Goal: Task Accomplishment & Management: Use online tool/utility

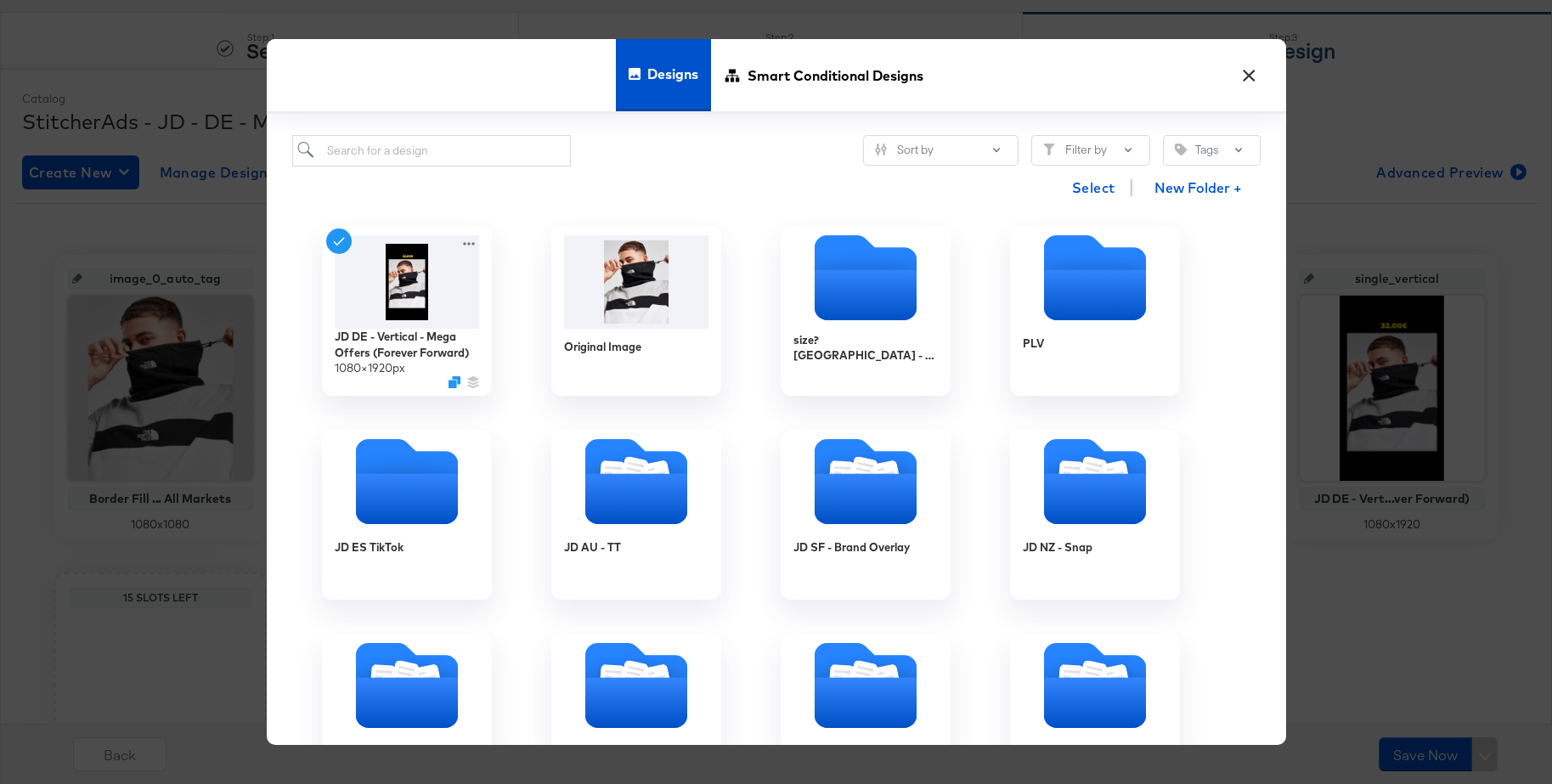
click at [1248, 69] on button "×" at bounding box center [1249, 72] width 30 height 30
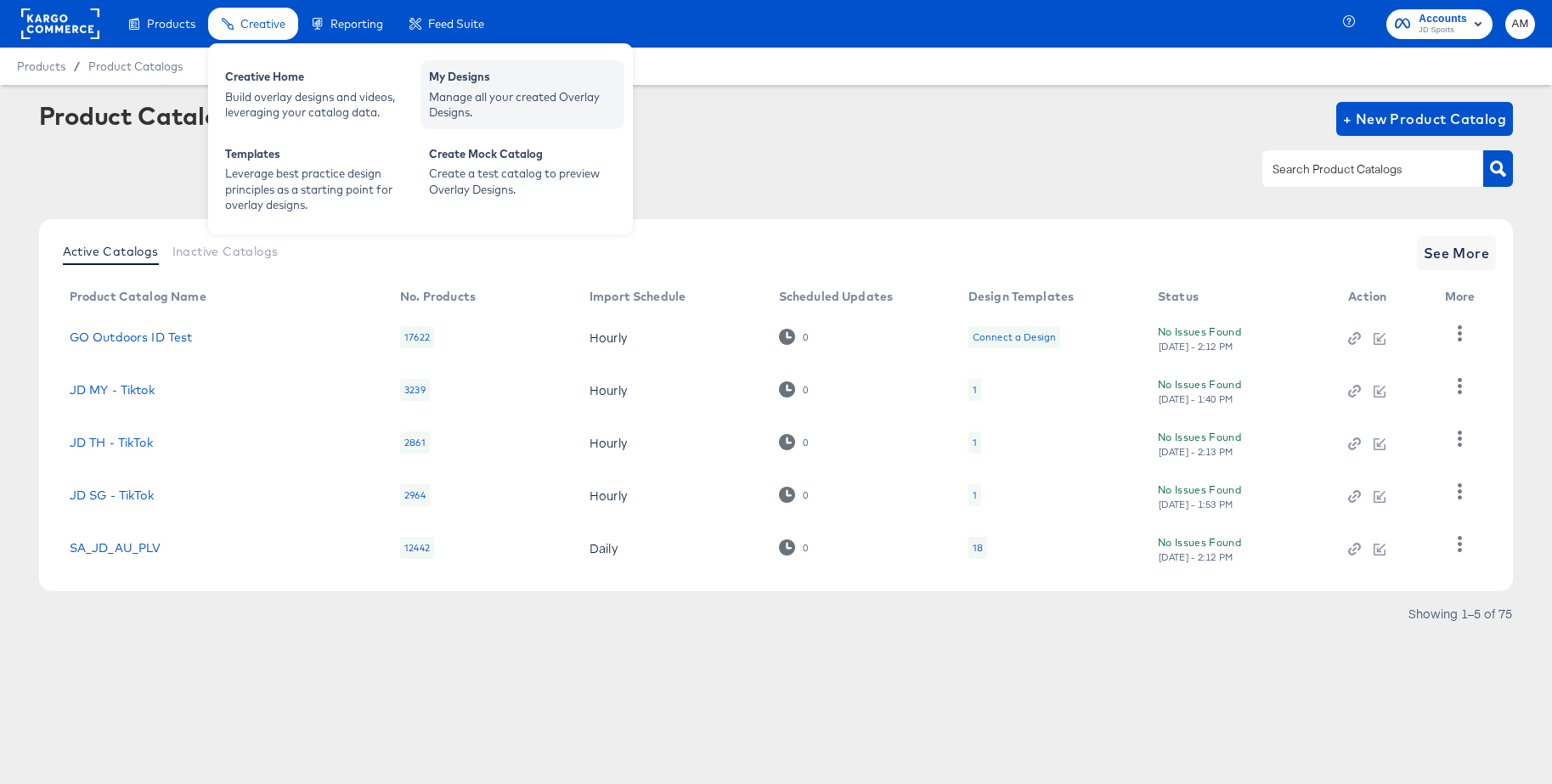
click at [445, 92] on div "Manage all your created Overlay Designs." at bounding box center [522, 105] width 187 height 31
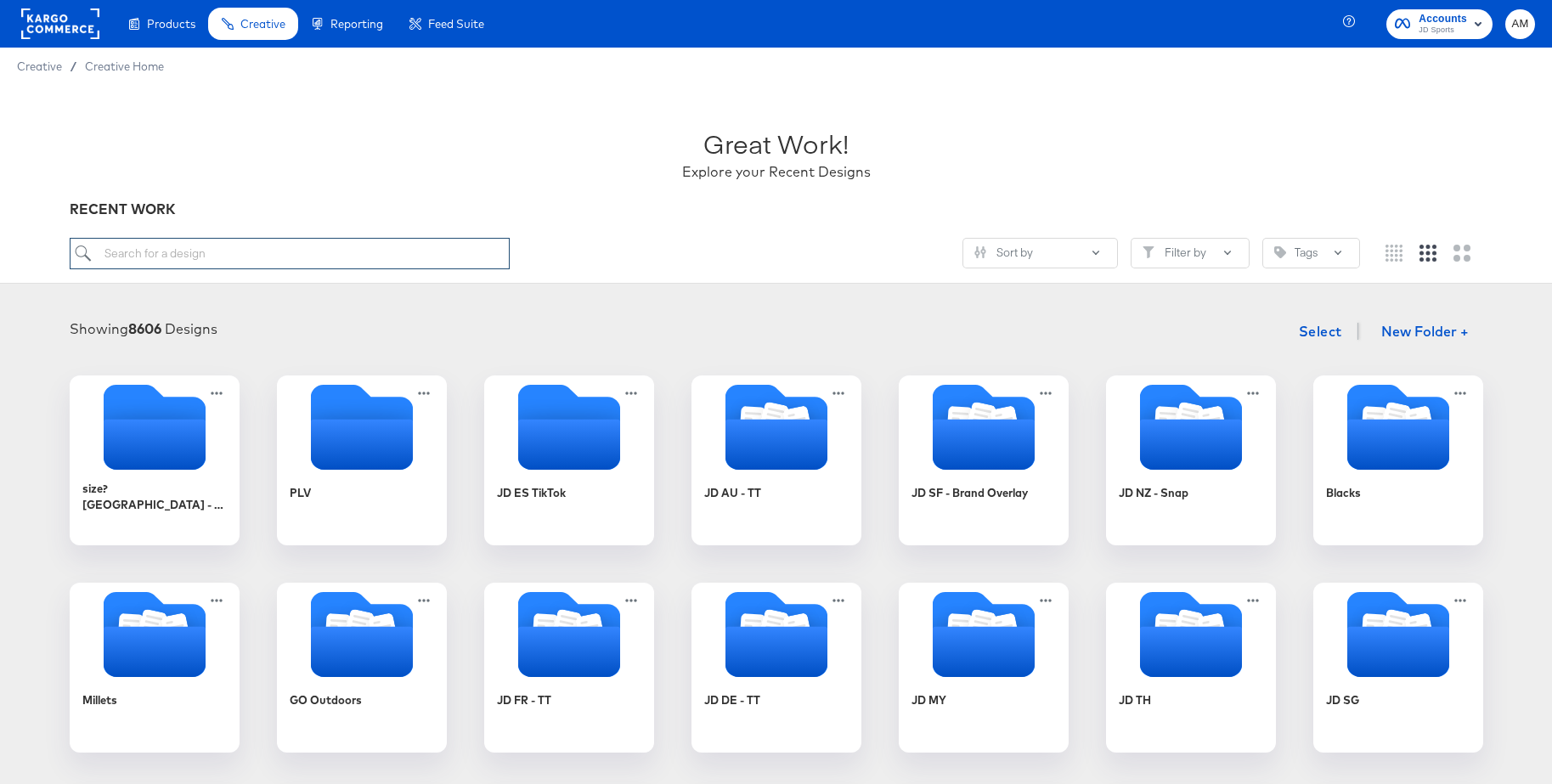
click at [275, 252] on input "search" at bounding box center [290, 253] width 440 height 31
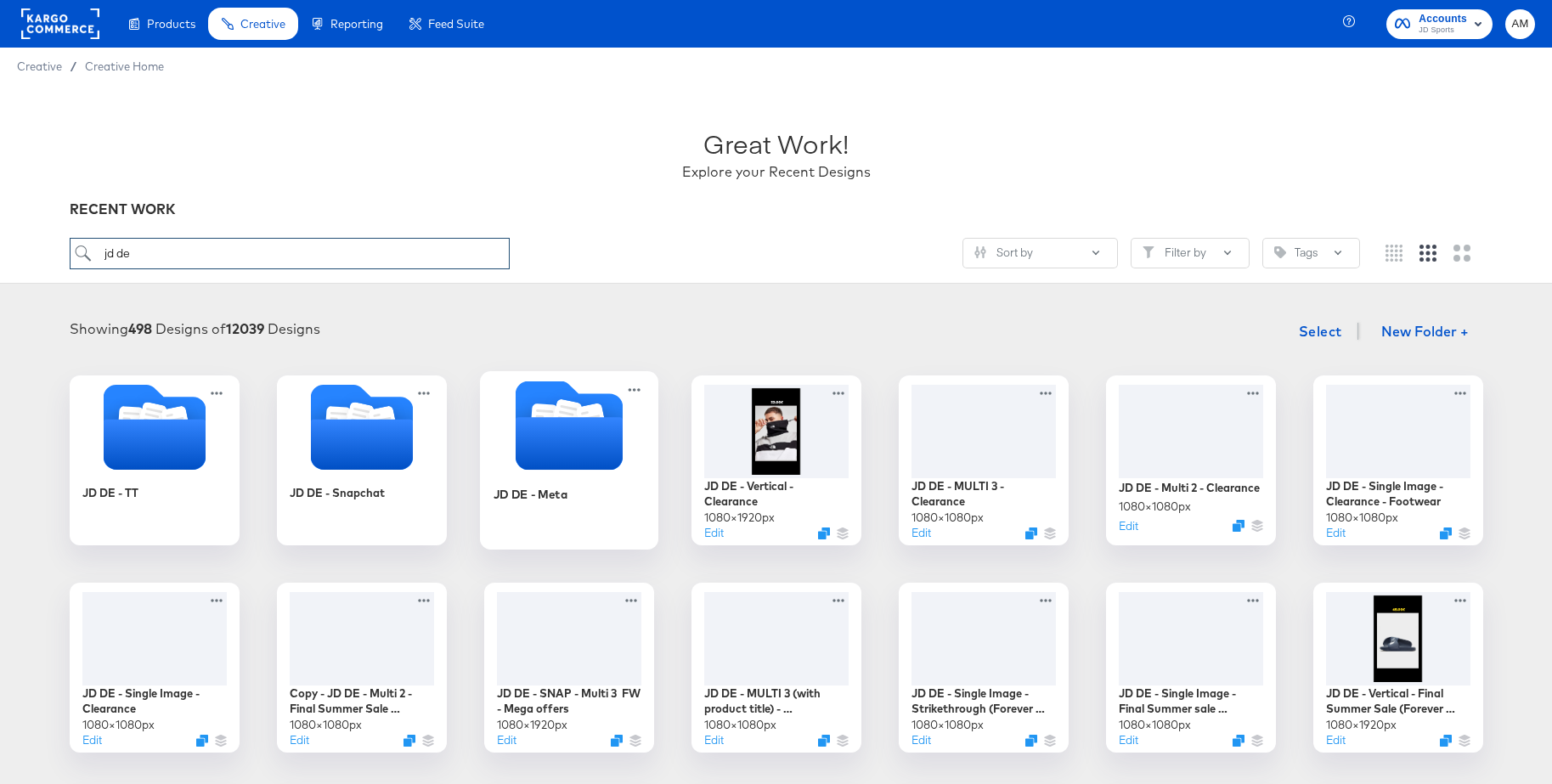
type input "jd de"
click at [540, 421] on icon "Folder" at bounding box center [568, 443] width 107 height 53
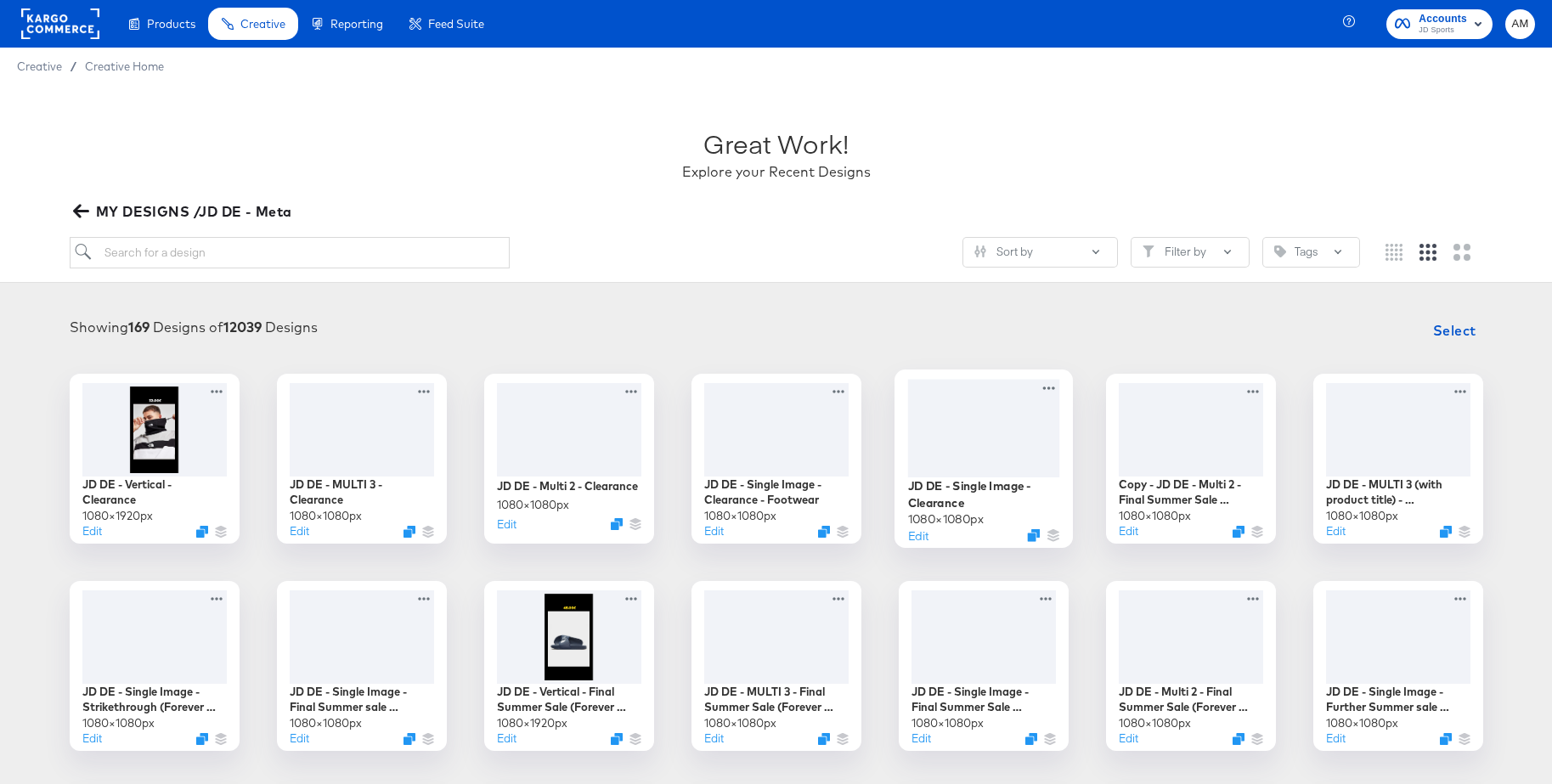
click at [962, 436] on div at bounding box center [984, 427] width 152 height 98
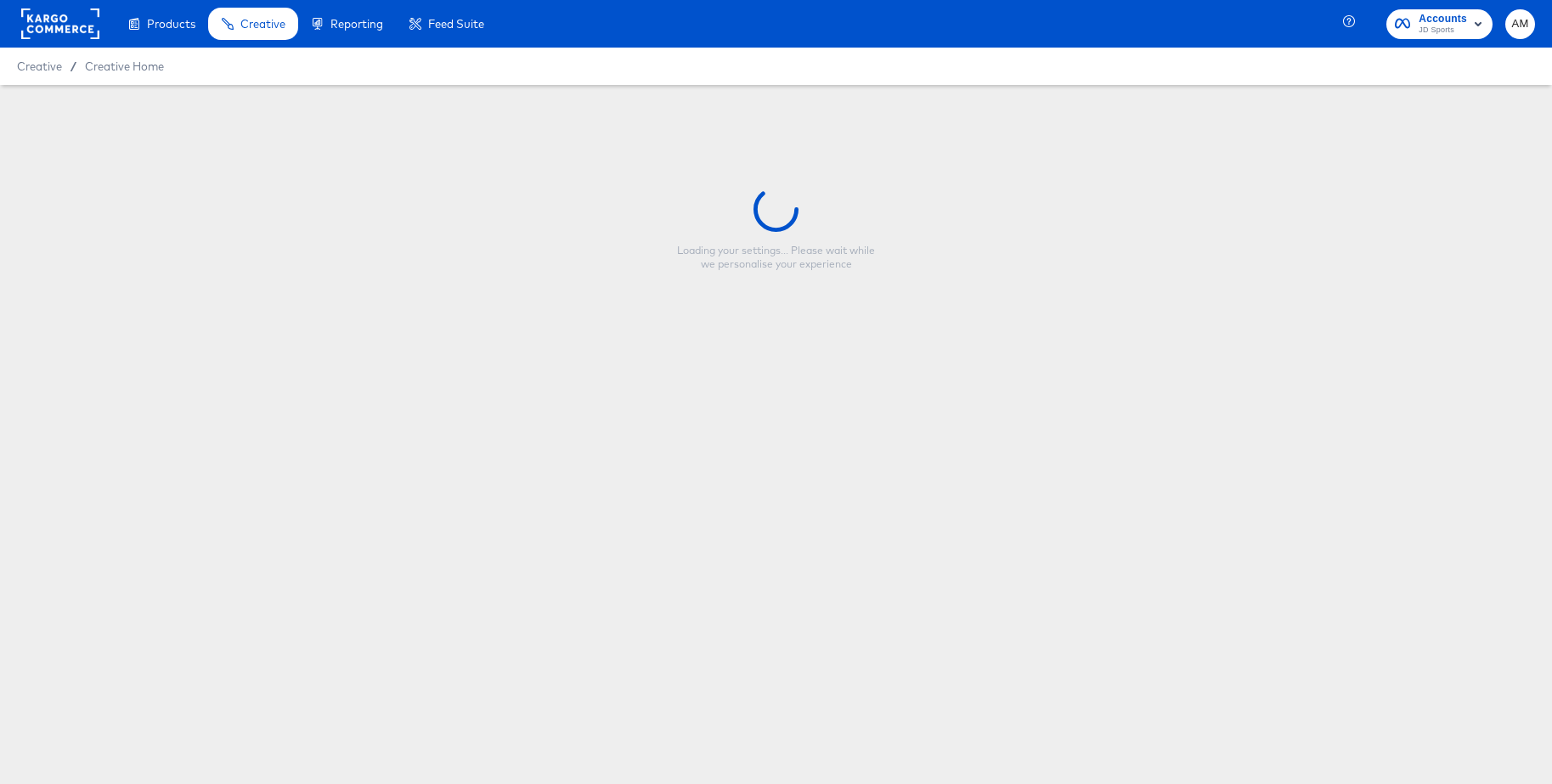
type input "JD DE - Single Image - Clearance"
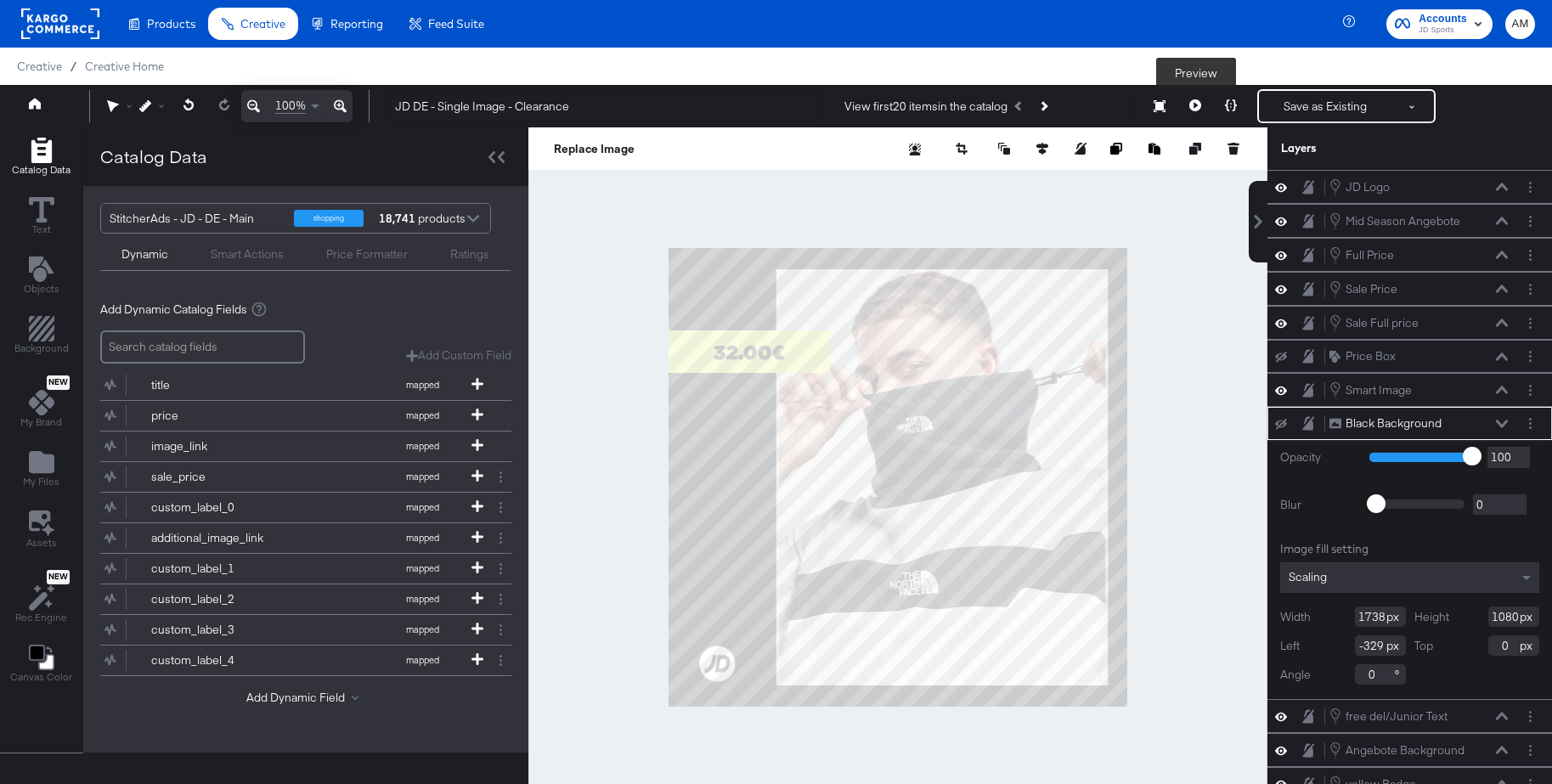
click at [1199, 99] on icon at bounding box center [1195, 105] width 12 height 12
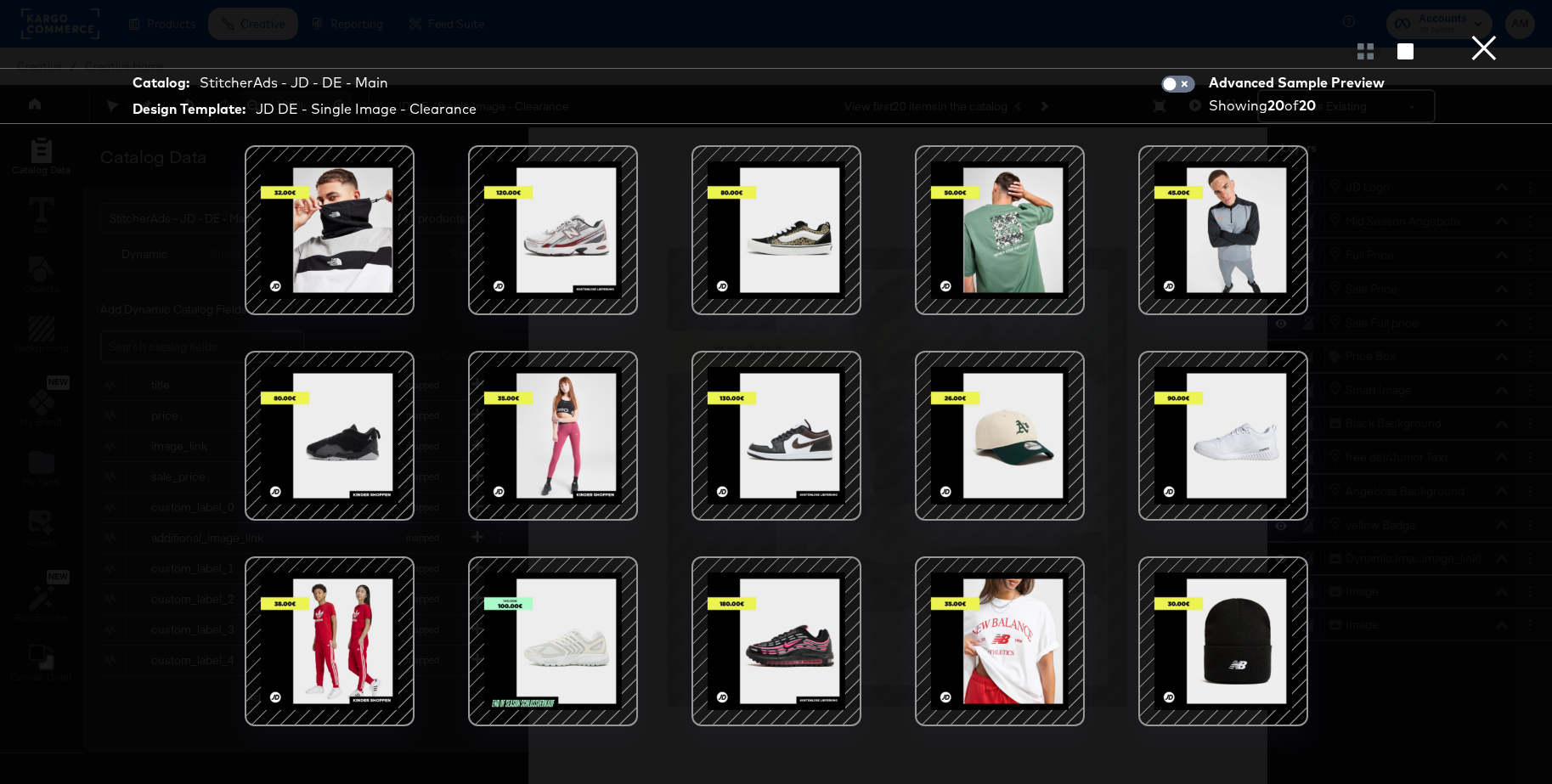
click at [516, 596] on div at bounding box center [552, 641] width 144 height 144
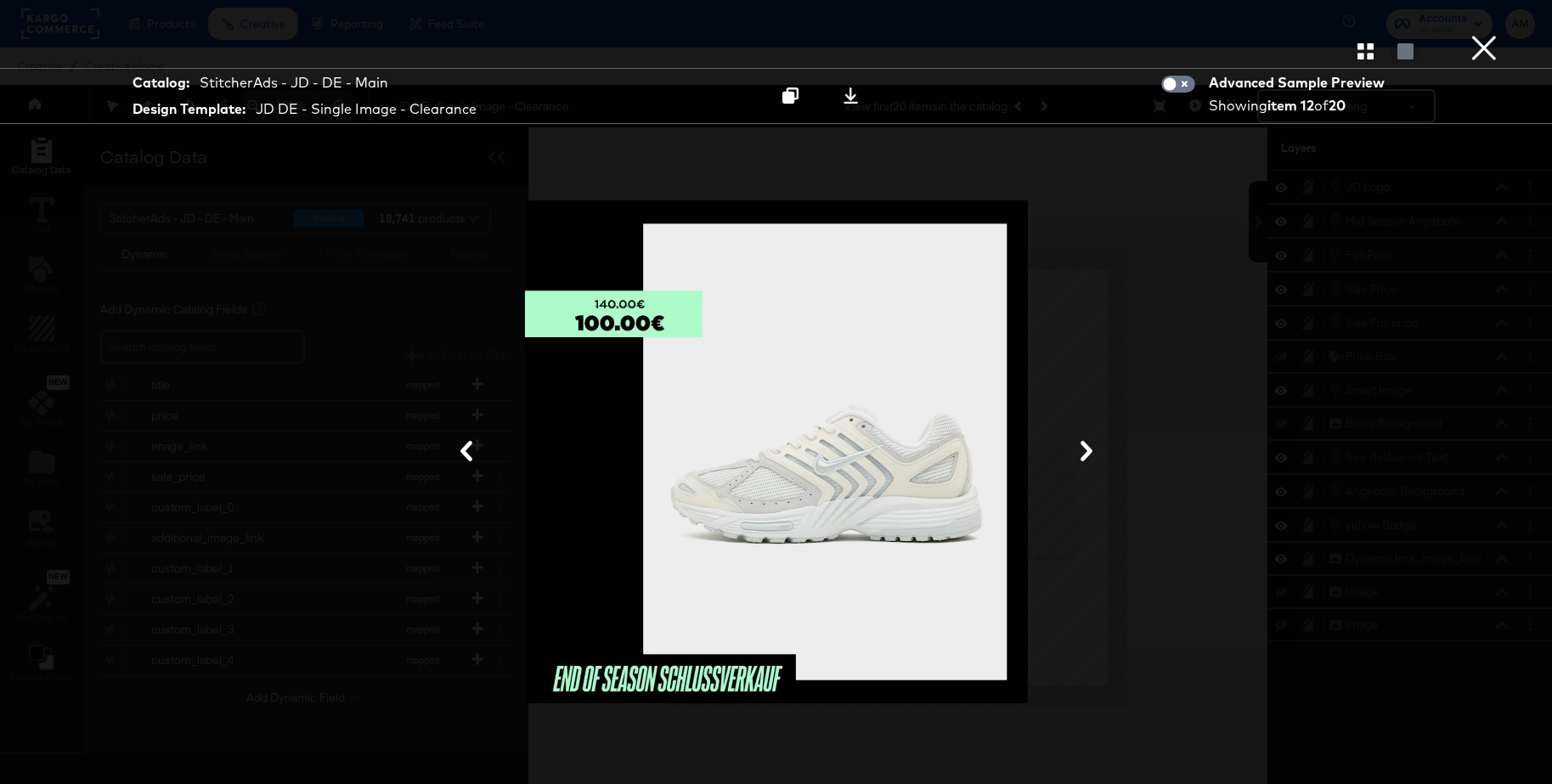
click at [1487, 34] on button "×" at bounding box center [1485, 17] width 34 height 34
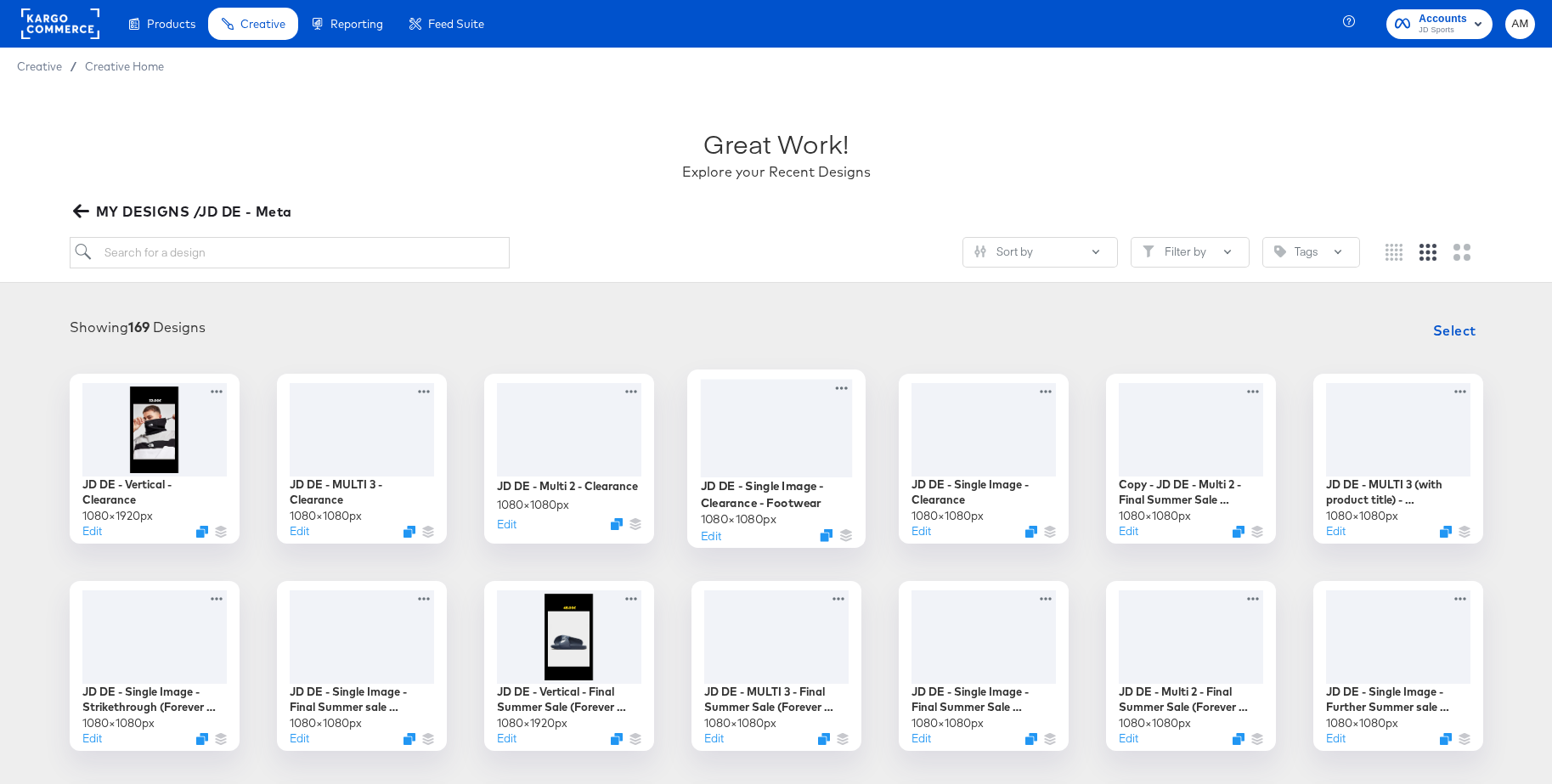
click at [773, 416] on div at bounding box center [776, 427] width 152 height 98
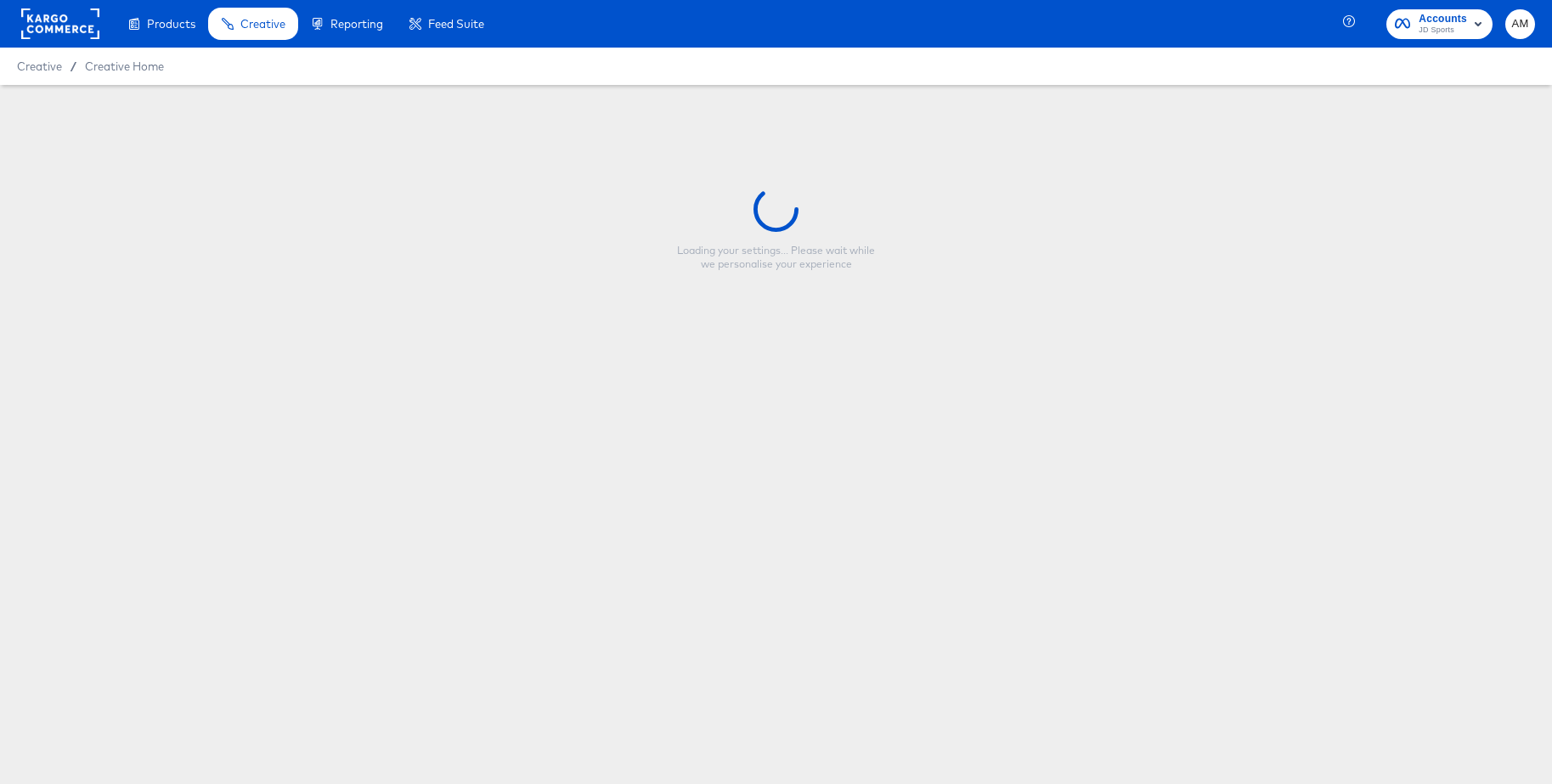
type input "JD DE - Single Image - Clearance - Footwear"
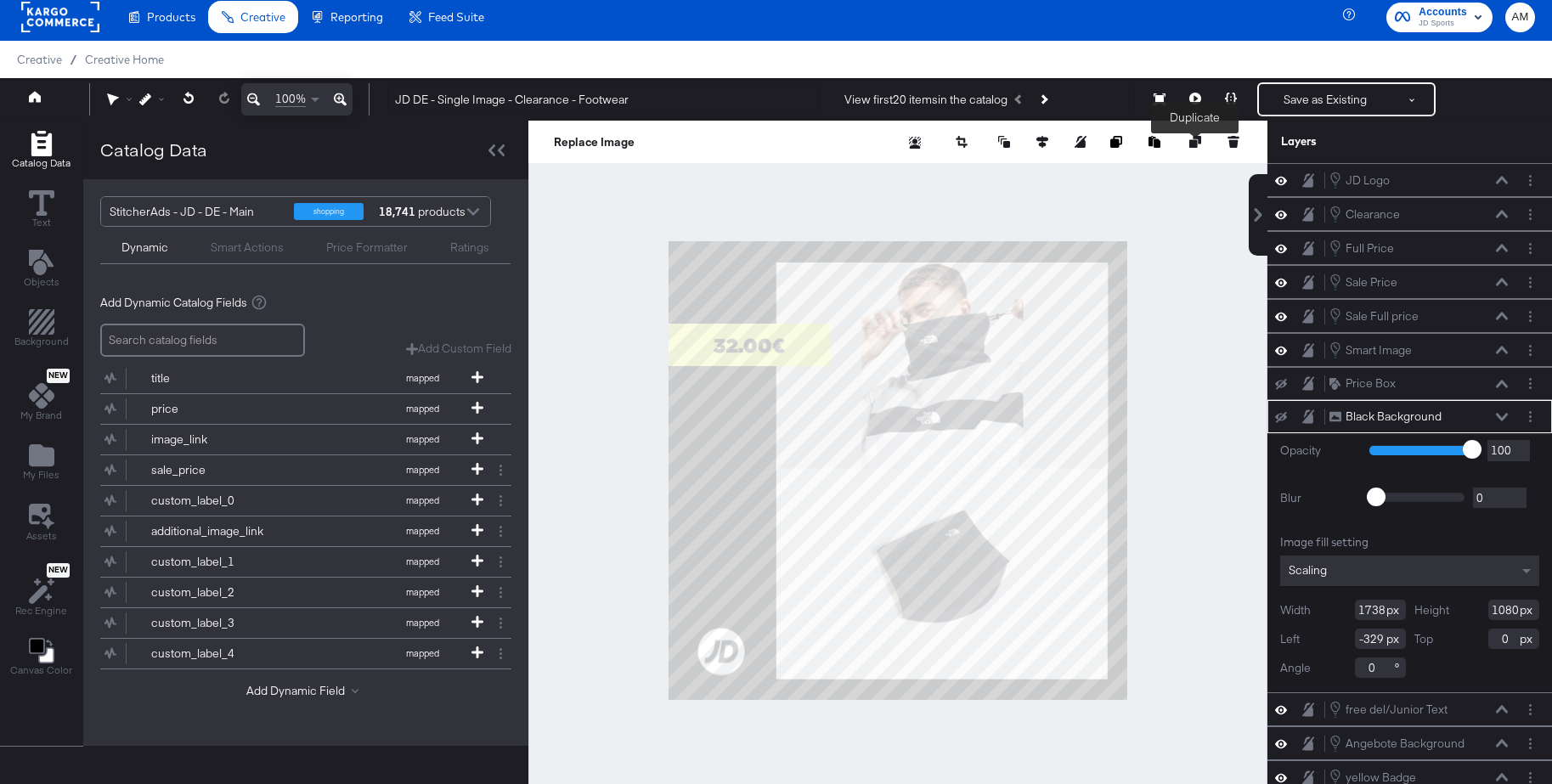
scroll to position [6, 0]
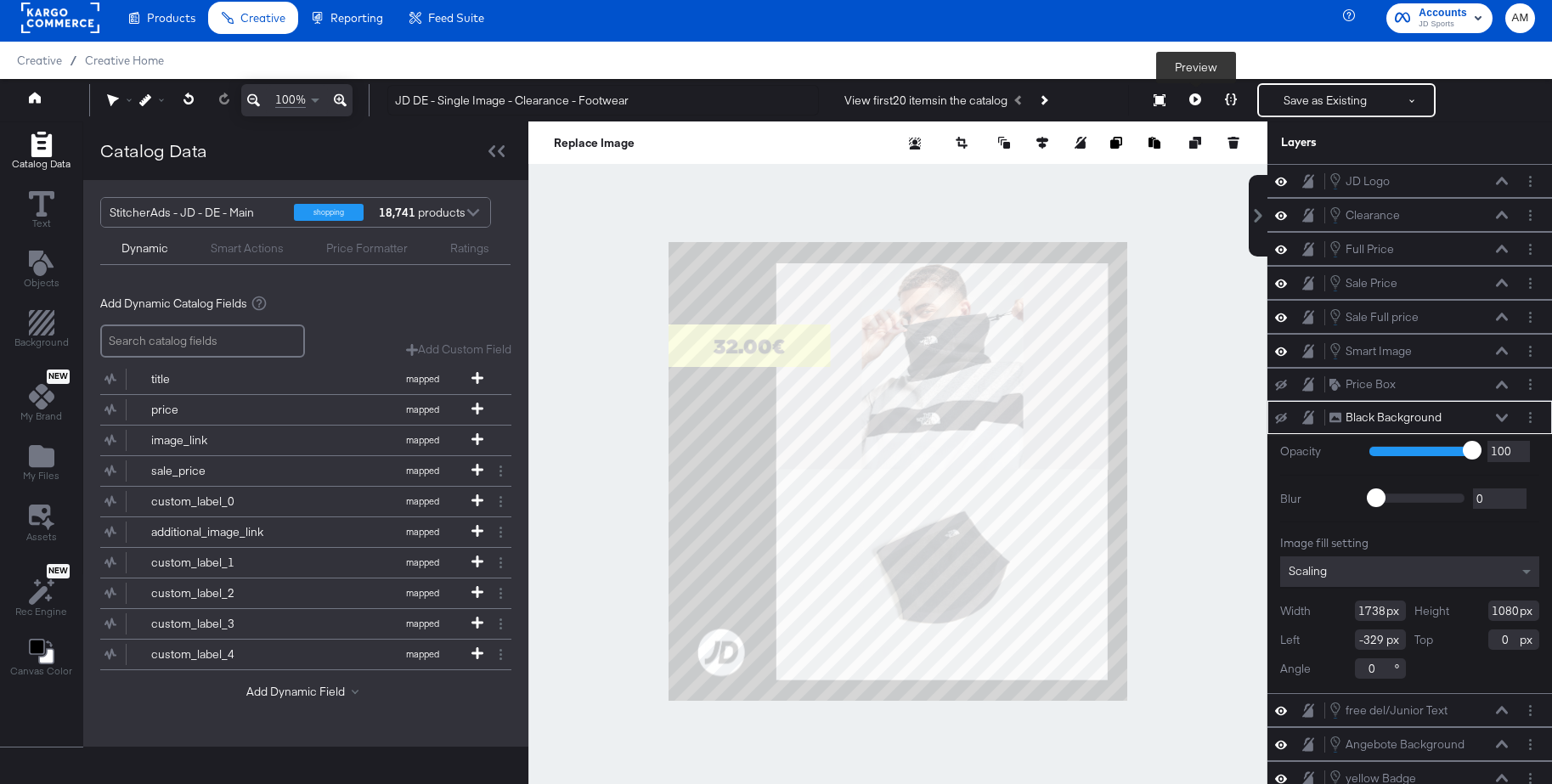
click at [1196, 100] on icon at bounding box center [1195, 98] width 12 height 12
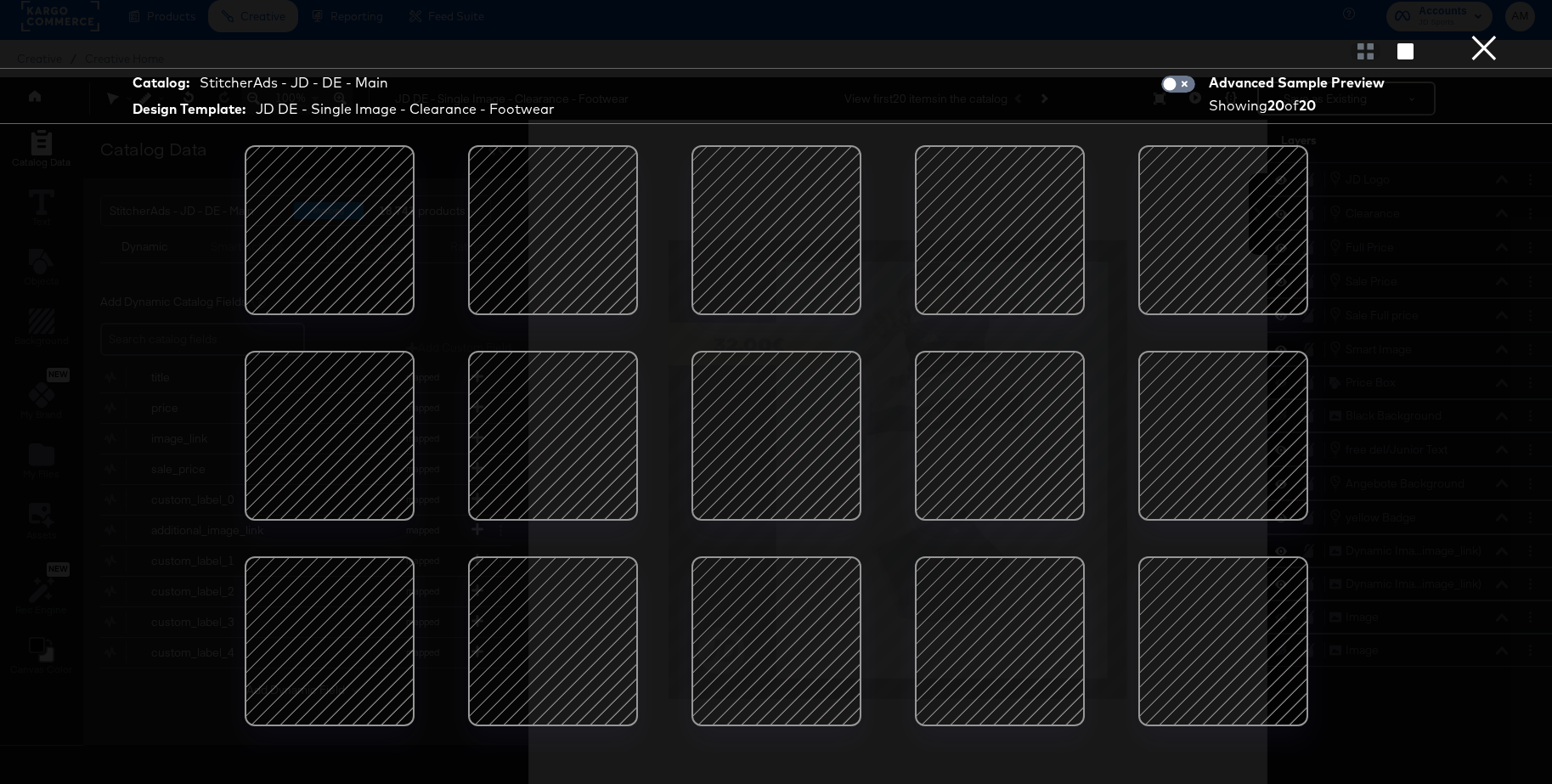
scroll to position [173, 0]
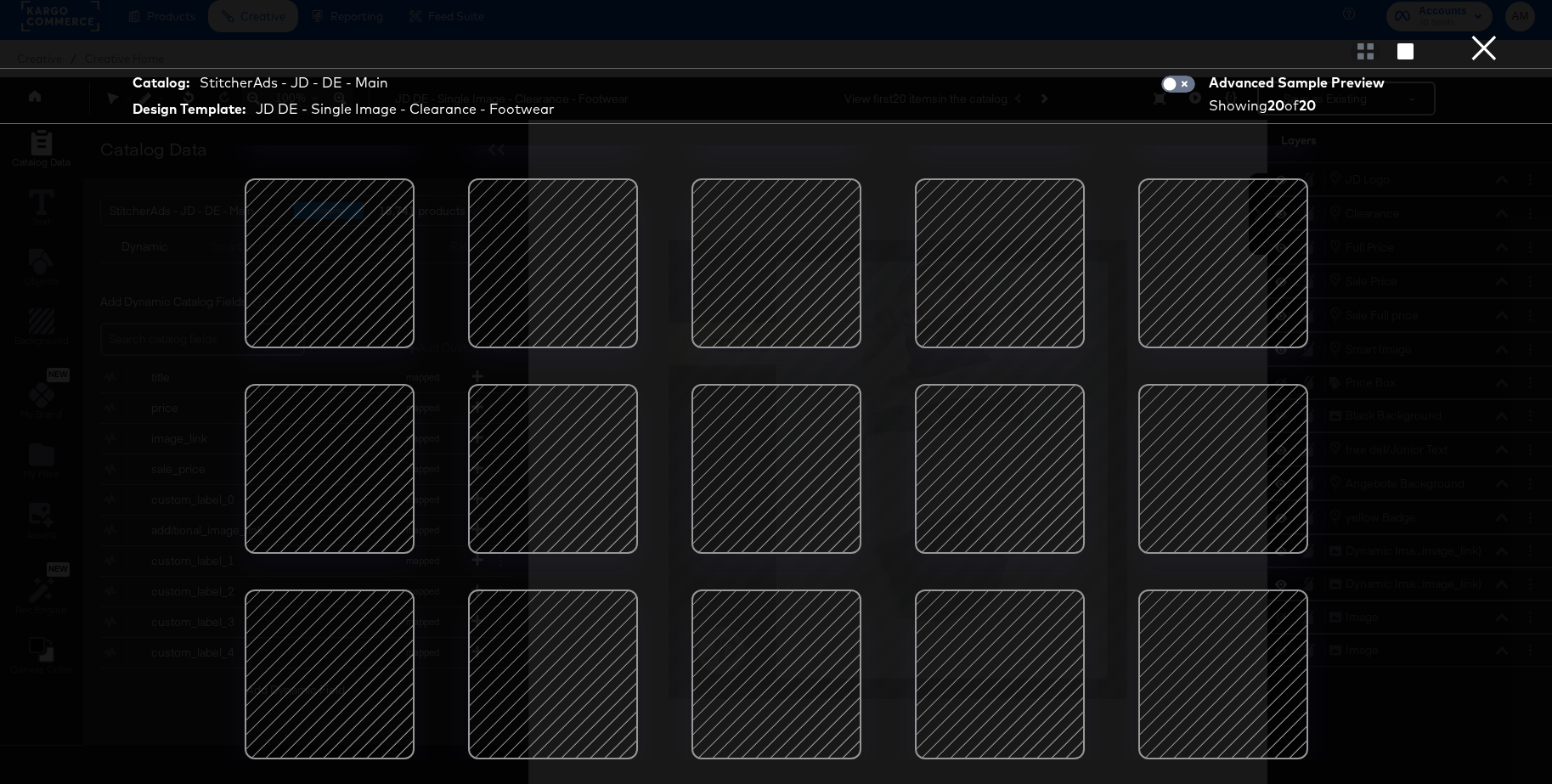
click at [558, 482] on div at bounding box center [552, 468] width 144 height 144
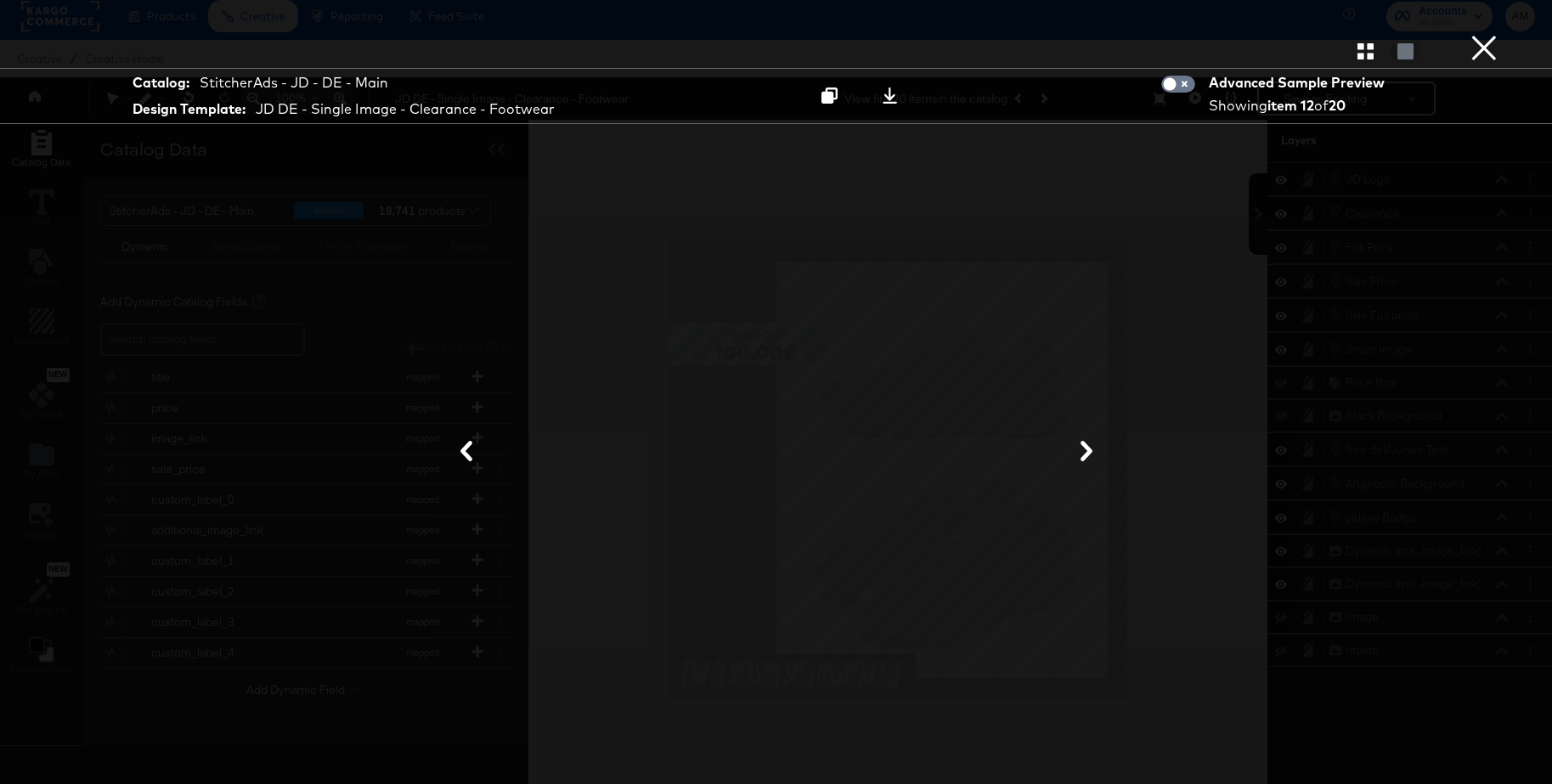
click at [1484, 34] on button "×" at bounding box center [1485, 17] width 34 height 34
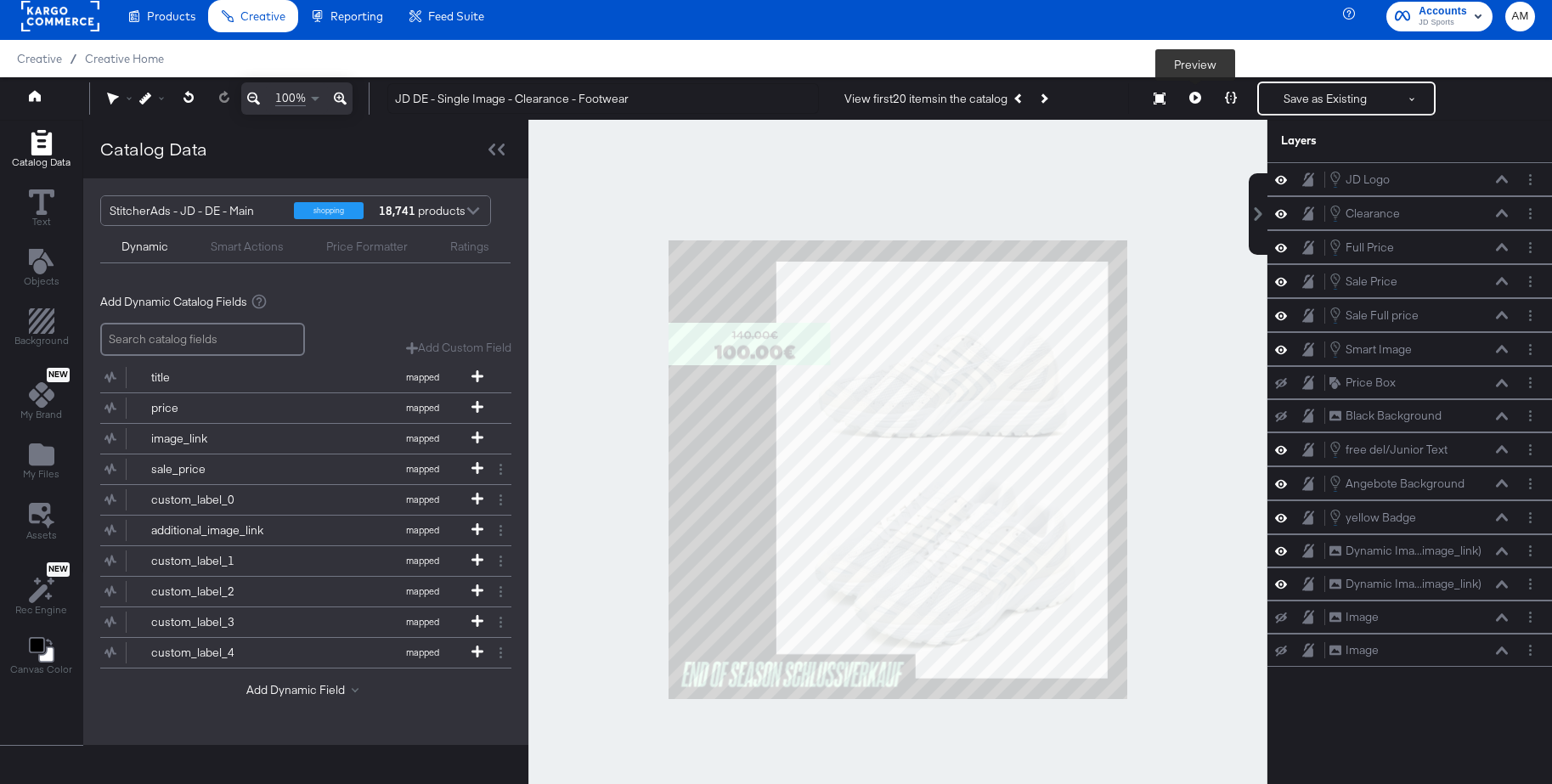
click at [1191, 95] on icon at bounding box center [1195, 98] width 12 height 12
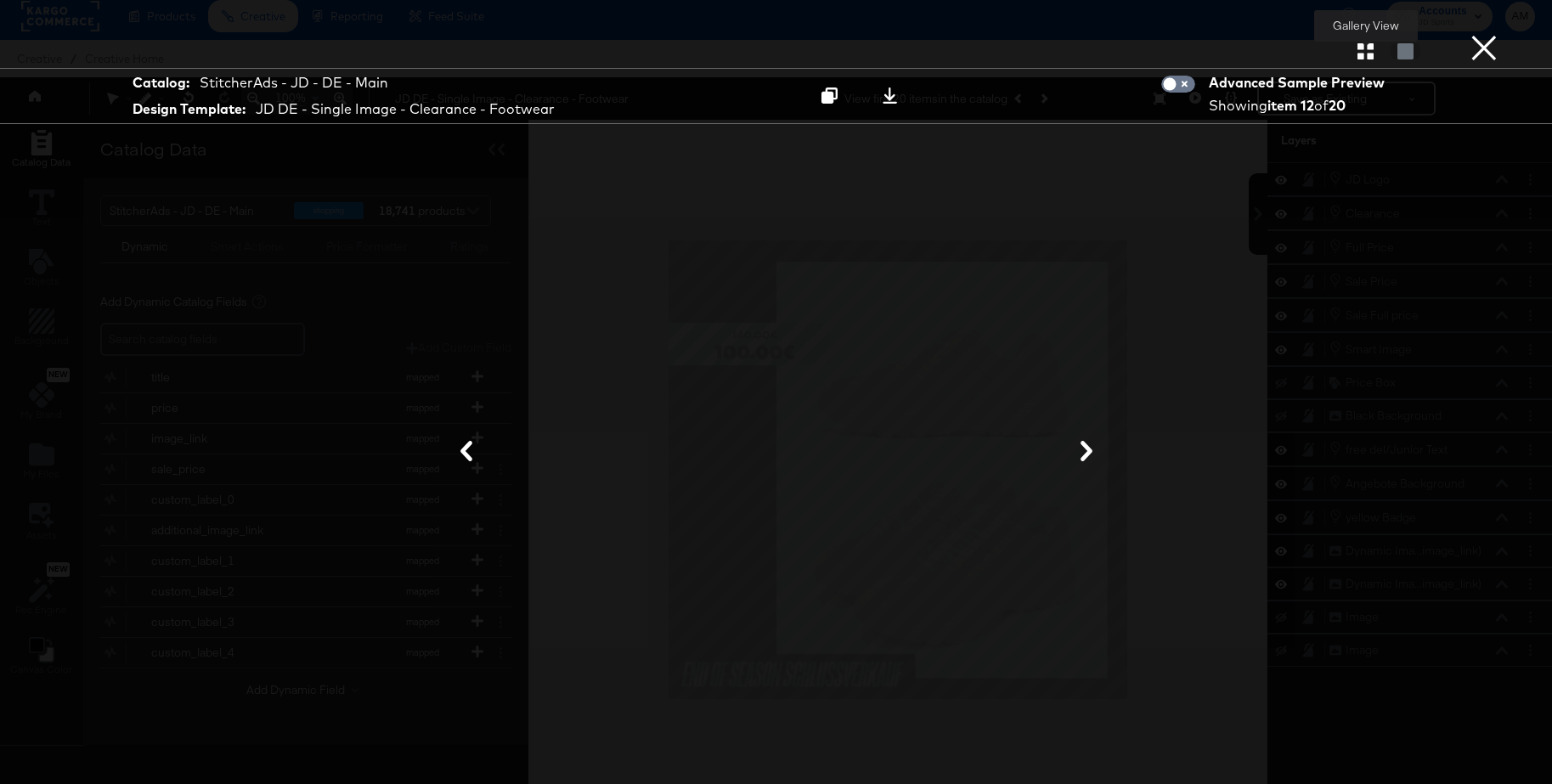
click at [1366, 57] on icon "button" at bounding box center [1366, 51] width 16 height 16
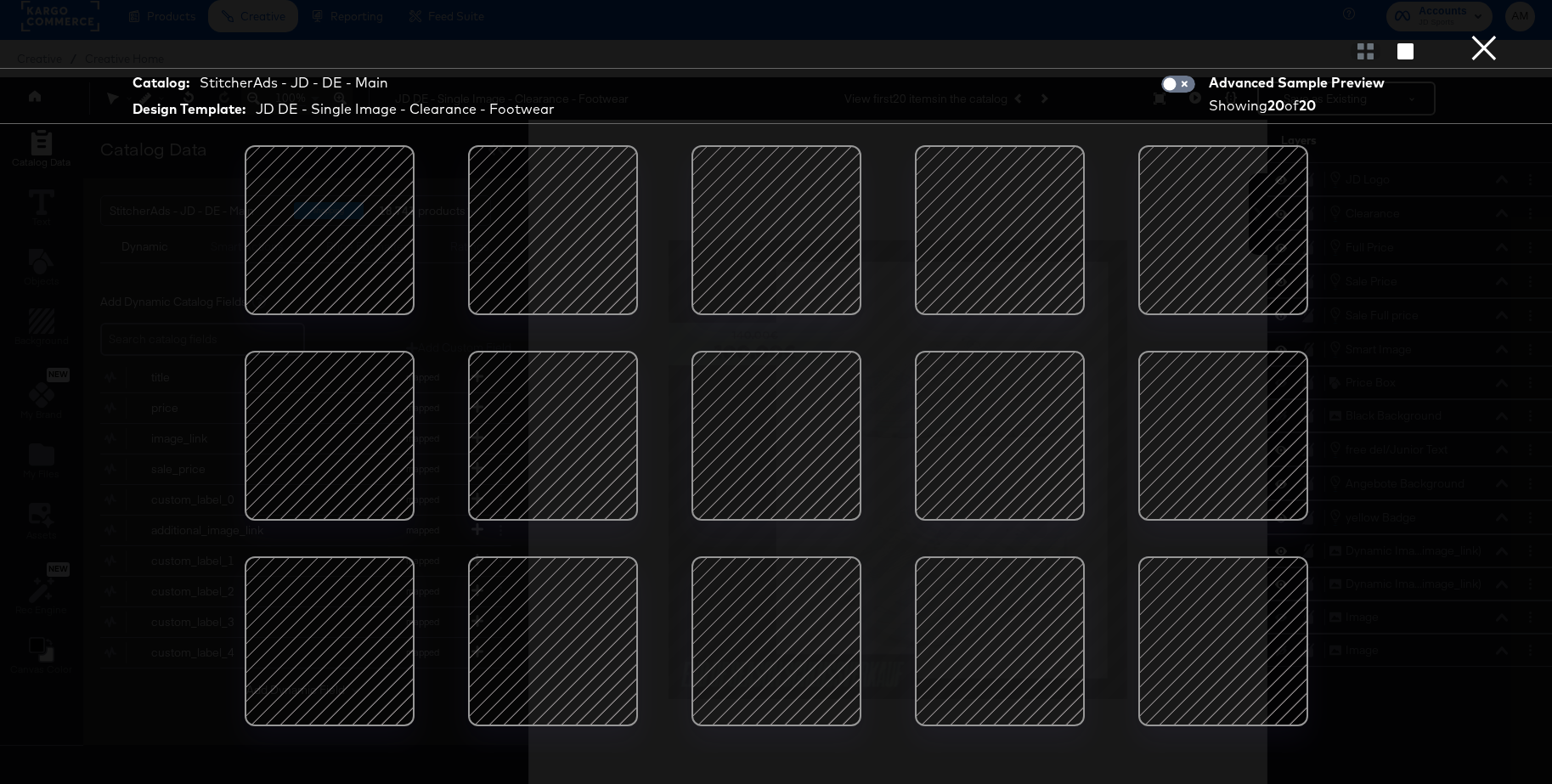
click at [337, 430] on div at bounding box center [329, 435] width 144 height 144
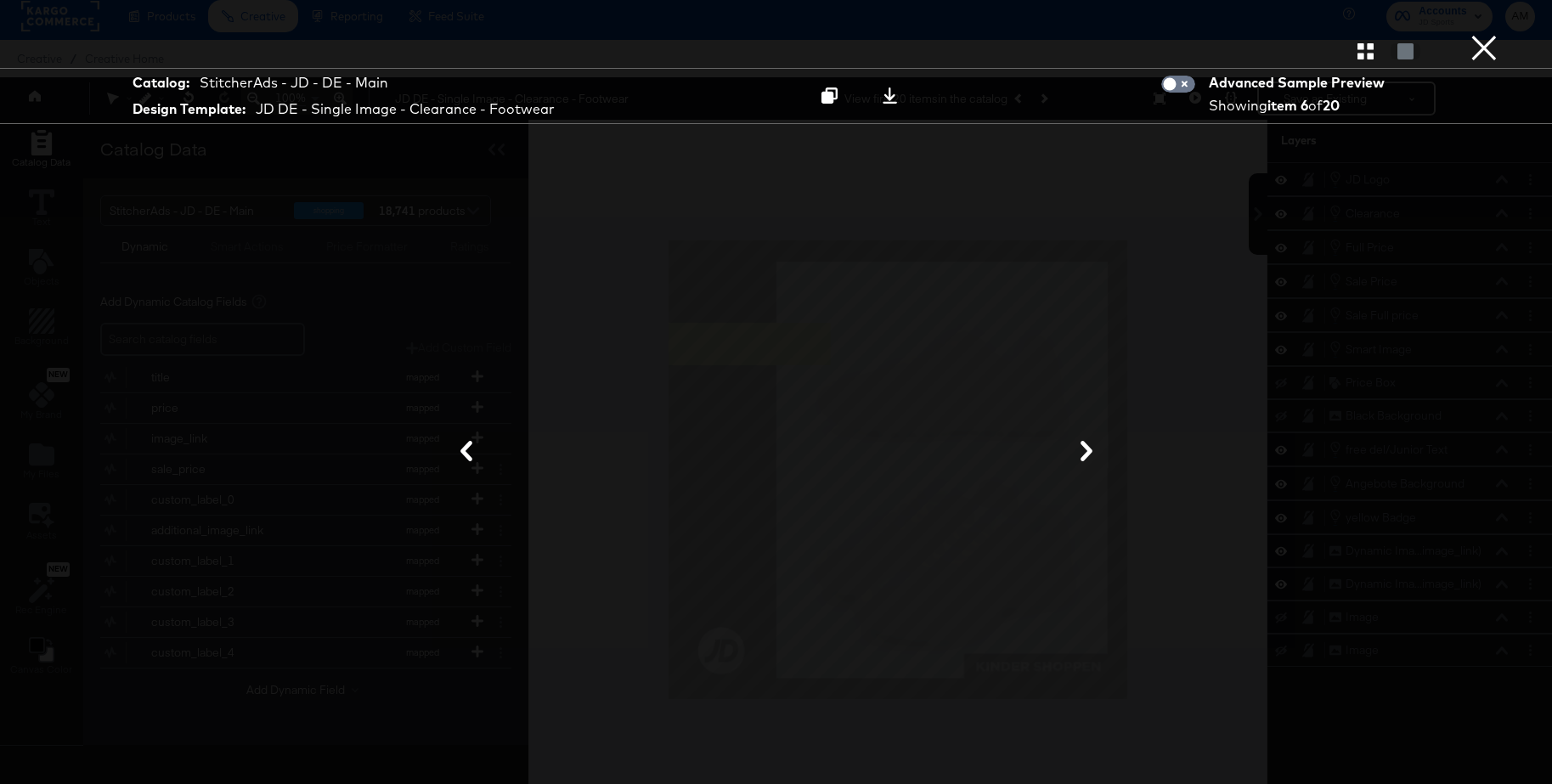
click at [1083, 447] on icon at bounding box center [1087, 451] width 21 height 21
click at [1478, 34] on button "×" at bounding box center [1485, 17] width 34 height 34
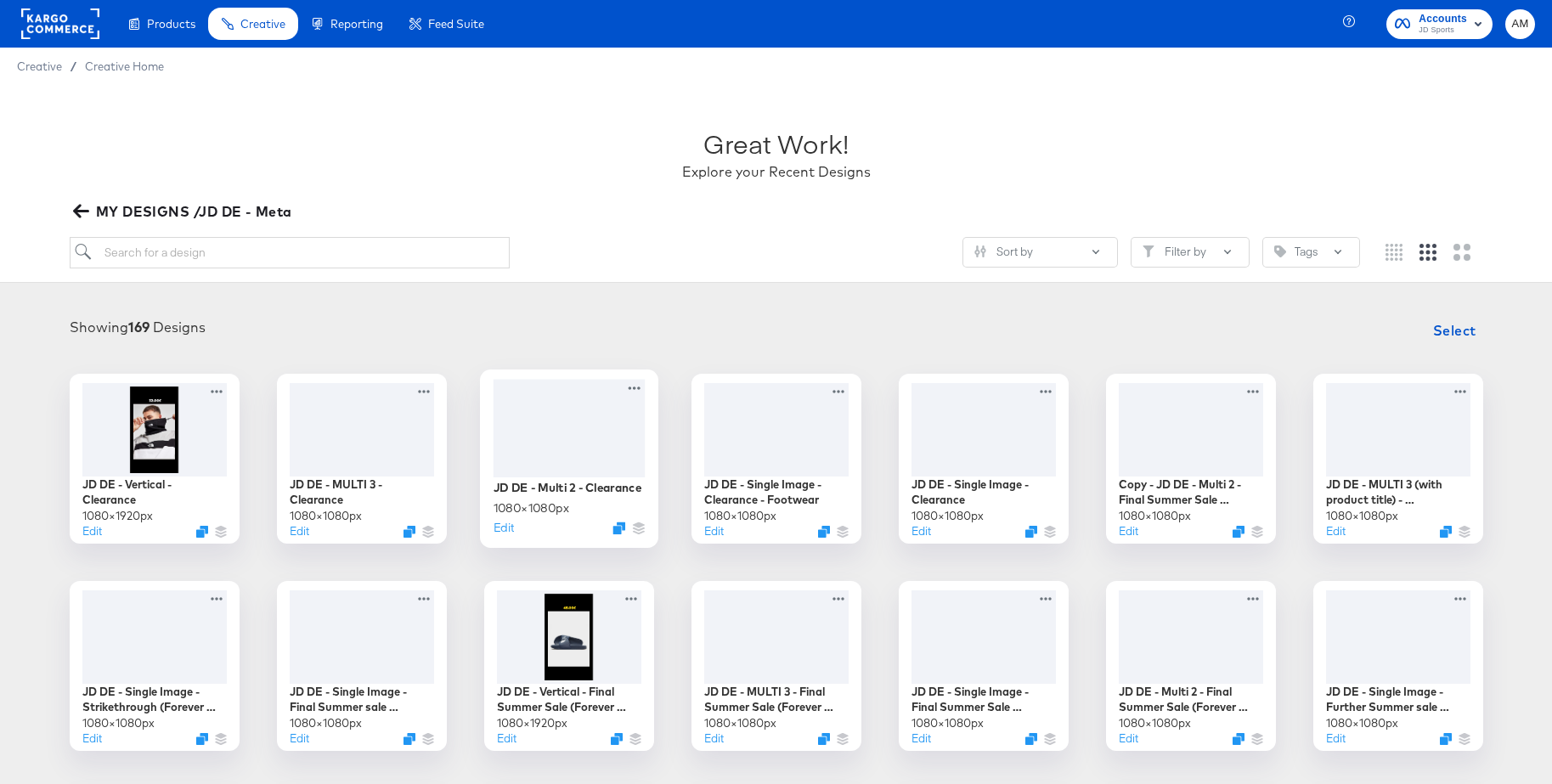
drag, startPoint x: 581, startPoint y: 398, endPoint x: 662, endPoint y: 384, distance: 82.2
click at [581, 398] on div at bounding box center [569, 427] width 152 height 98
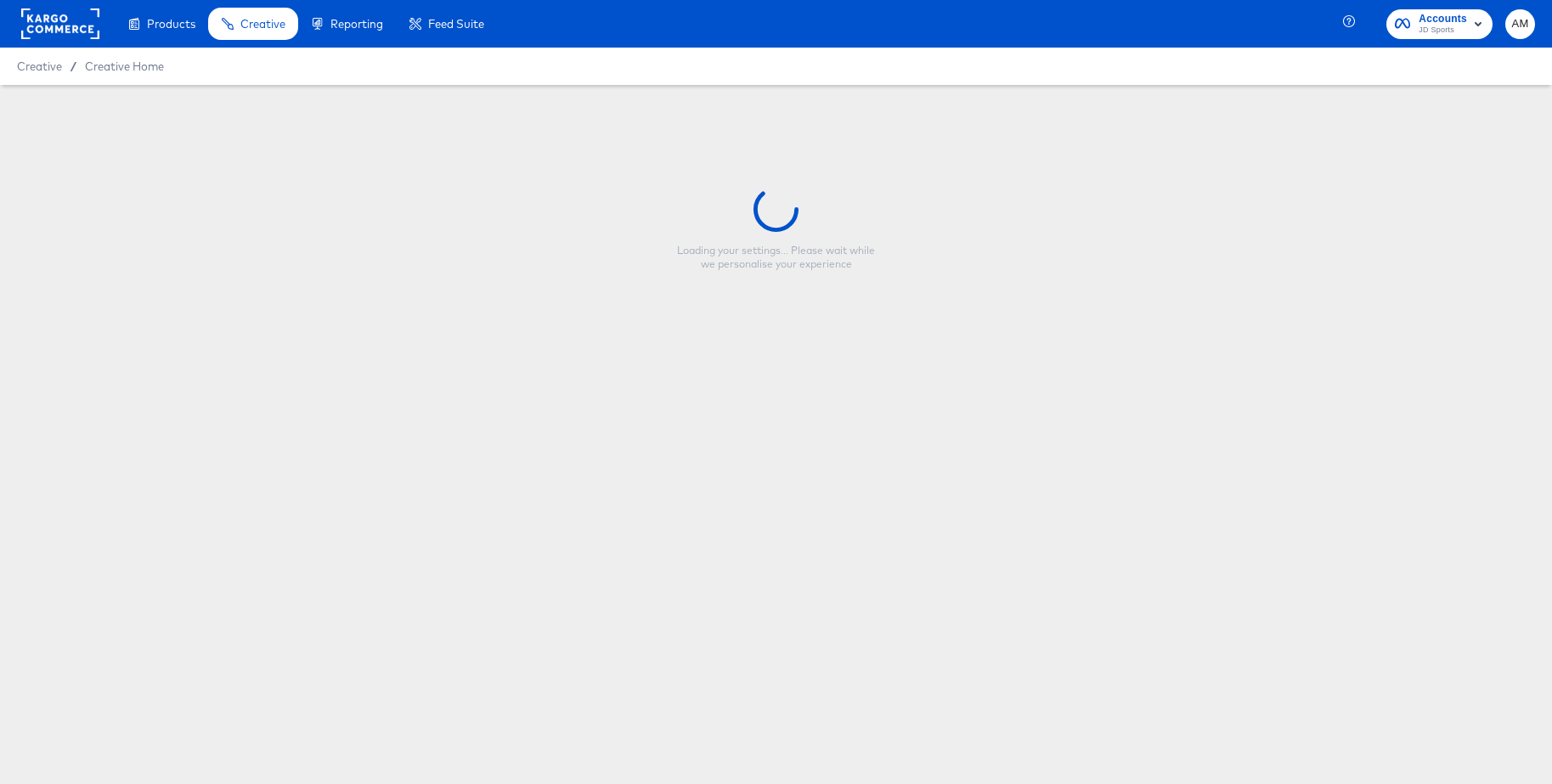
type input "JD DE - Multi 2 - Clearance"
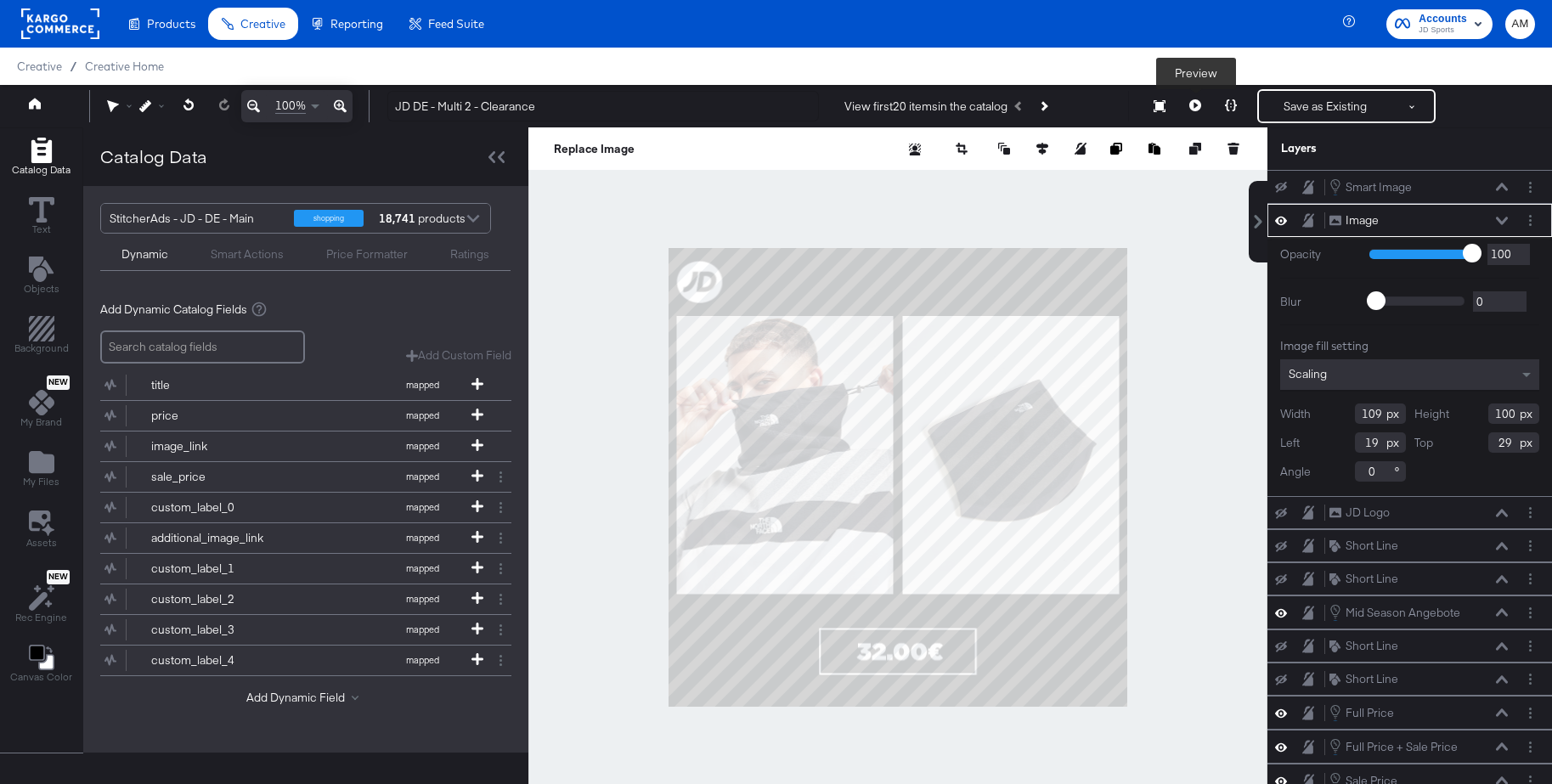
click at [1195, 110] on icon at bounding box center [1195, 105] width 12 height 12
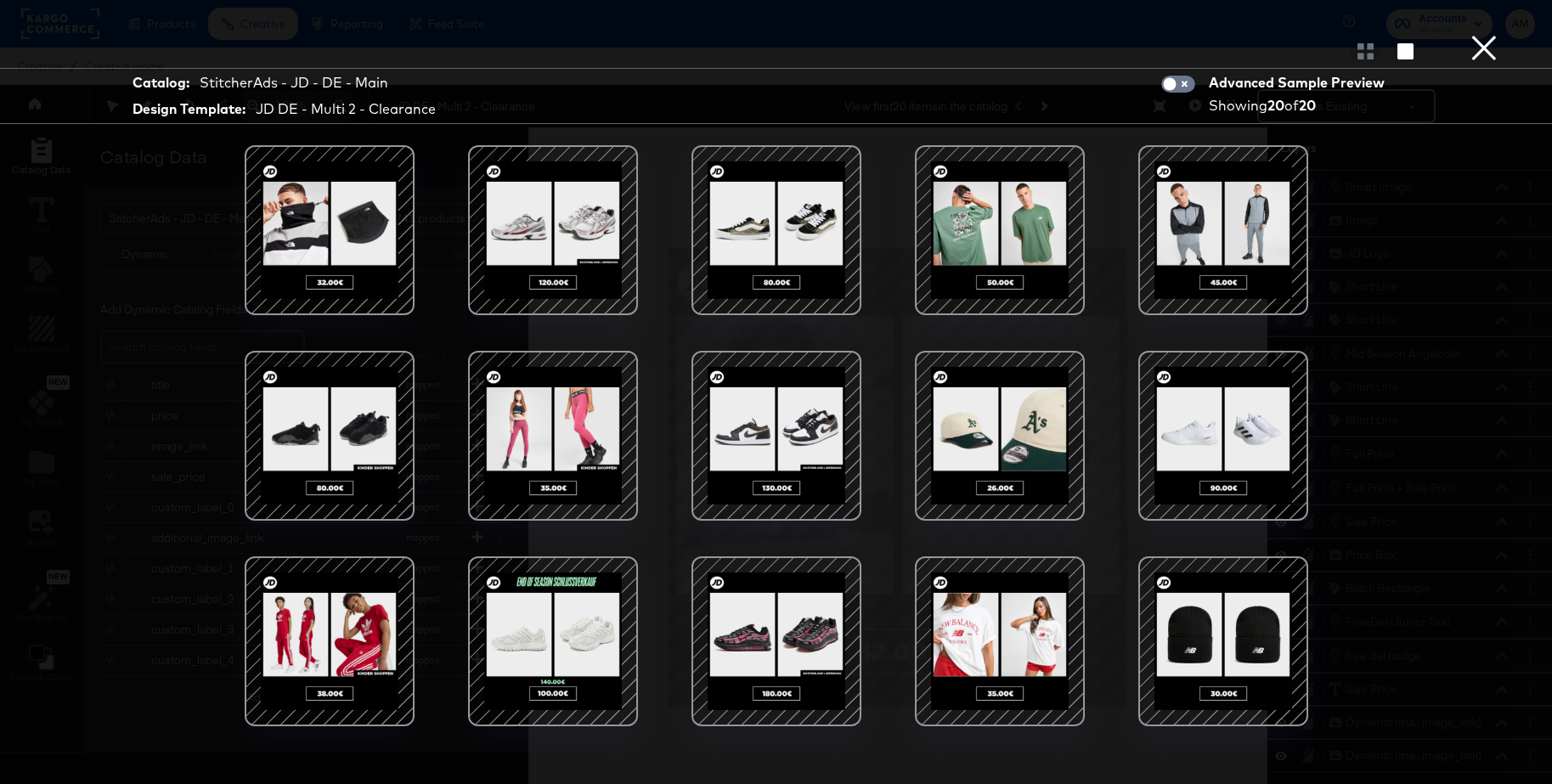
click at [531, 610] on div at bounding box center [552, 641] width 144 height 144
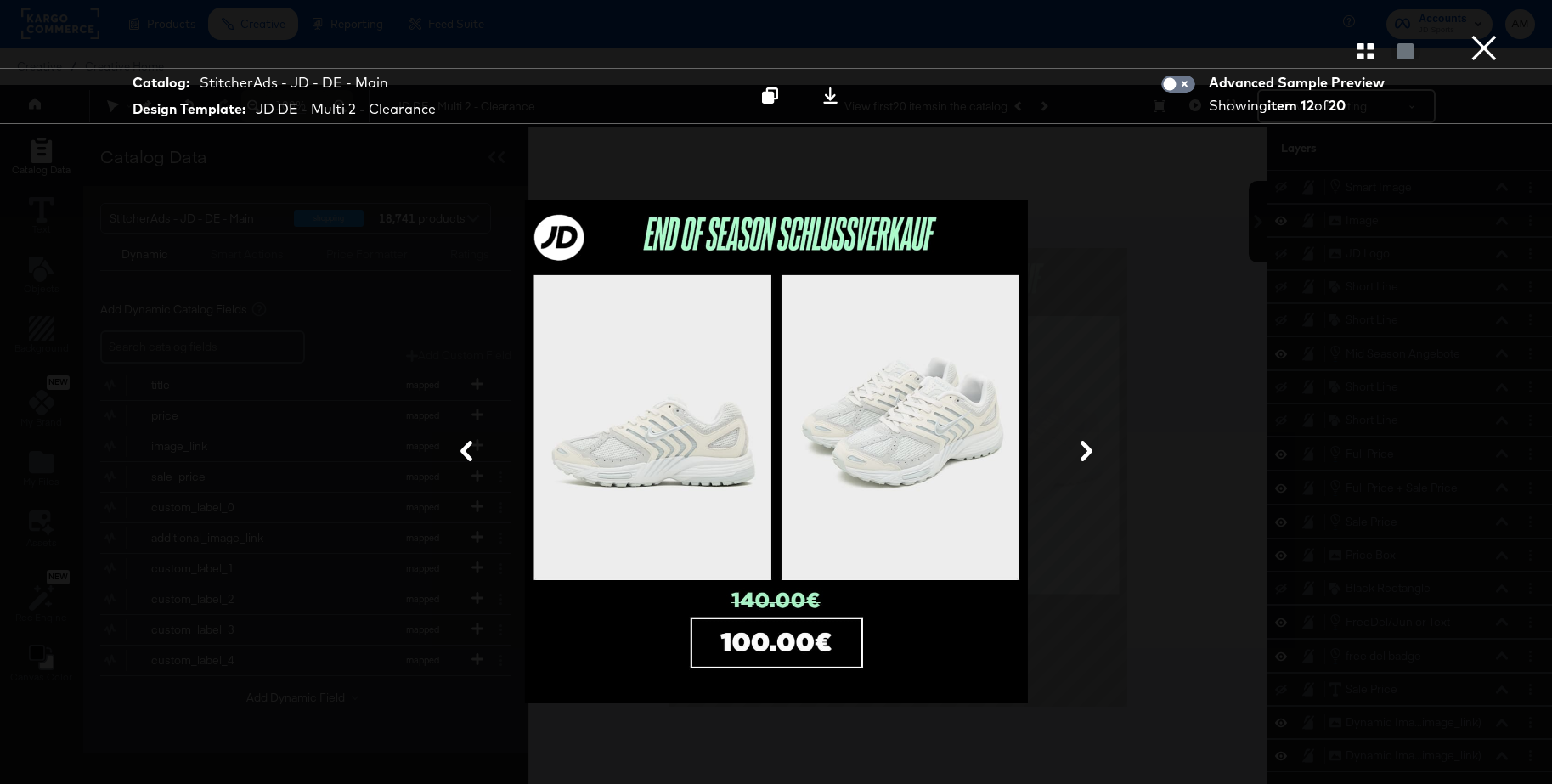
click at [1492, 34] on button "×" at bounding box center [1485, 17] width 34 height 34
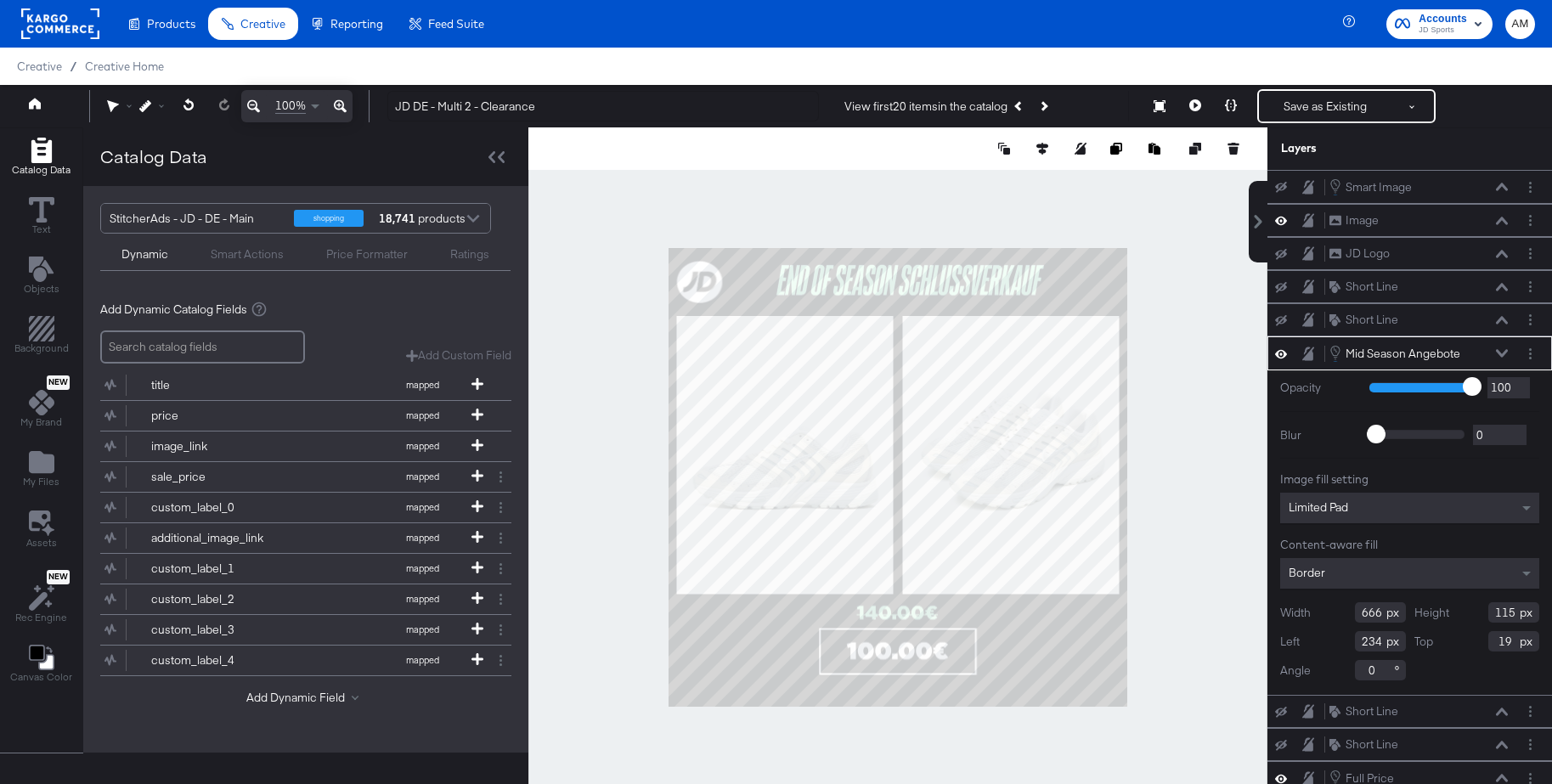
type input "20"
click at [1187, 276] on div at bounding box center [898, 477] width 739 height 700
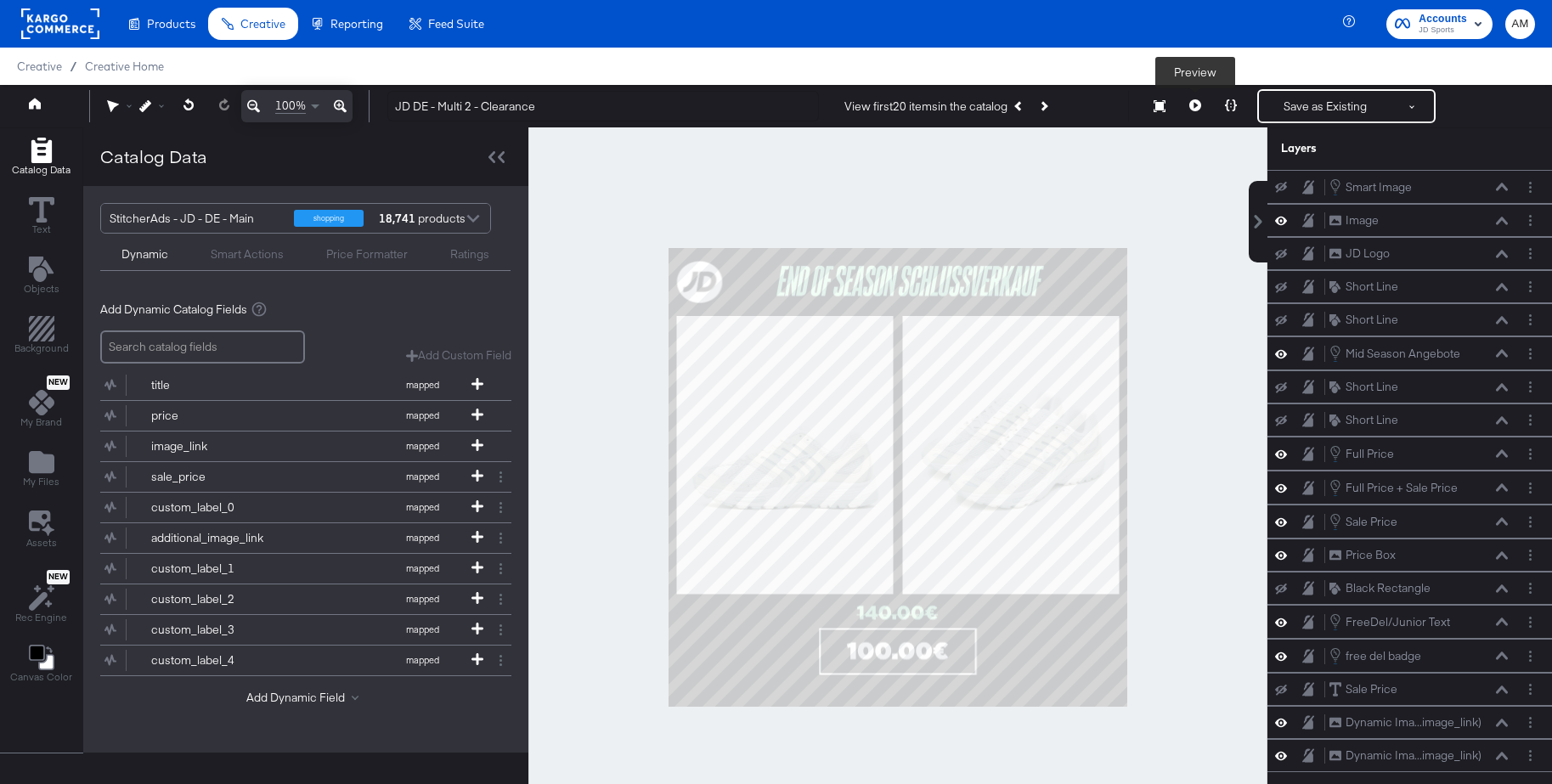
click at [1189, 105] on button at bounding box center [1196, 107] width 36 height 34
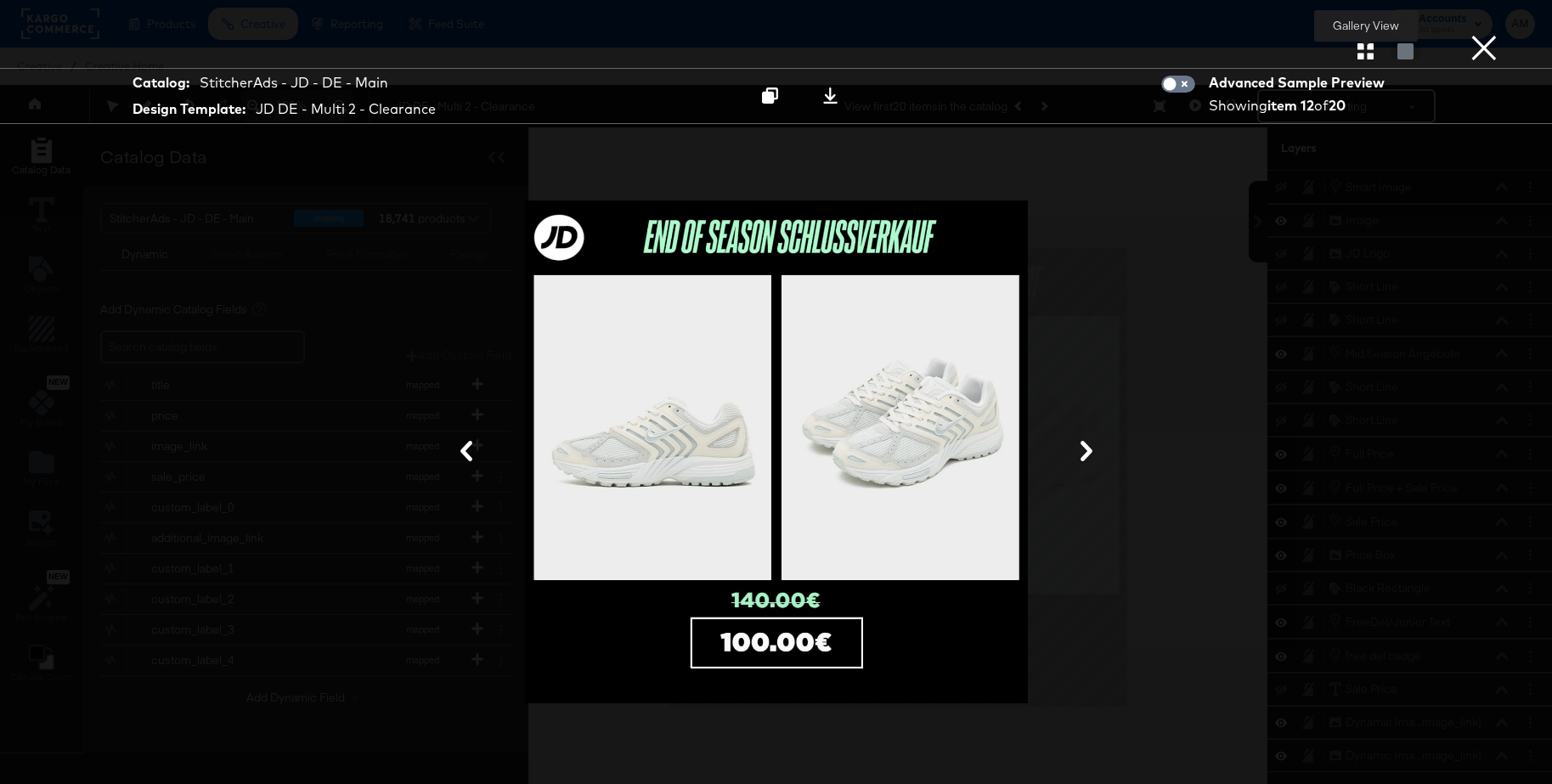
click at [1364, 53] on icon "button" at bounding box center [1366, 51] width 16 height 16
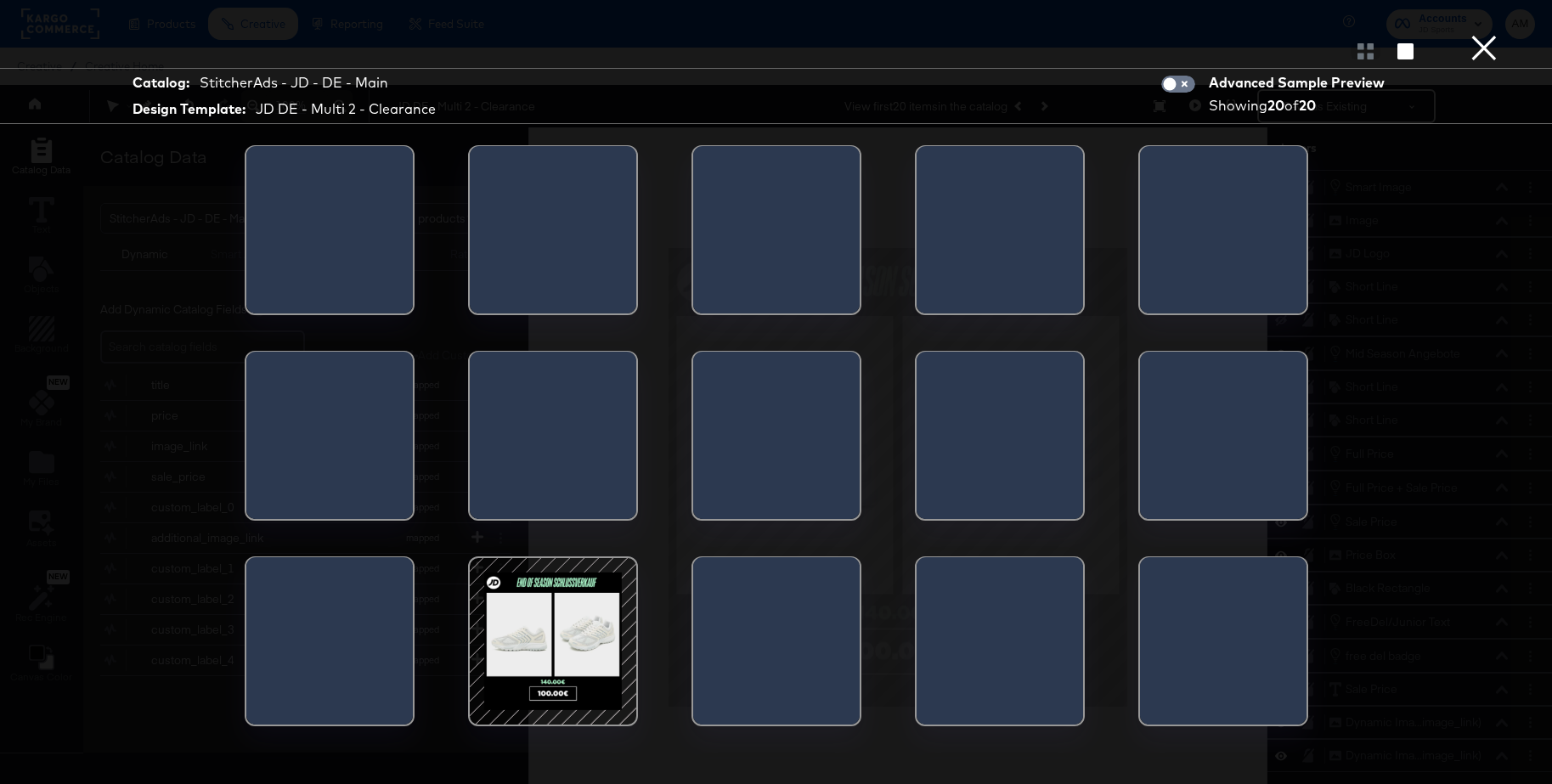
scroll to position [173, 0]
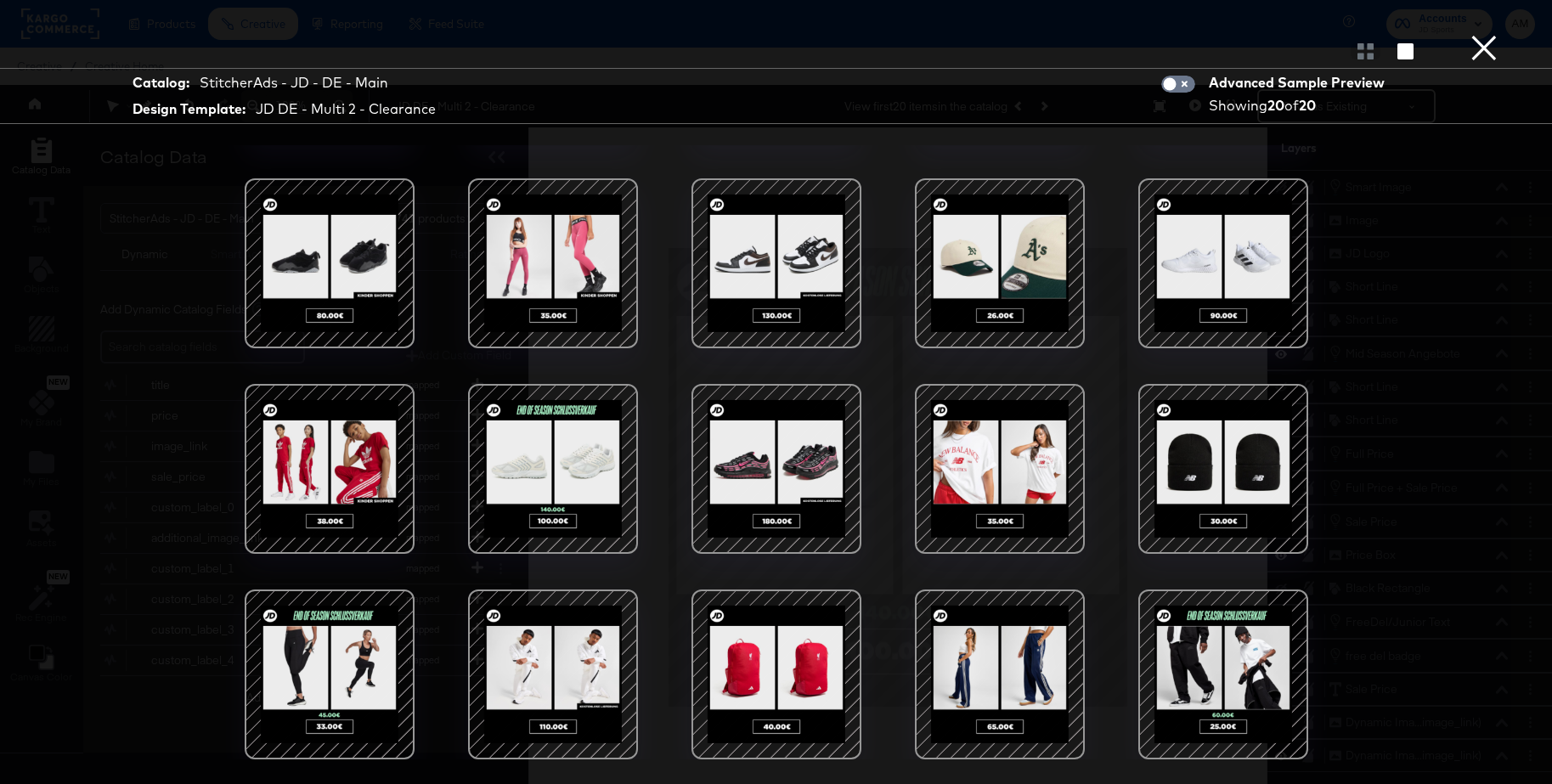
click at [1485, 34] on button "×" at bounding box center [1485, 17] width 34 height 34
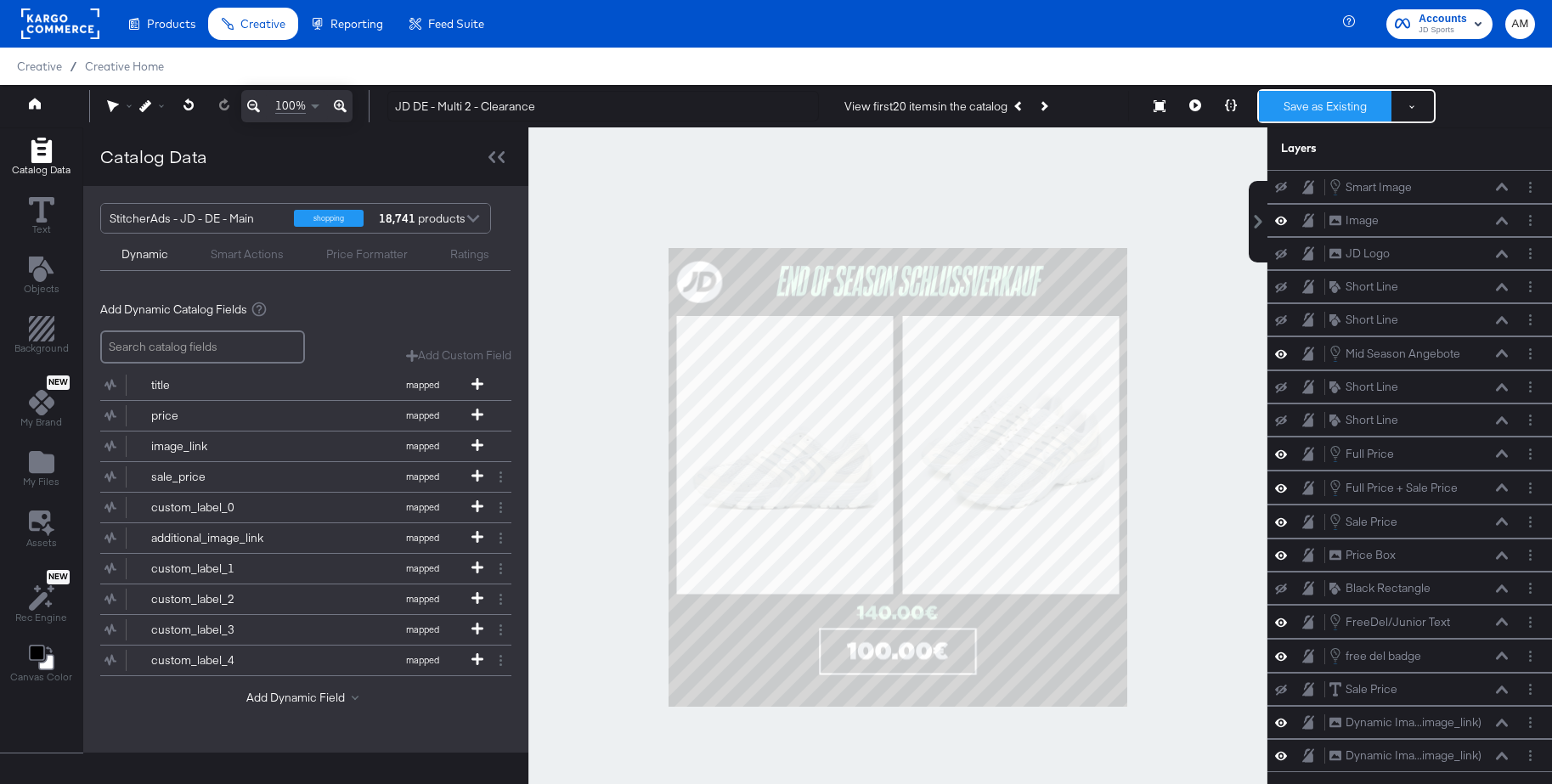
click at [1334, 109] on button "Save as Existing" at bounding box center [1326, 107] width 132 height 30
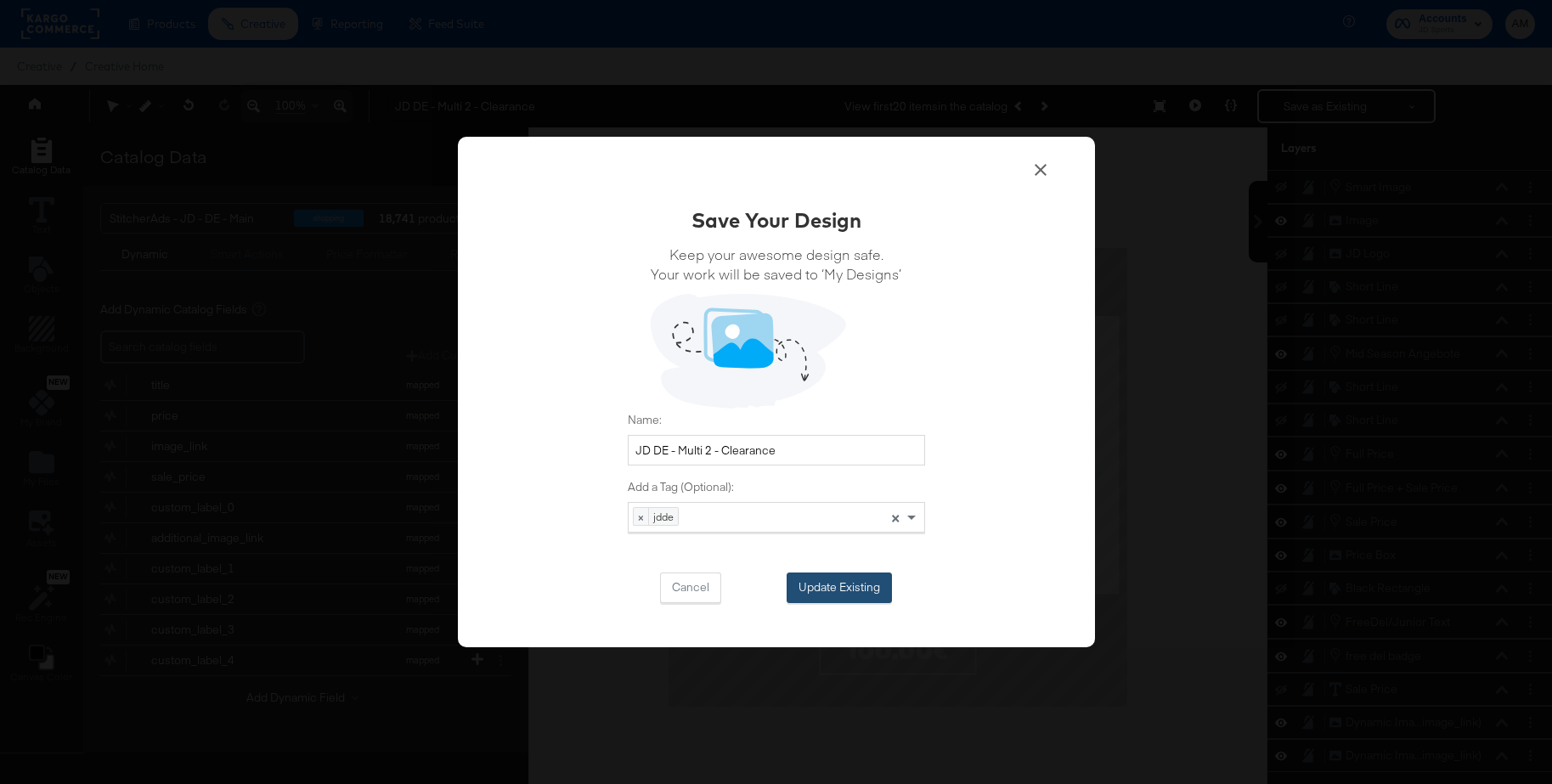
click at [823, 586] on button "Update Existing" at bounding box center [840, 588] width 106 height 30
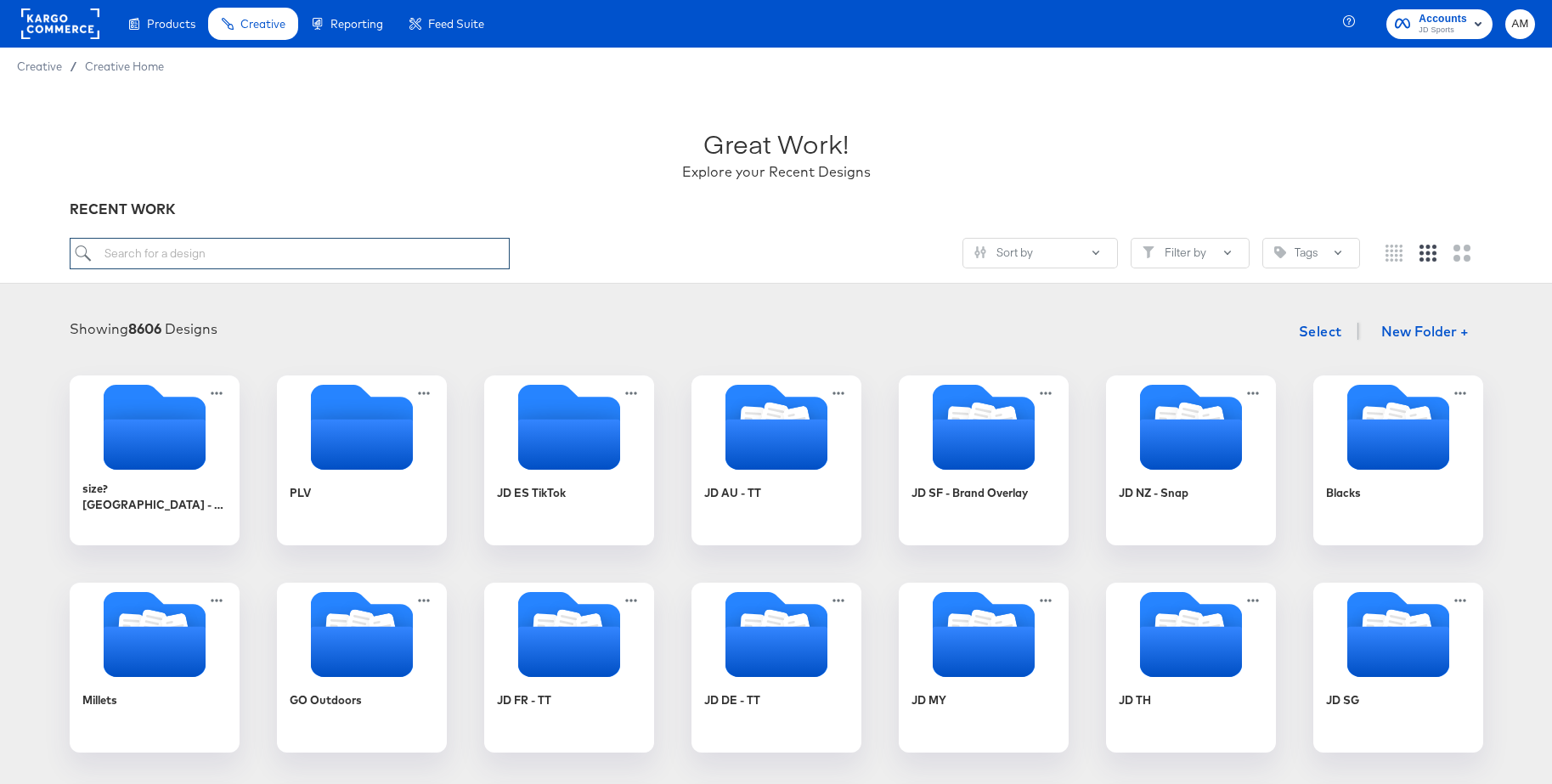
click at [394, 258] on input "search" at bounding box center [290, 253] width 440 height 31
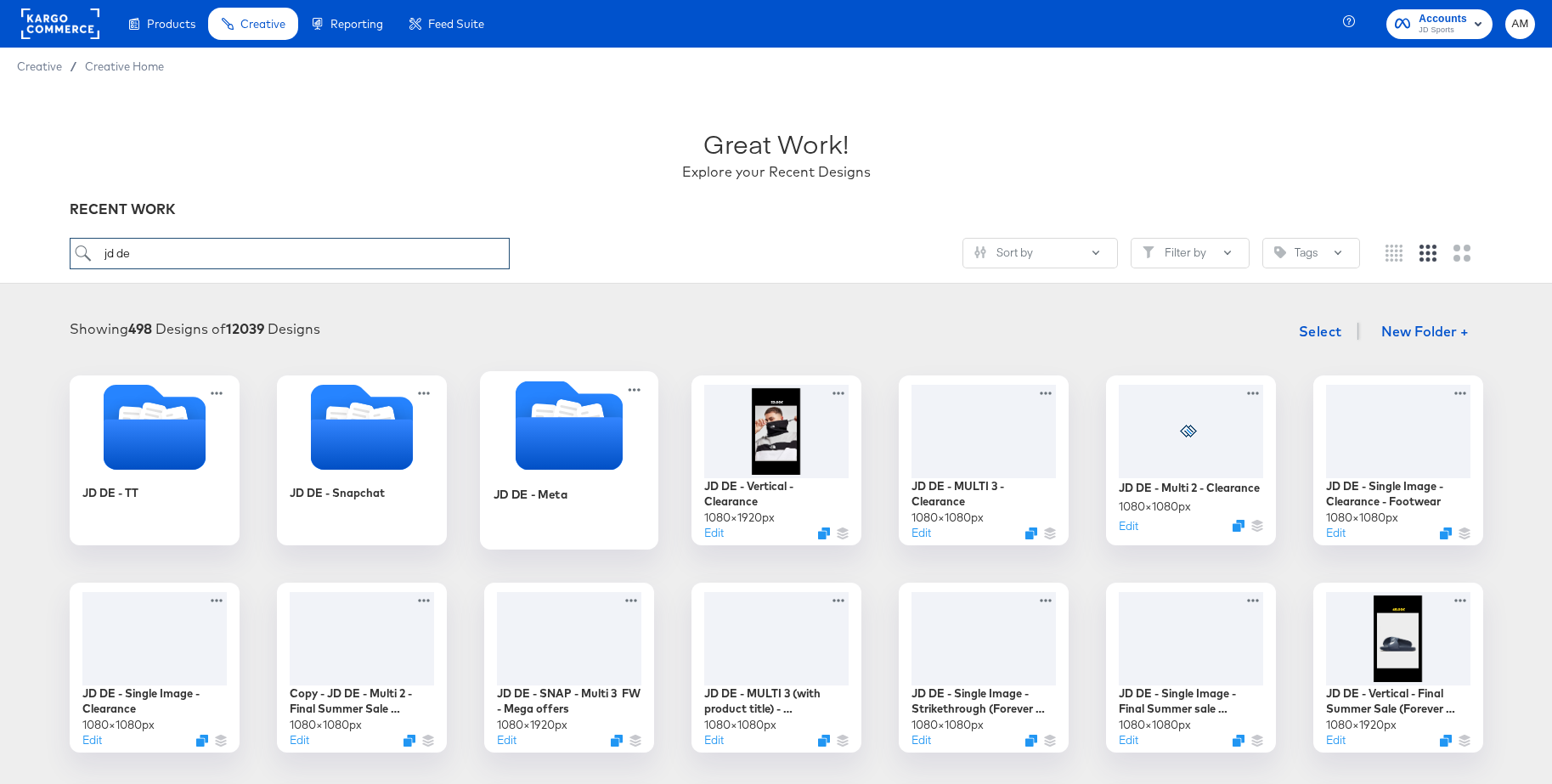
type input "jd de"
click at [557, 423] on icon "Folder" at bounding box center [568, 443] width 107 height 53
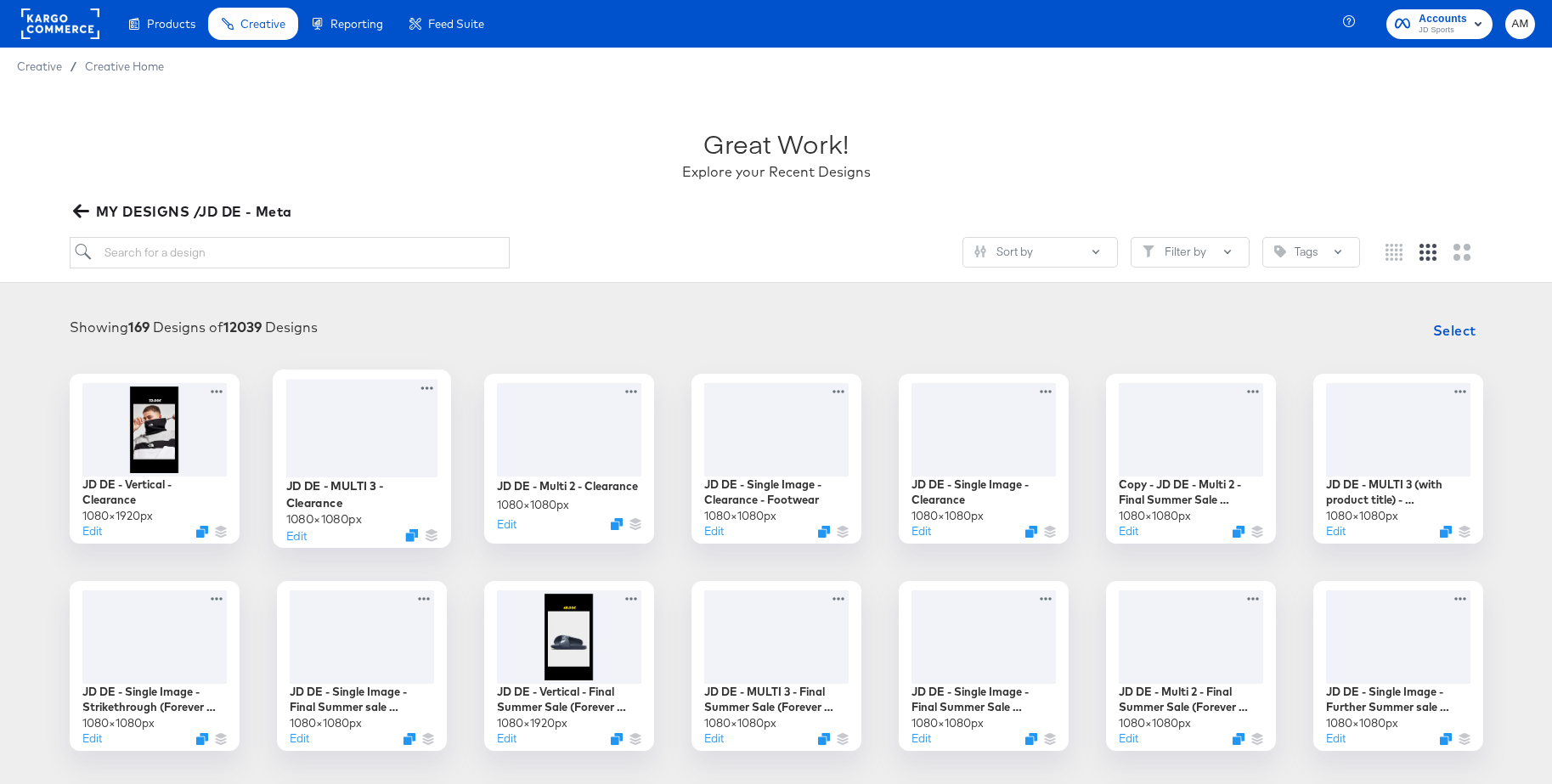
click at [388, 439] on div at bounding box center [362, 427] width 152 height 98
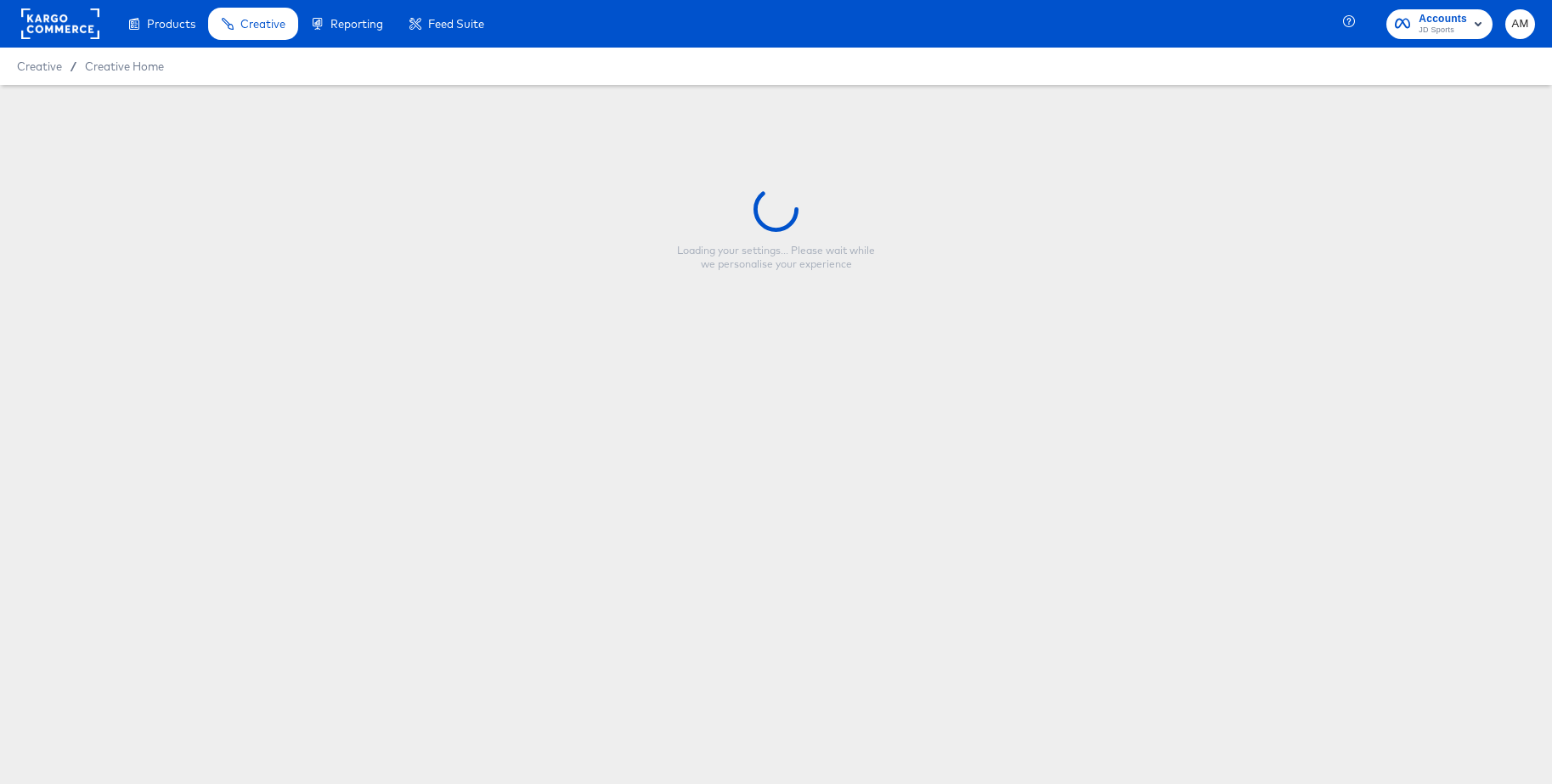
type input "JD DE - MULTI 3 - Clearance"
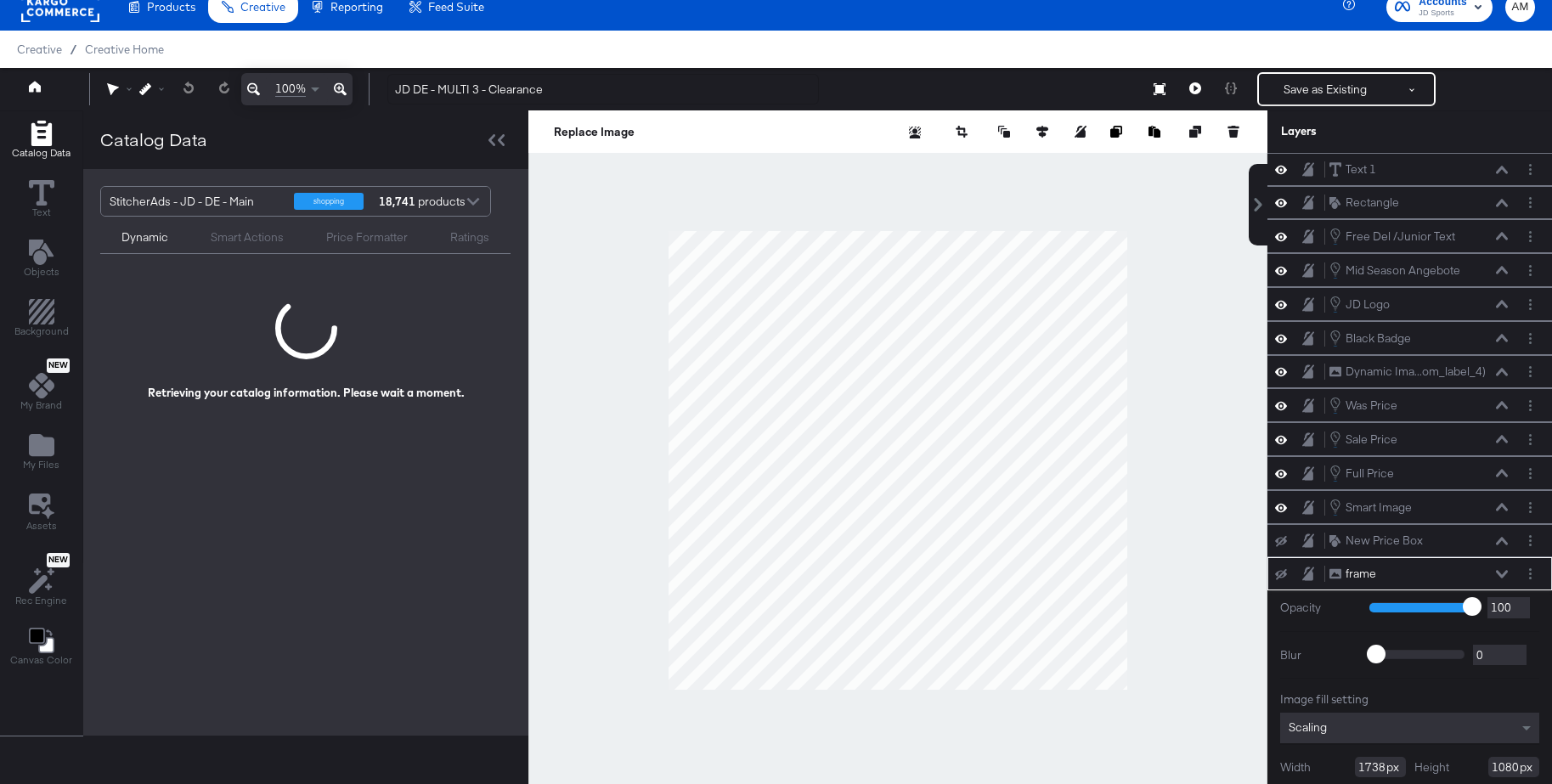
scroll to position [65, 0]
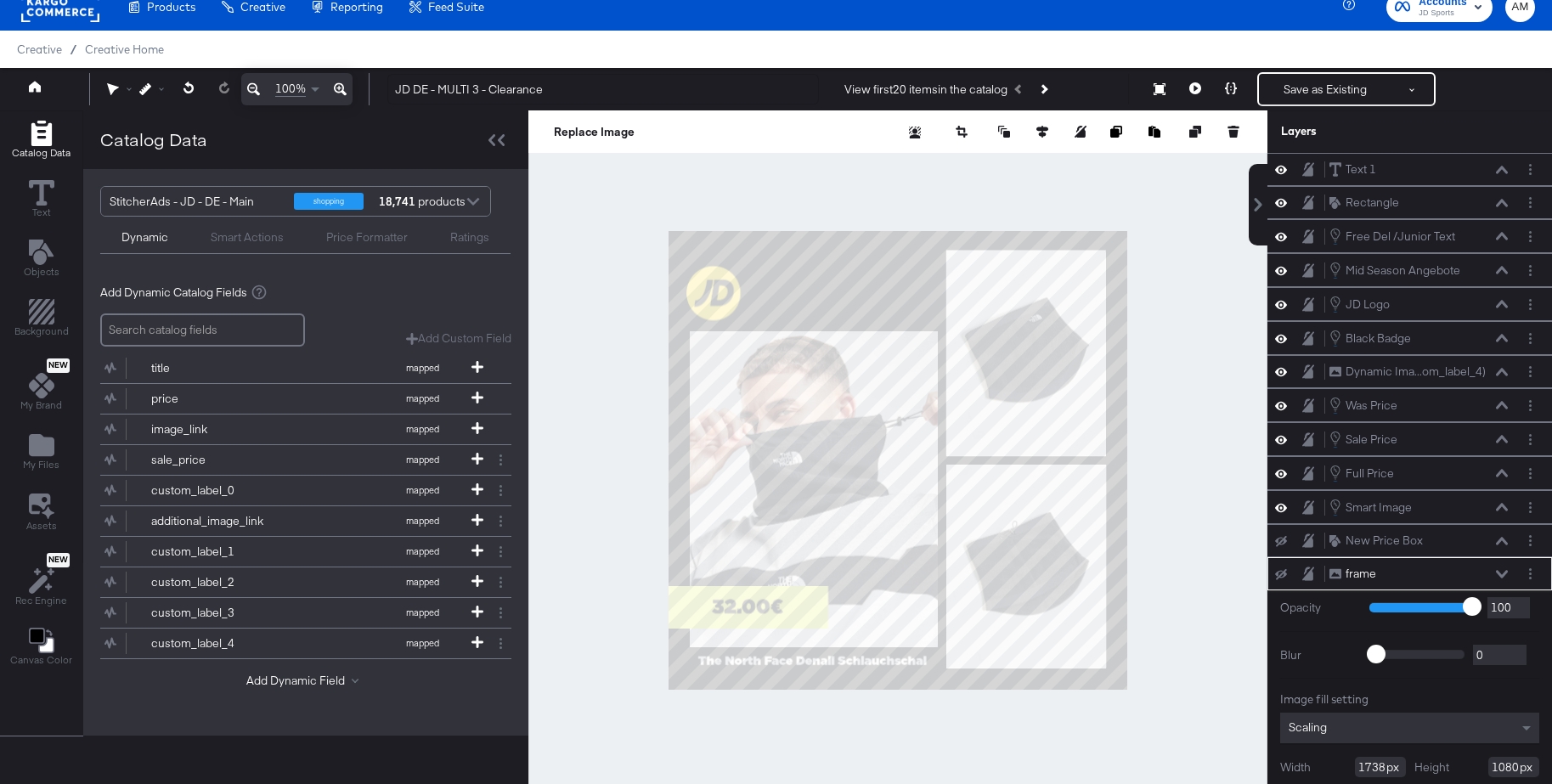
scroll to position [65, 0]
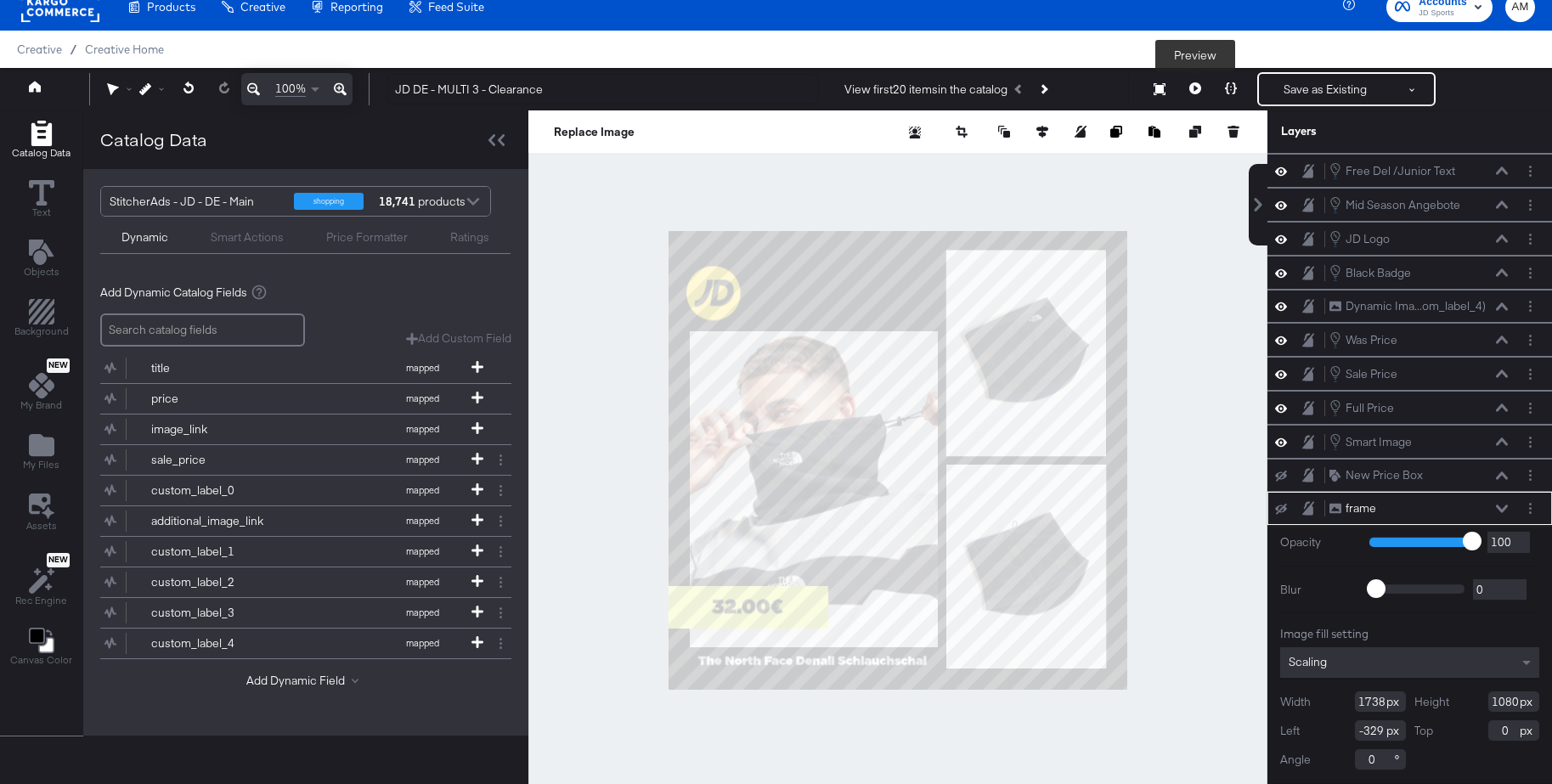
click at [1198, 85] on icon at bounding box center [1195, 88] width 12 height 12
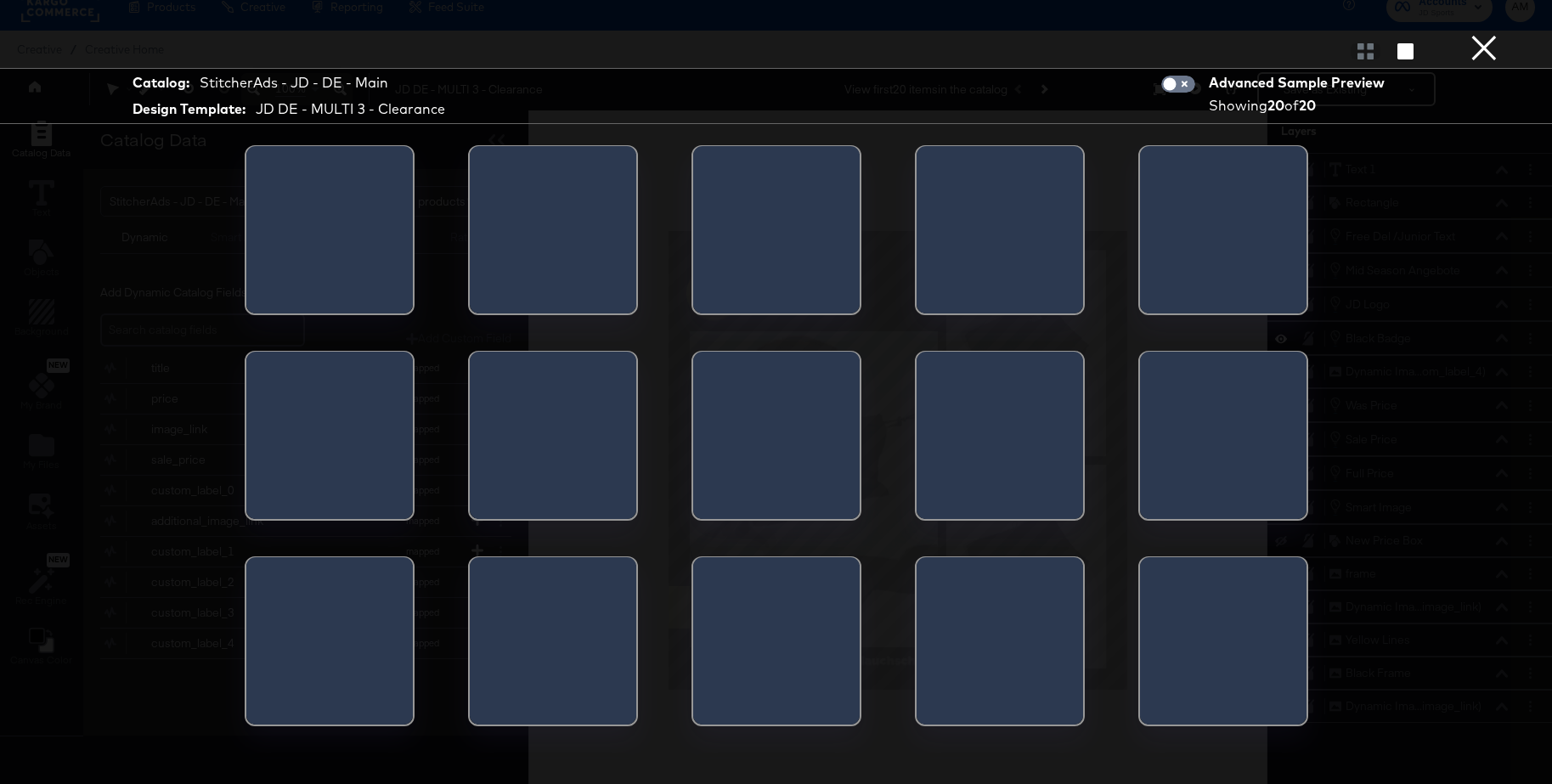
scroll to position [0, 0]
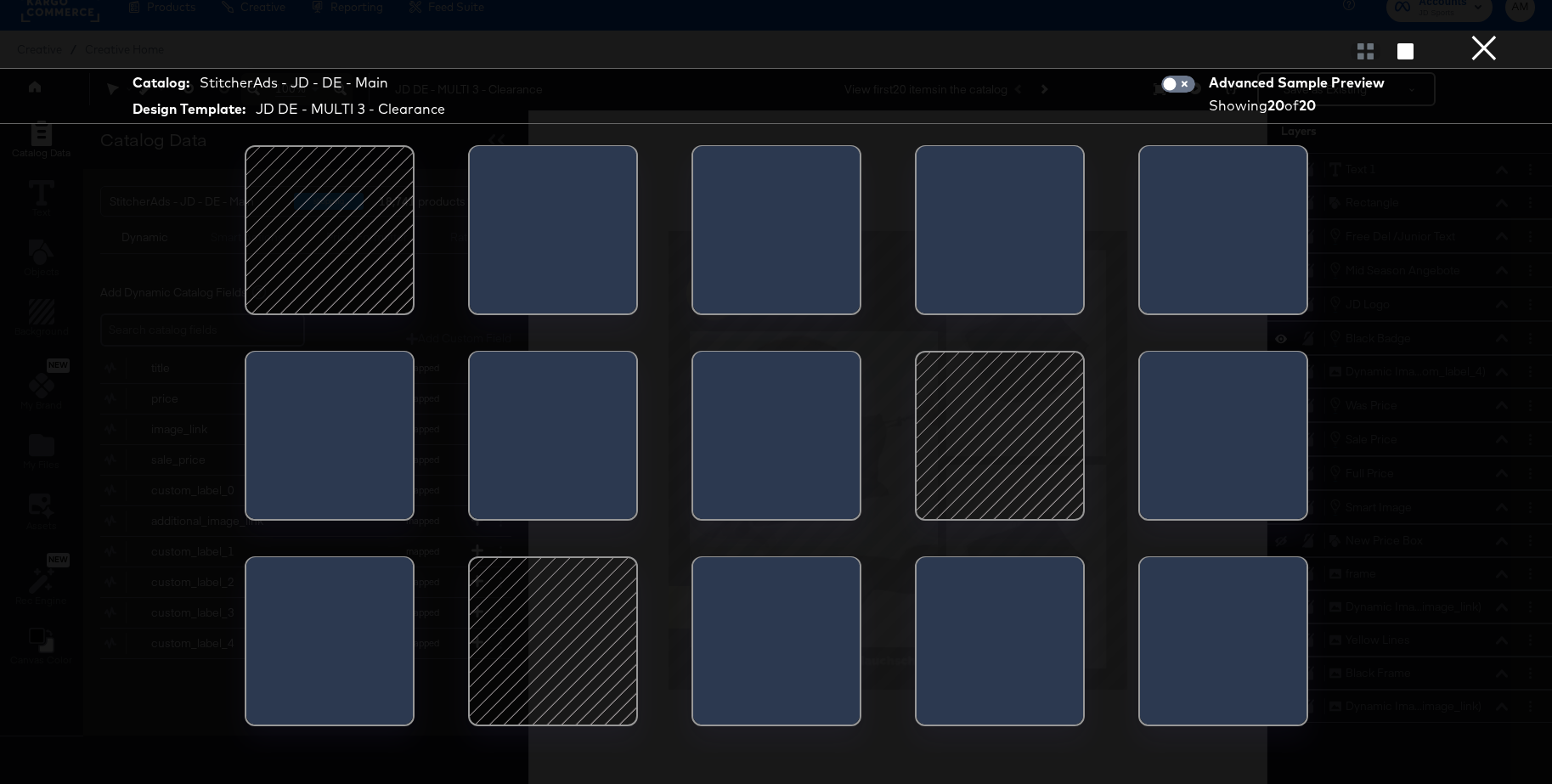
click at [567, 585] on div at bounding box center [552, 641] width 144 height 144
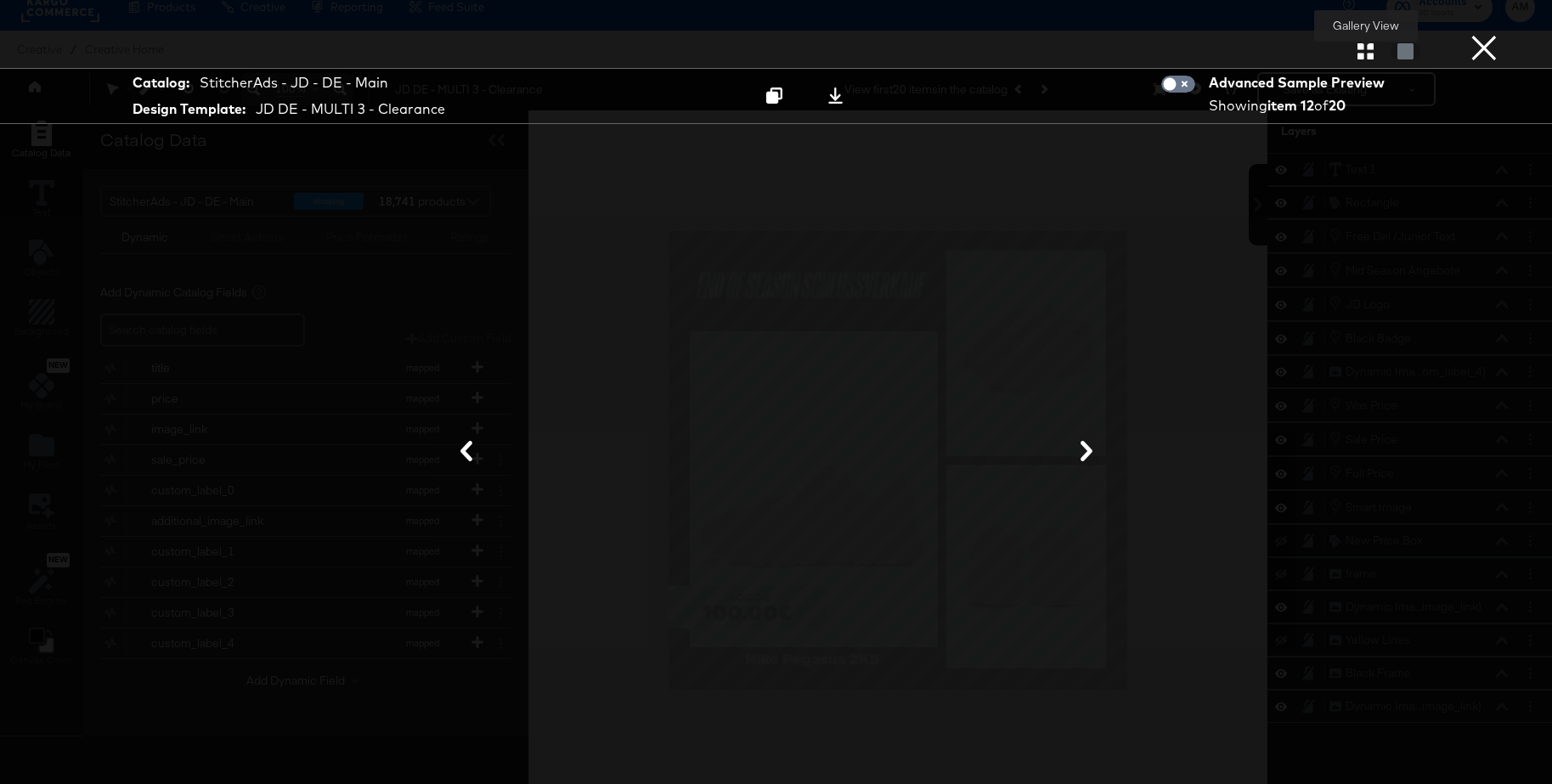
click at [1366, 58] on icon "button" at bounding box center [1366, 51] width 16 height 16
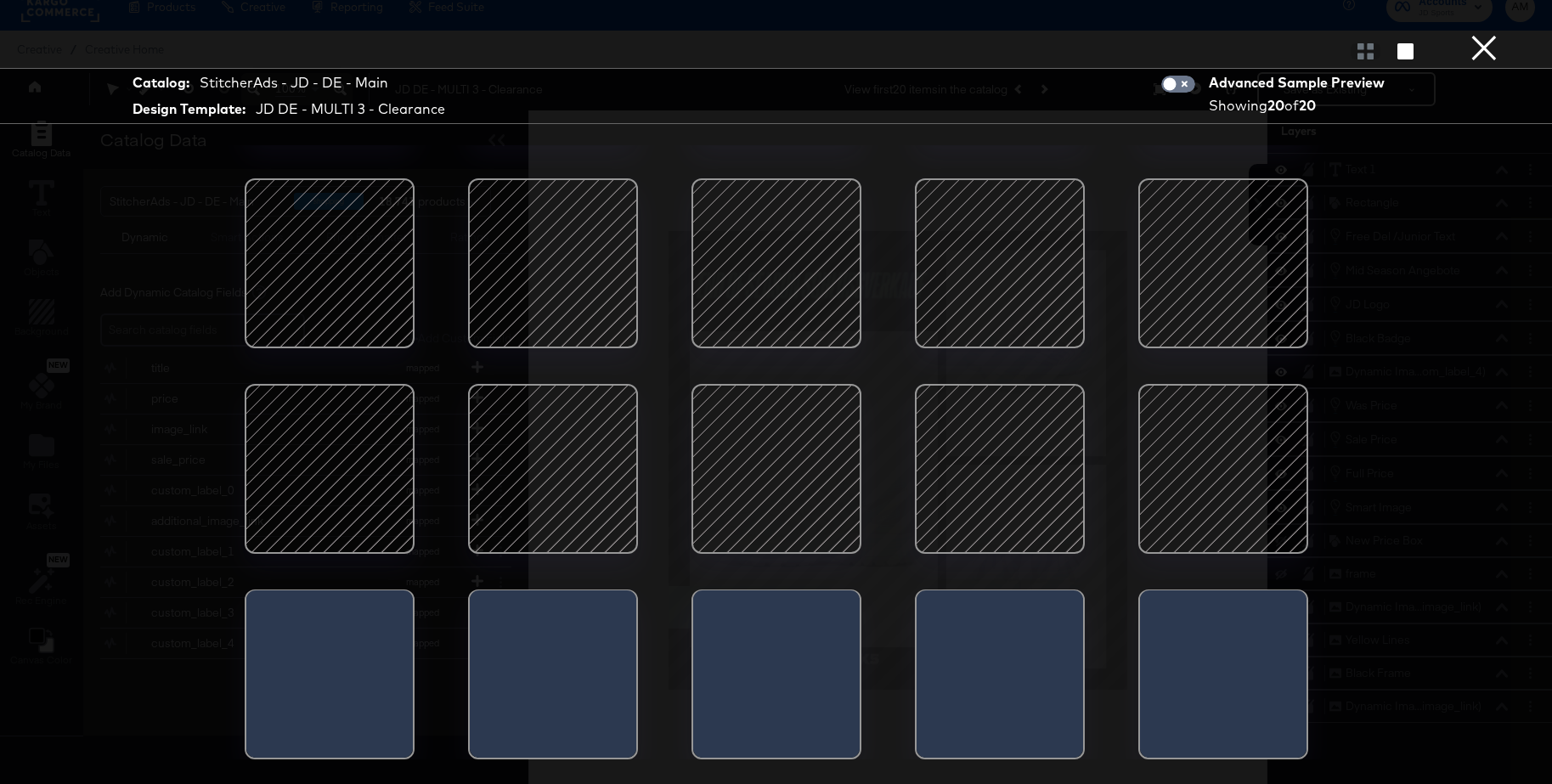
scroll to position [172, 0]
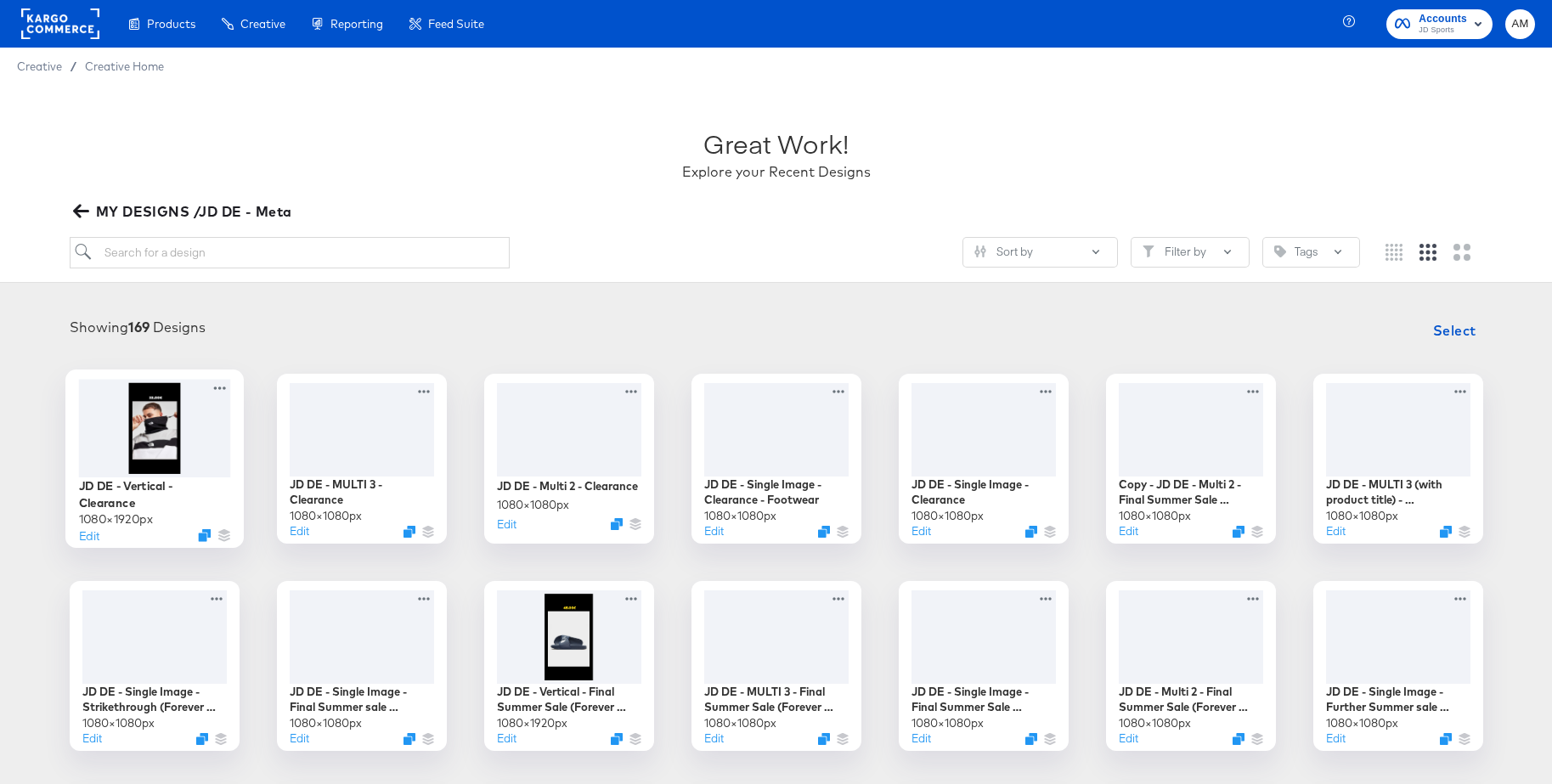
click at [152, 425] on div at bounding box center [154, 427] width 152 height 98
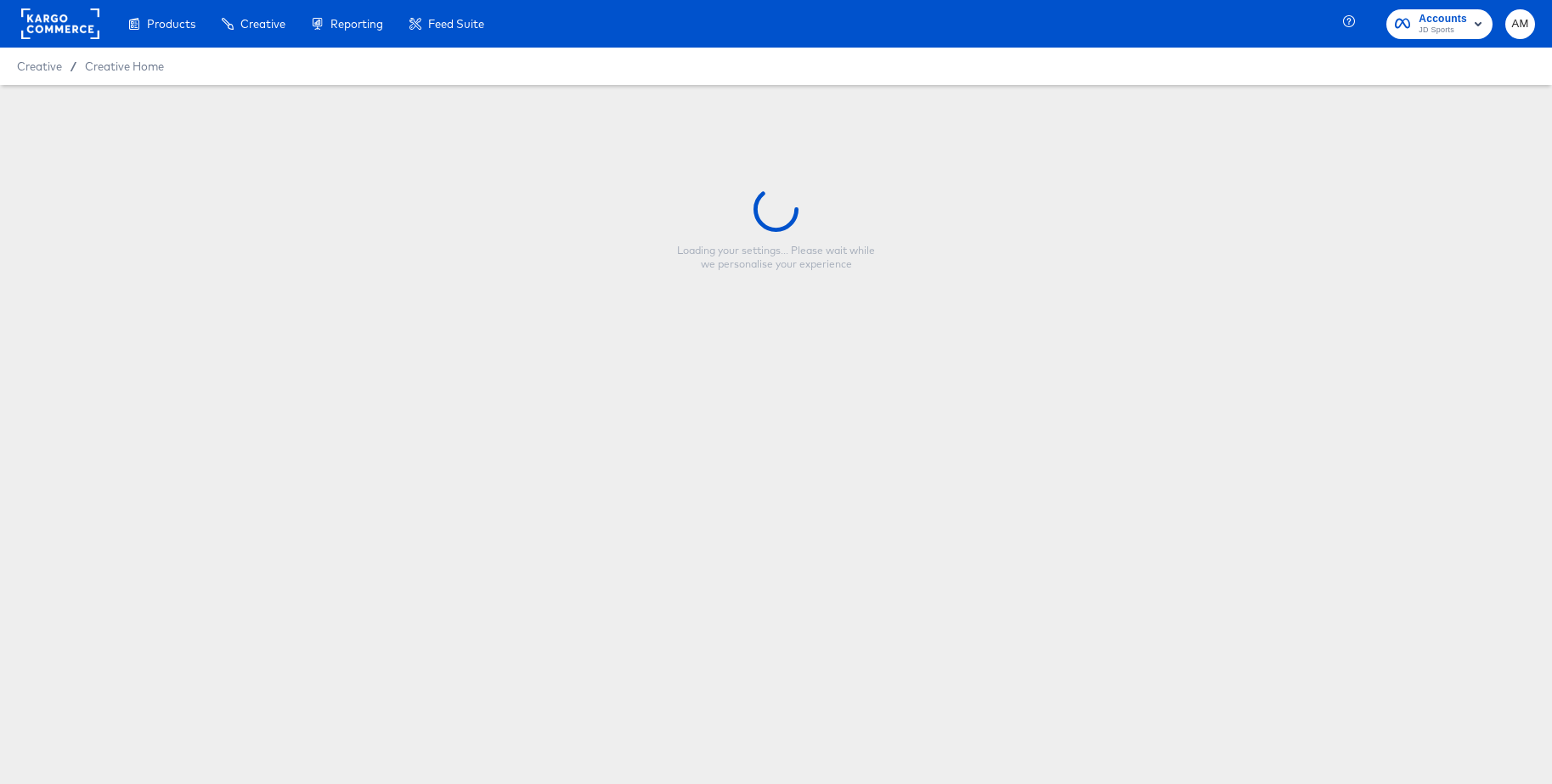
type input "JD DE - Vertical - Clearance"
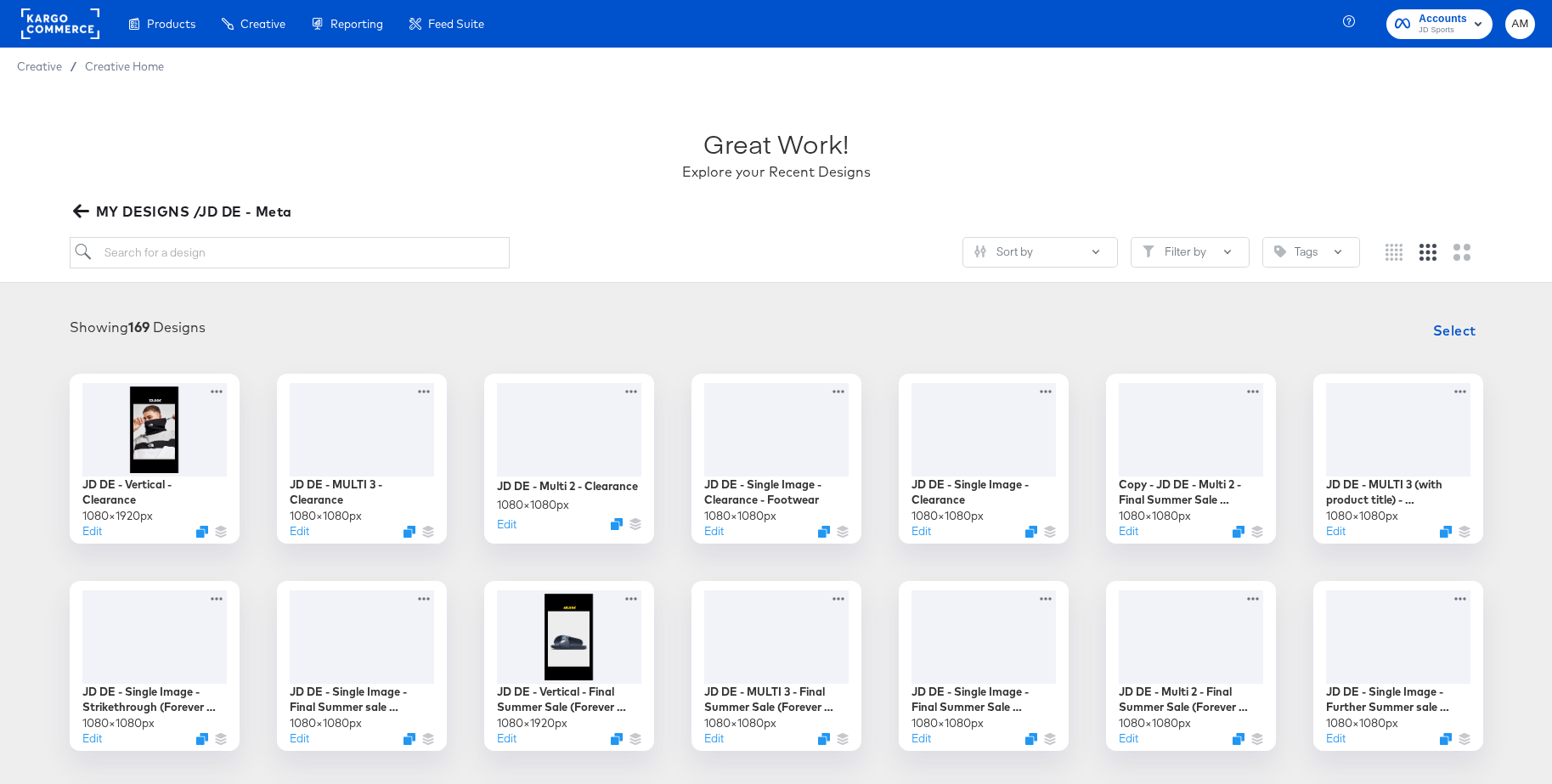
click at [81, 209] on icon "button" at bounding box center [81, 211] width 16 height 16
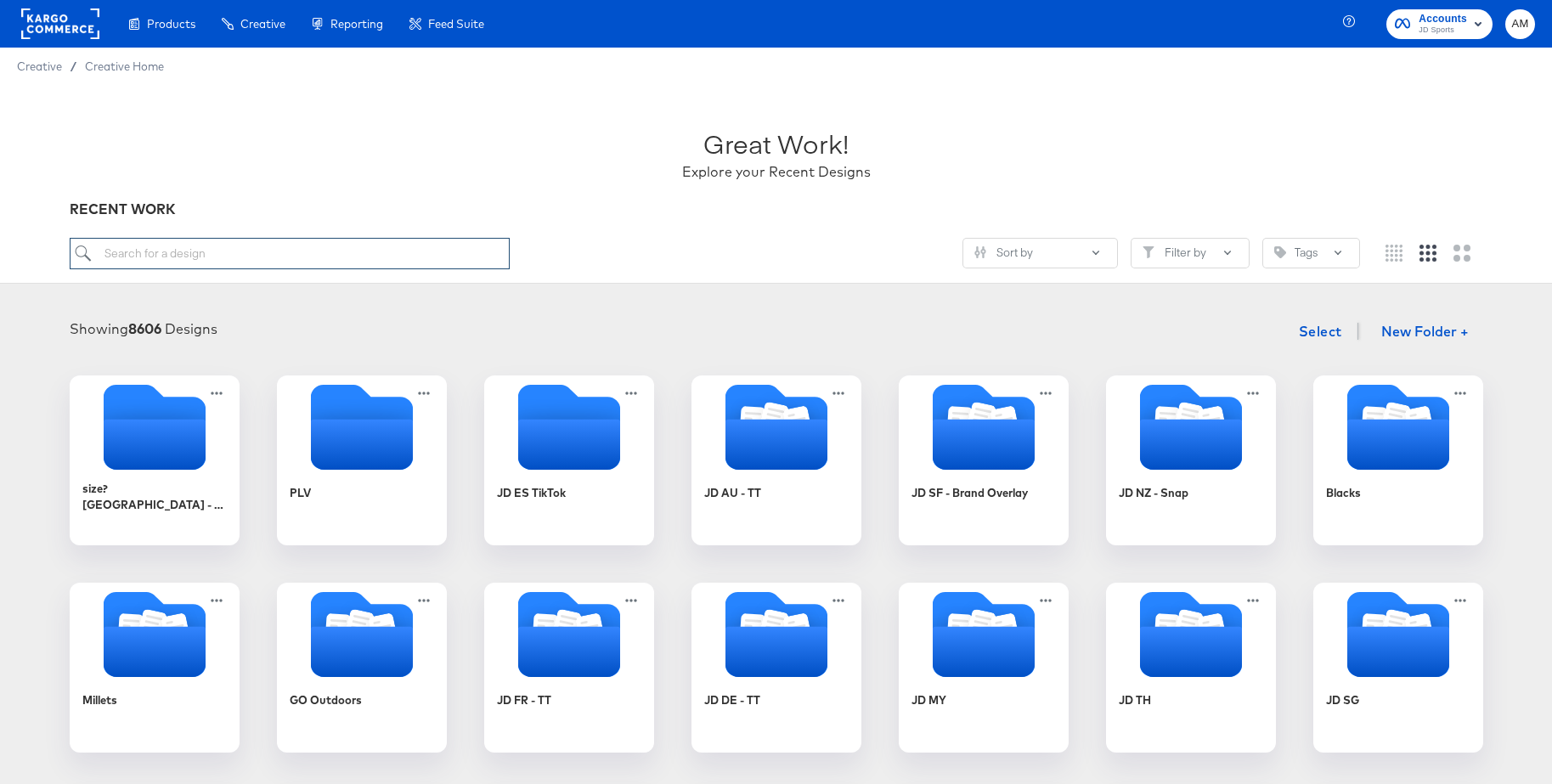
click at [196, 248] on input "search" at bounding box center [290, 253] width 440 height 31
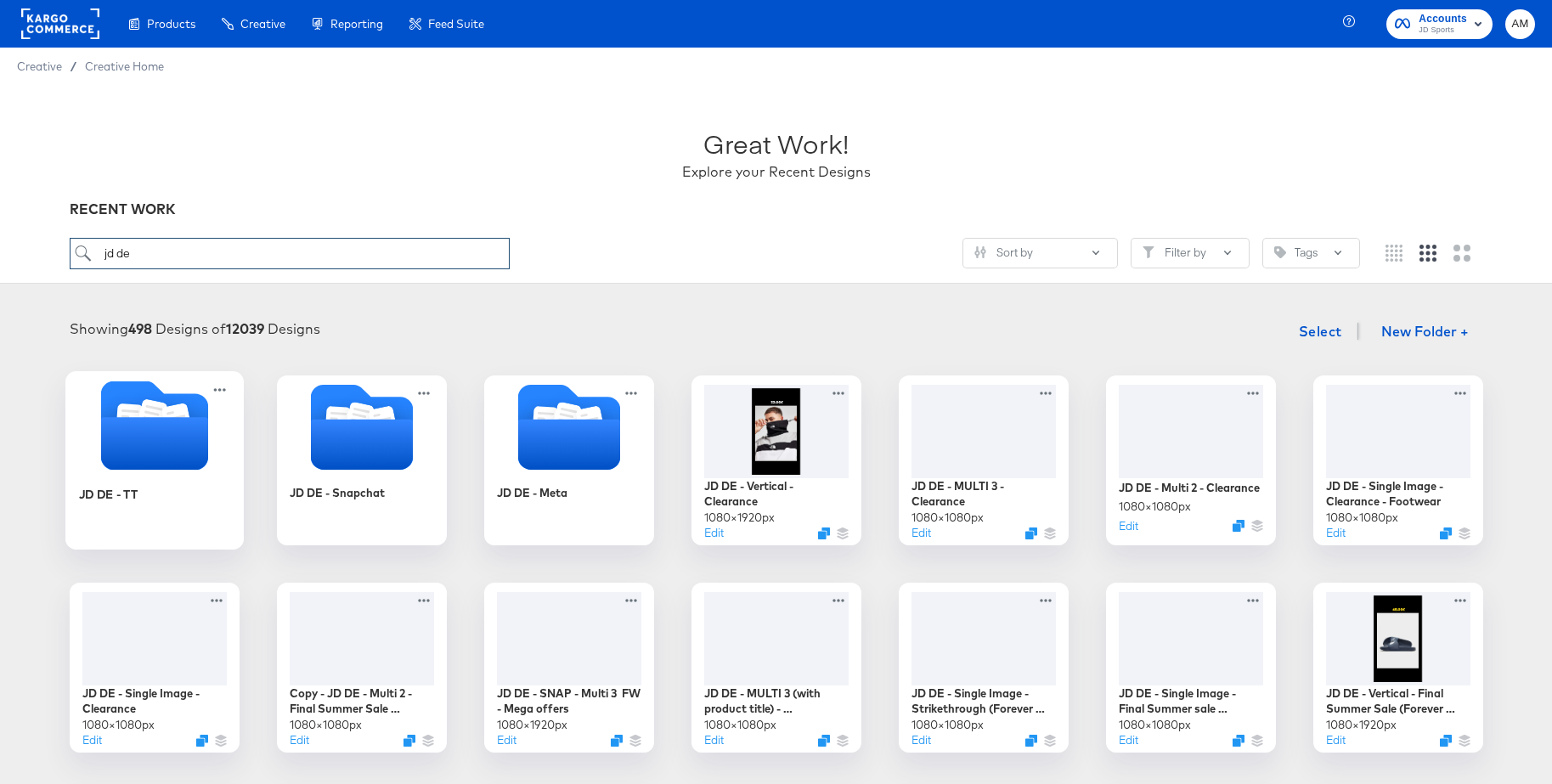
type input "jd de"
click at [173, 428] on icon "Folder" at bounding box center [154, 443] width 107 height 53
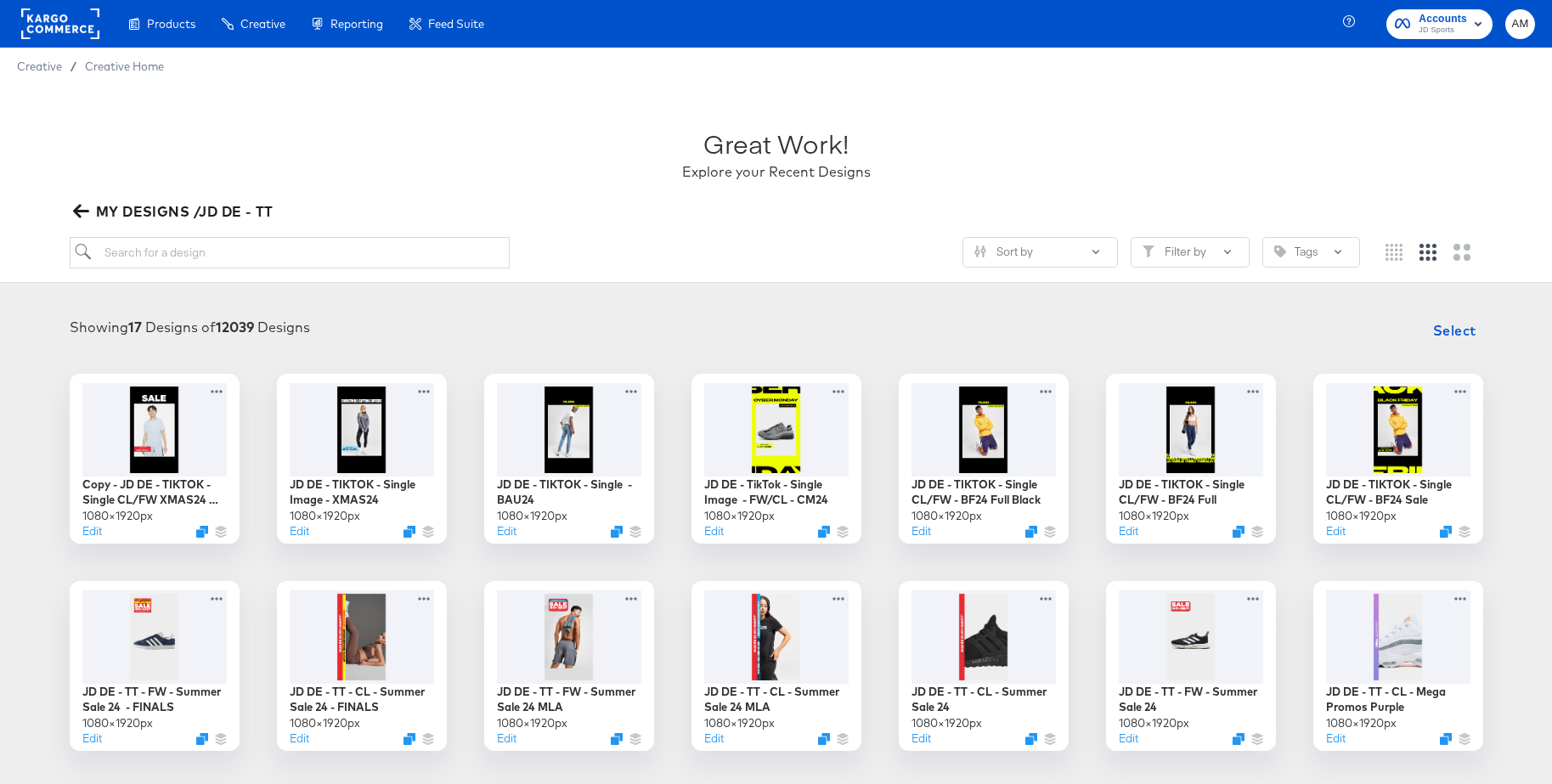
click at [67, 31] on rect at bounding box center [60, 23] width 78 height 30
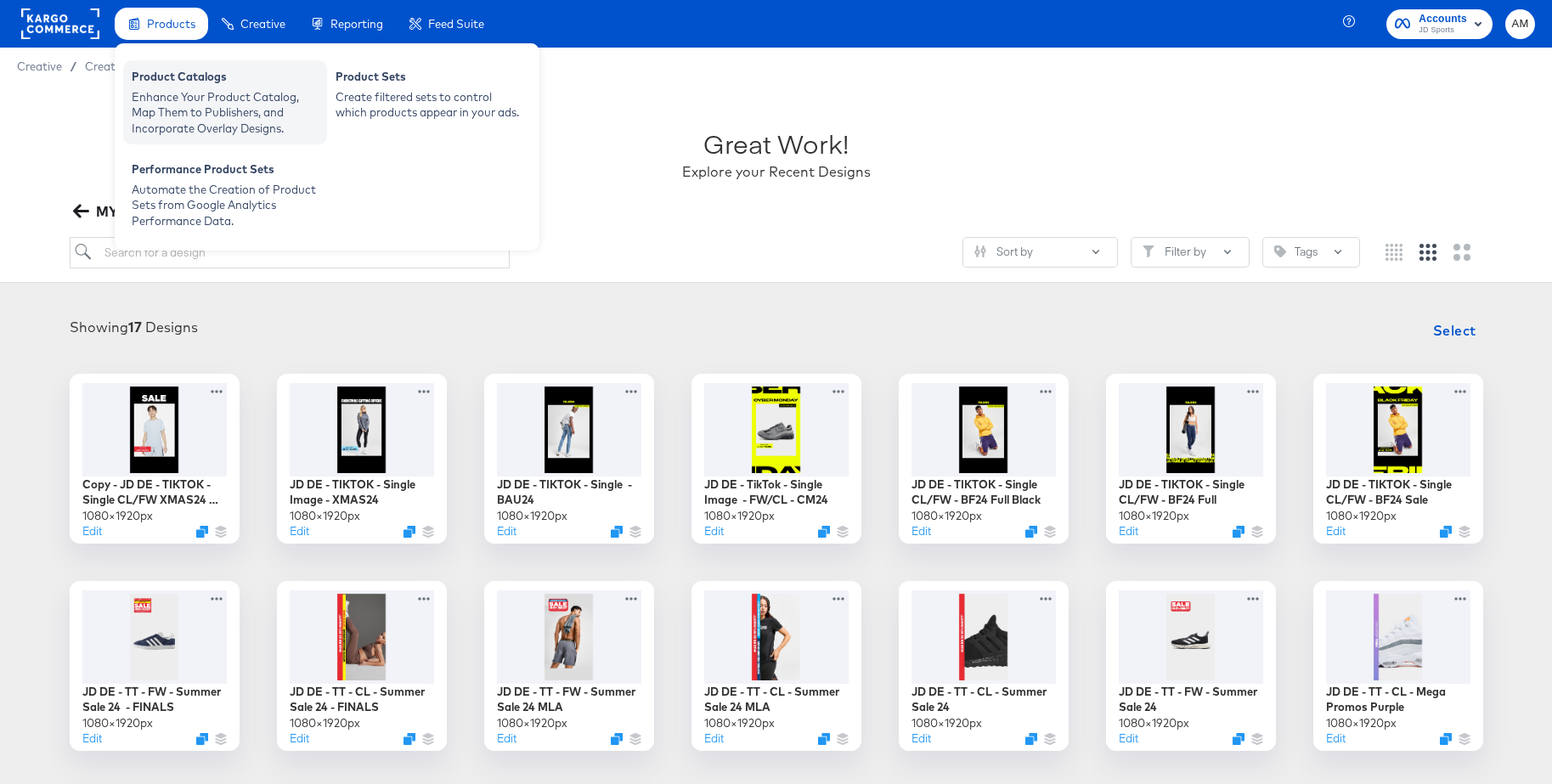
click at [198, 85] on div "Product Catalogs" at bounding box center [225, 79] width 187 height 21
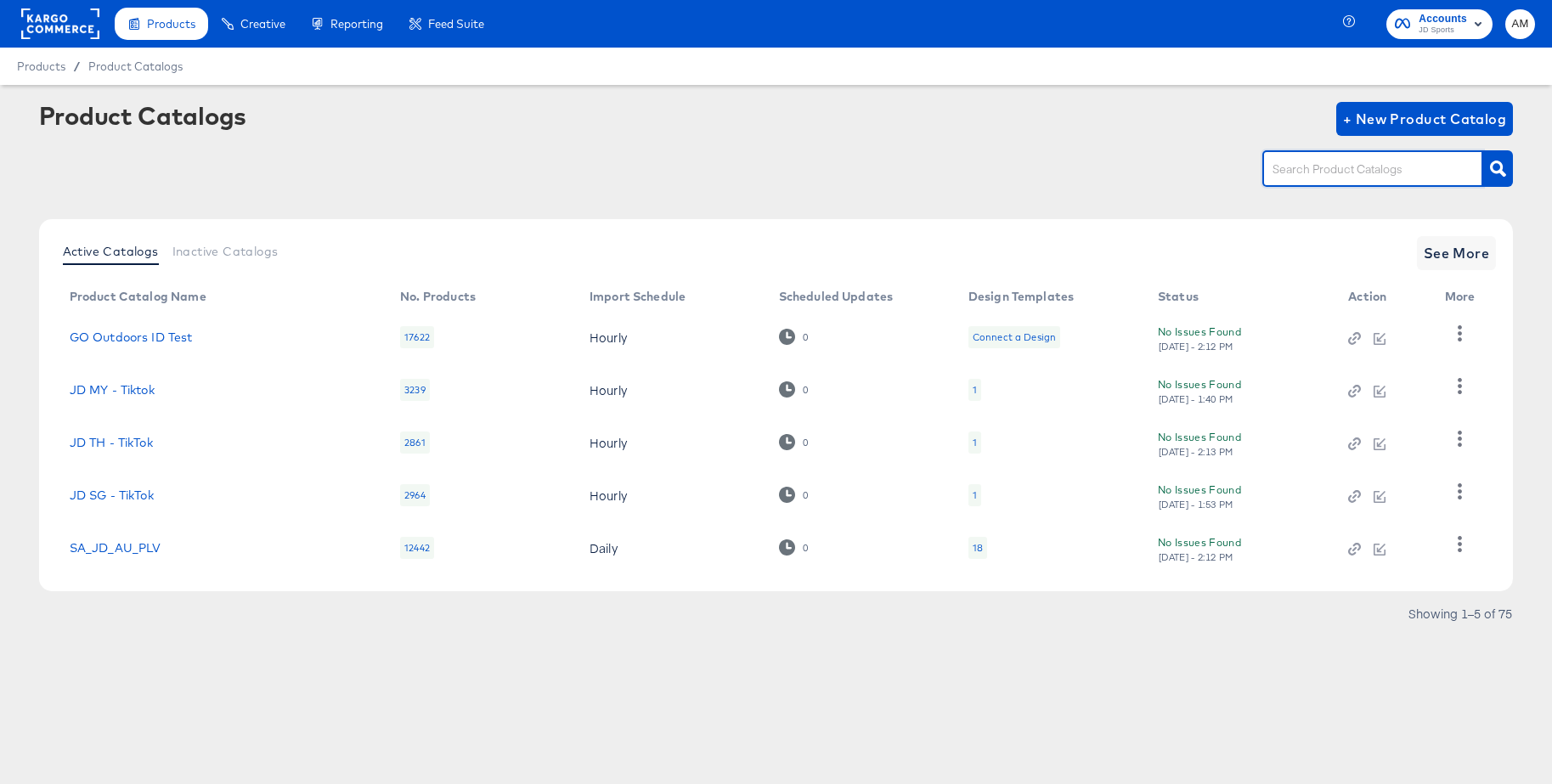
click at [1317, 163] on input "text" at bounding box center [1360, 169] width 181 height 20
type input "de - s"
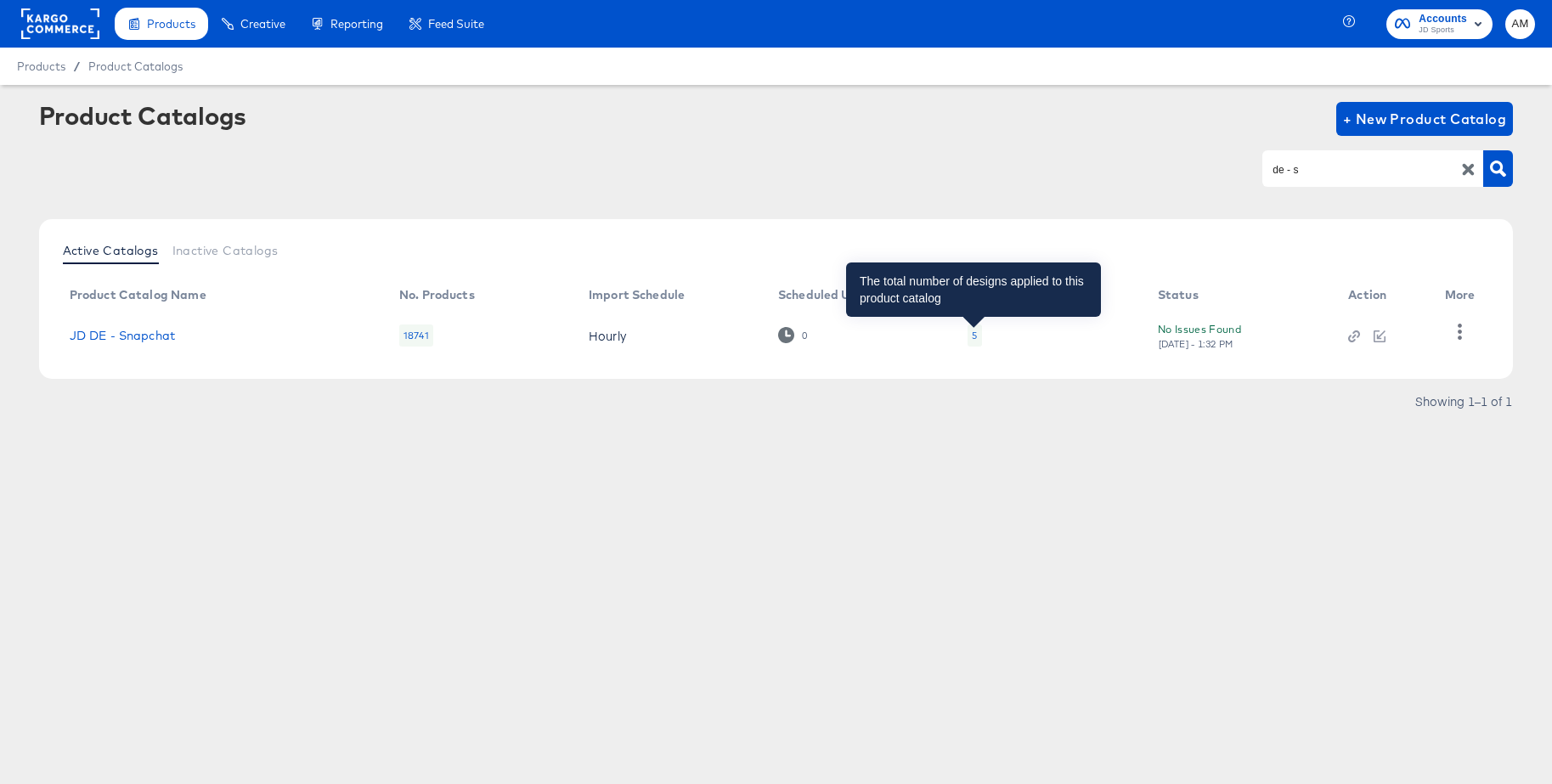
click at [972, 342] on div "5" at bounding box center [975, 335] width 5 height 13
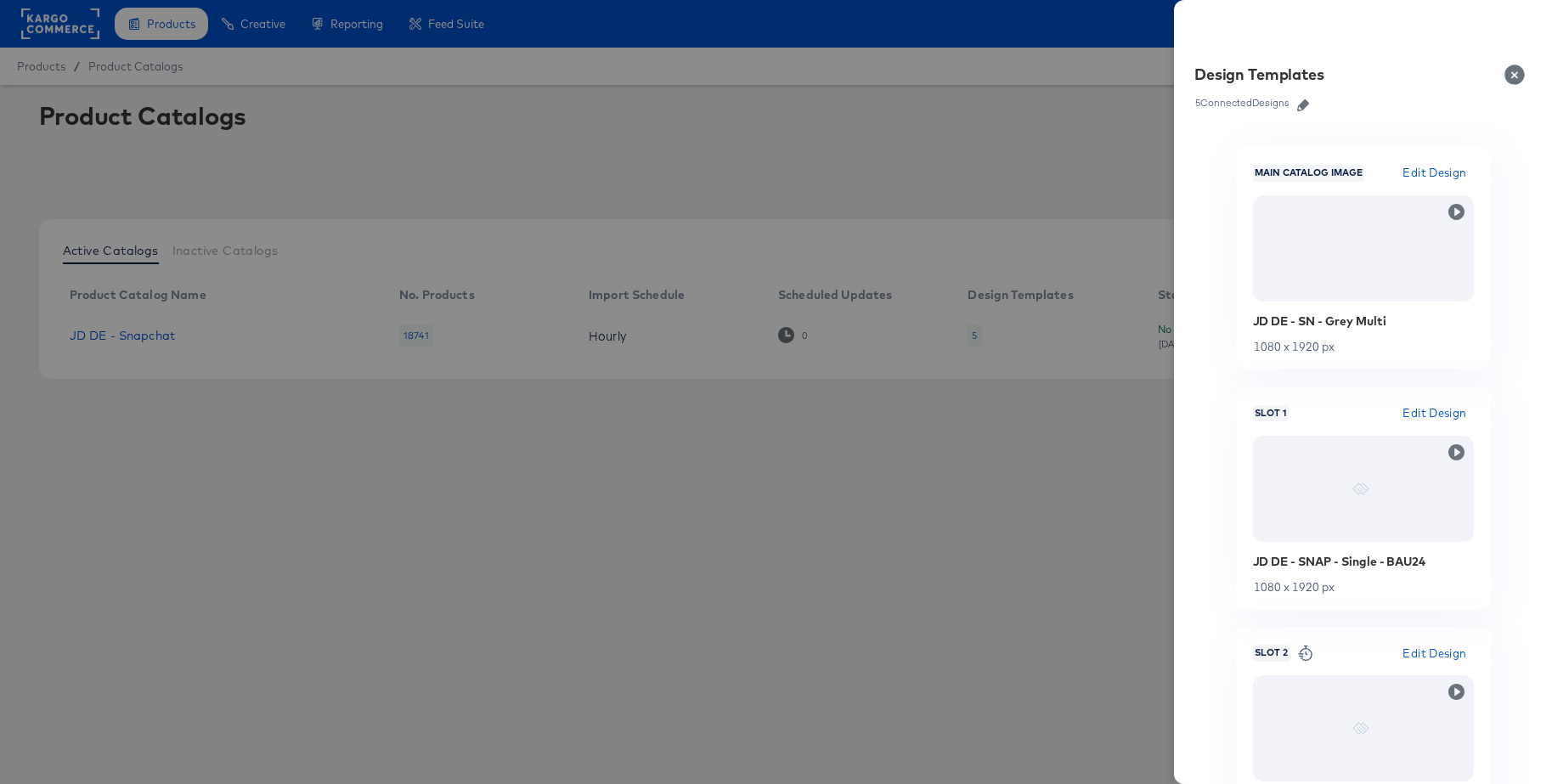
click at [1303, 109] on icon "button" at bounding box center [1303, 105] width 12 height 12
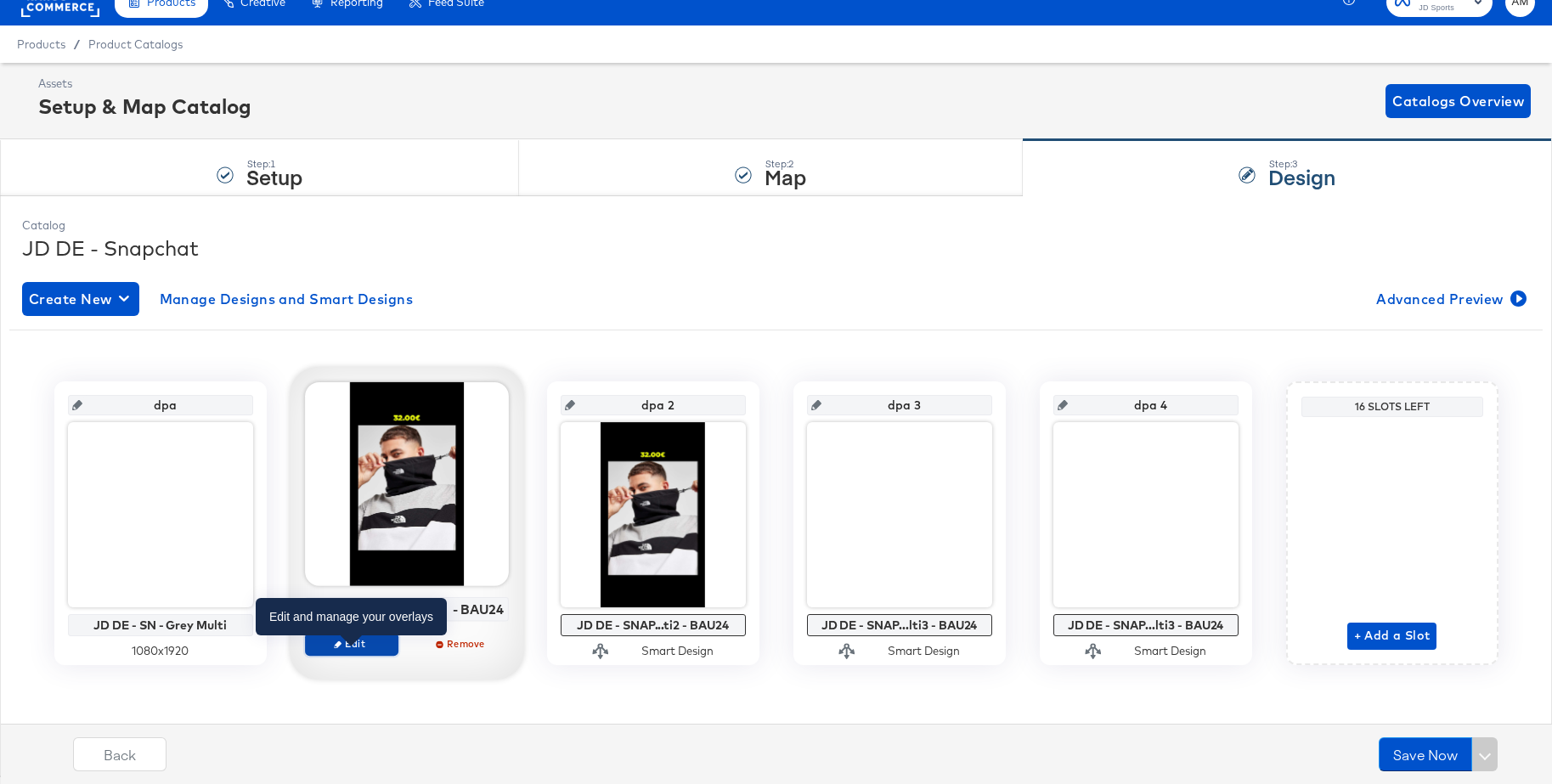
click at [357, 650] on span "Edit" at bounding box center [350, 643] width 78 height 13
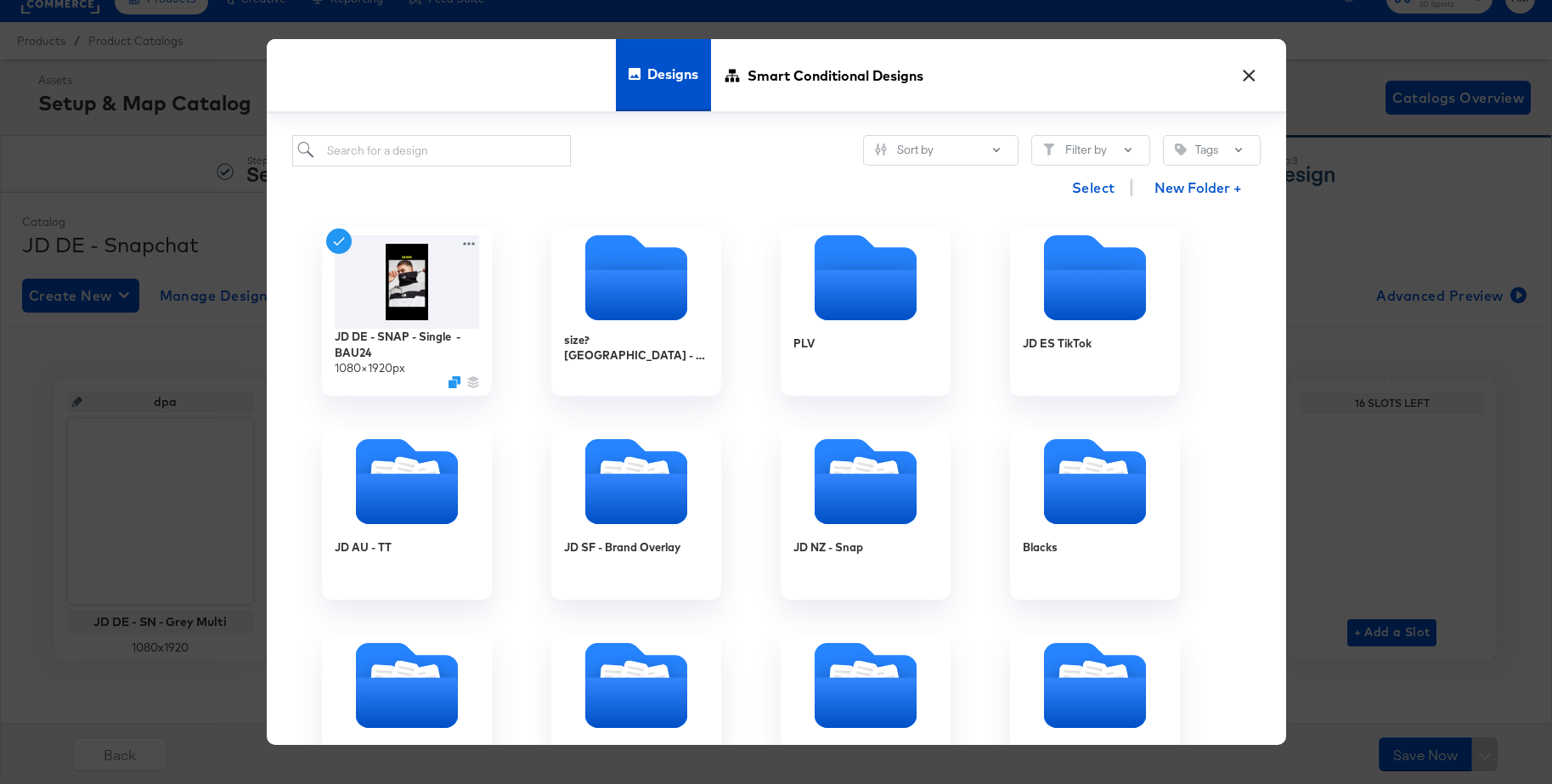
scroll to position [26, 0]
click at [1257, 71] on button "×" at bounding box center [1249, 72] width 30 height 30
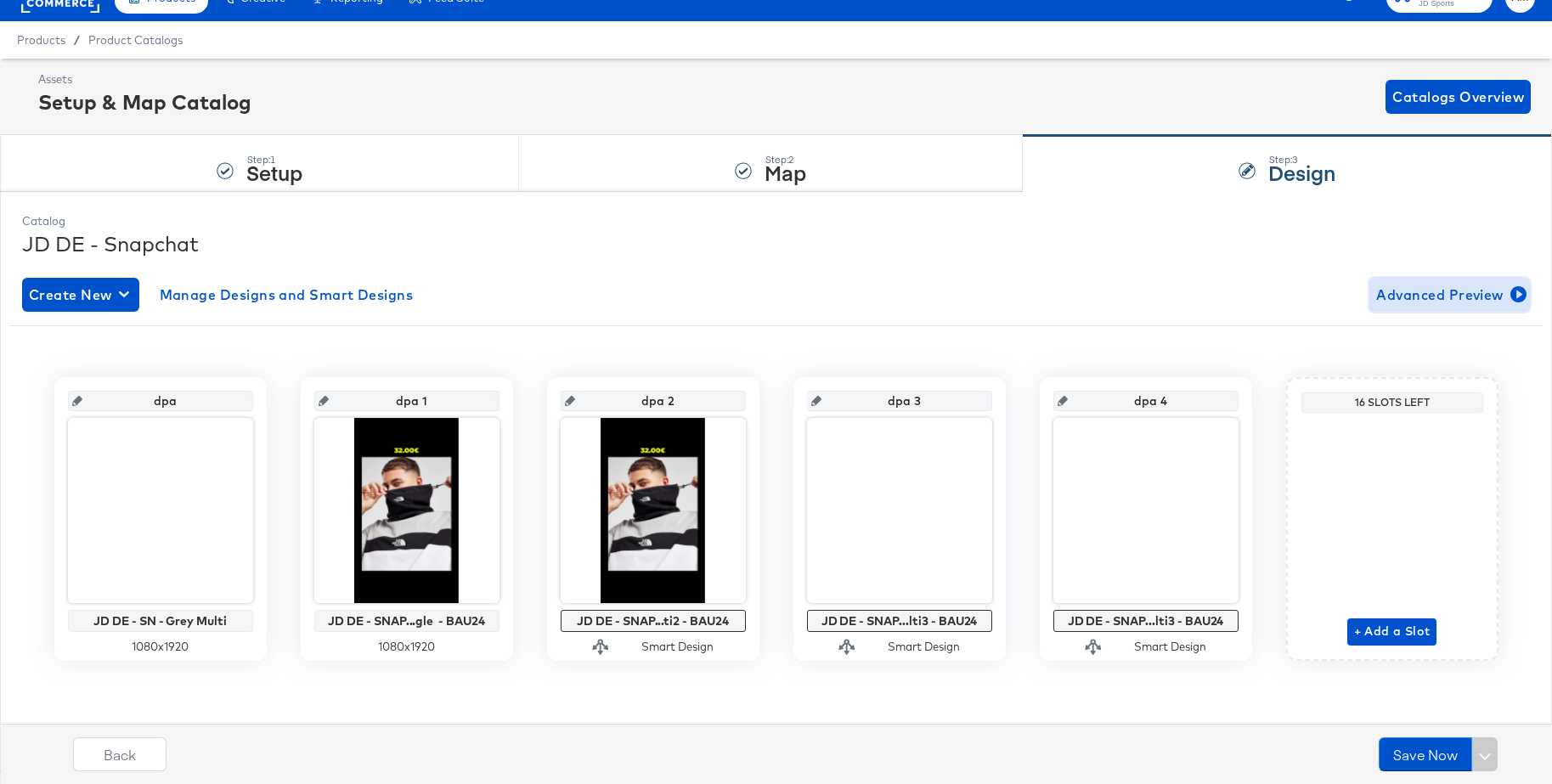
click at [1402, 295] on span "Advanced Preview" at bounding box center [1450, 294] width 147 height 24
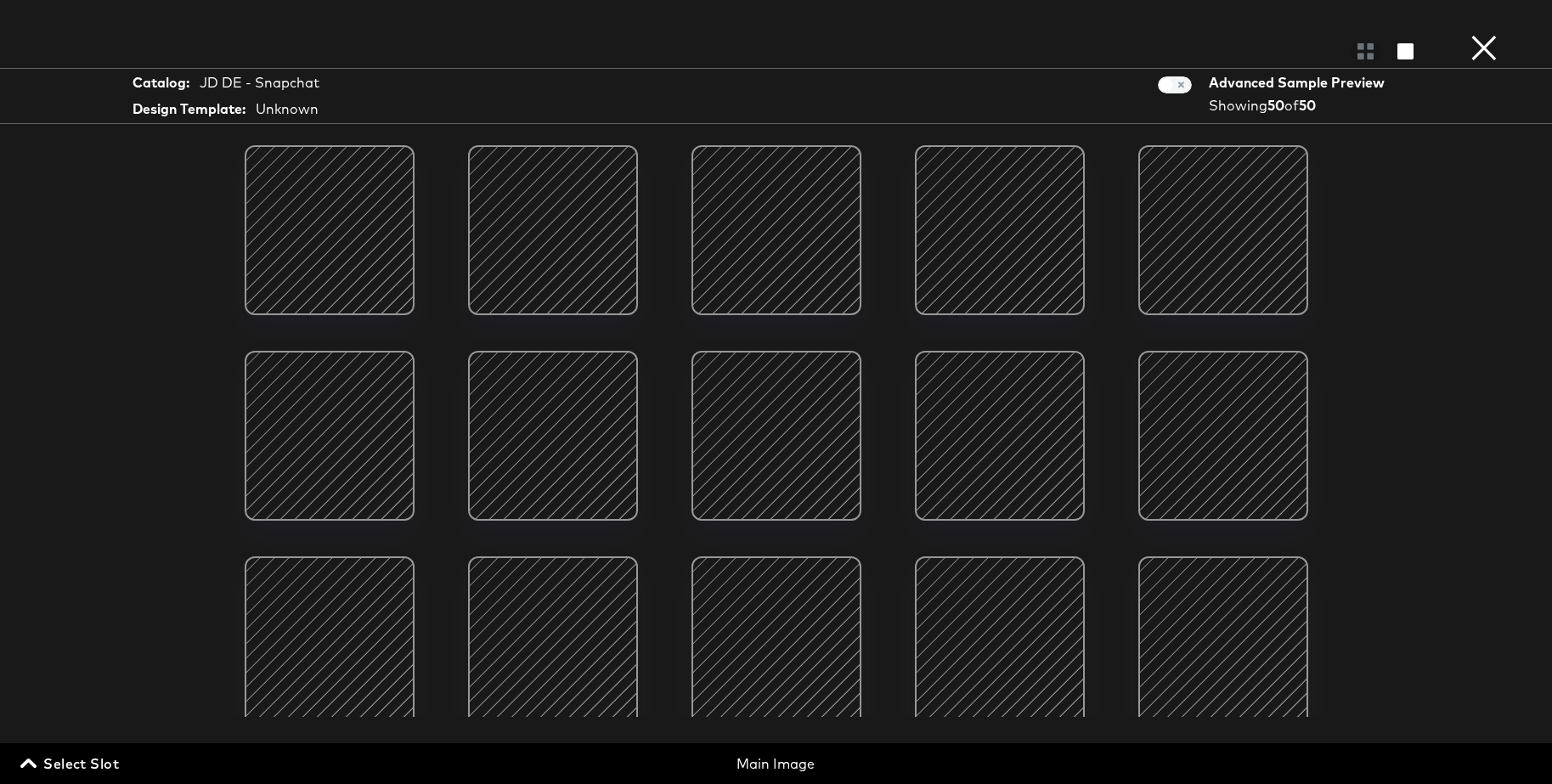
click at [71, 767] on span "Select Slot" at bounding box center [72, 763] width 95 height 24
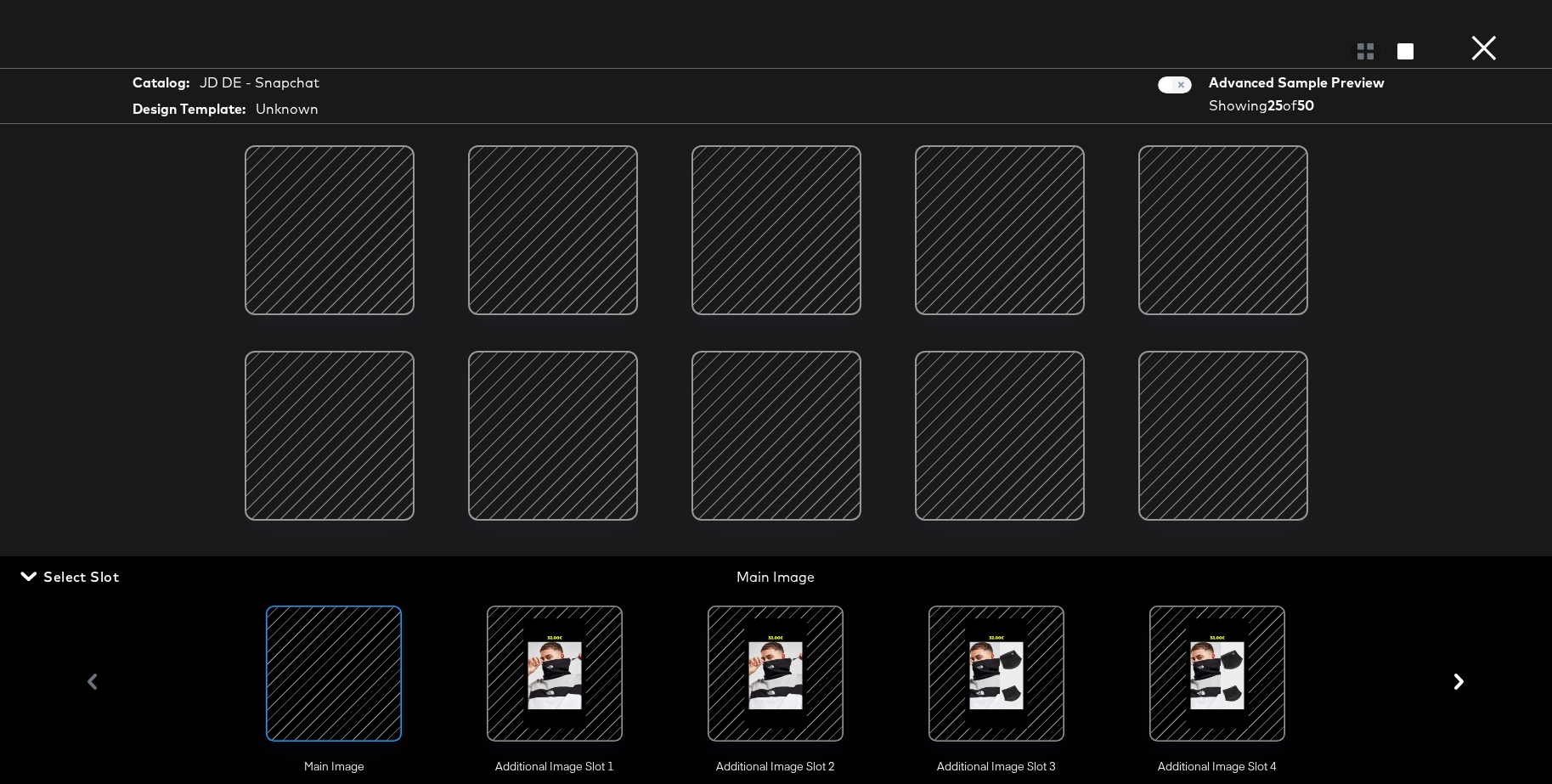
click at [535, 658] on div at bounding box center [554, 673] width 115 height 115
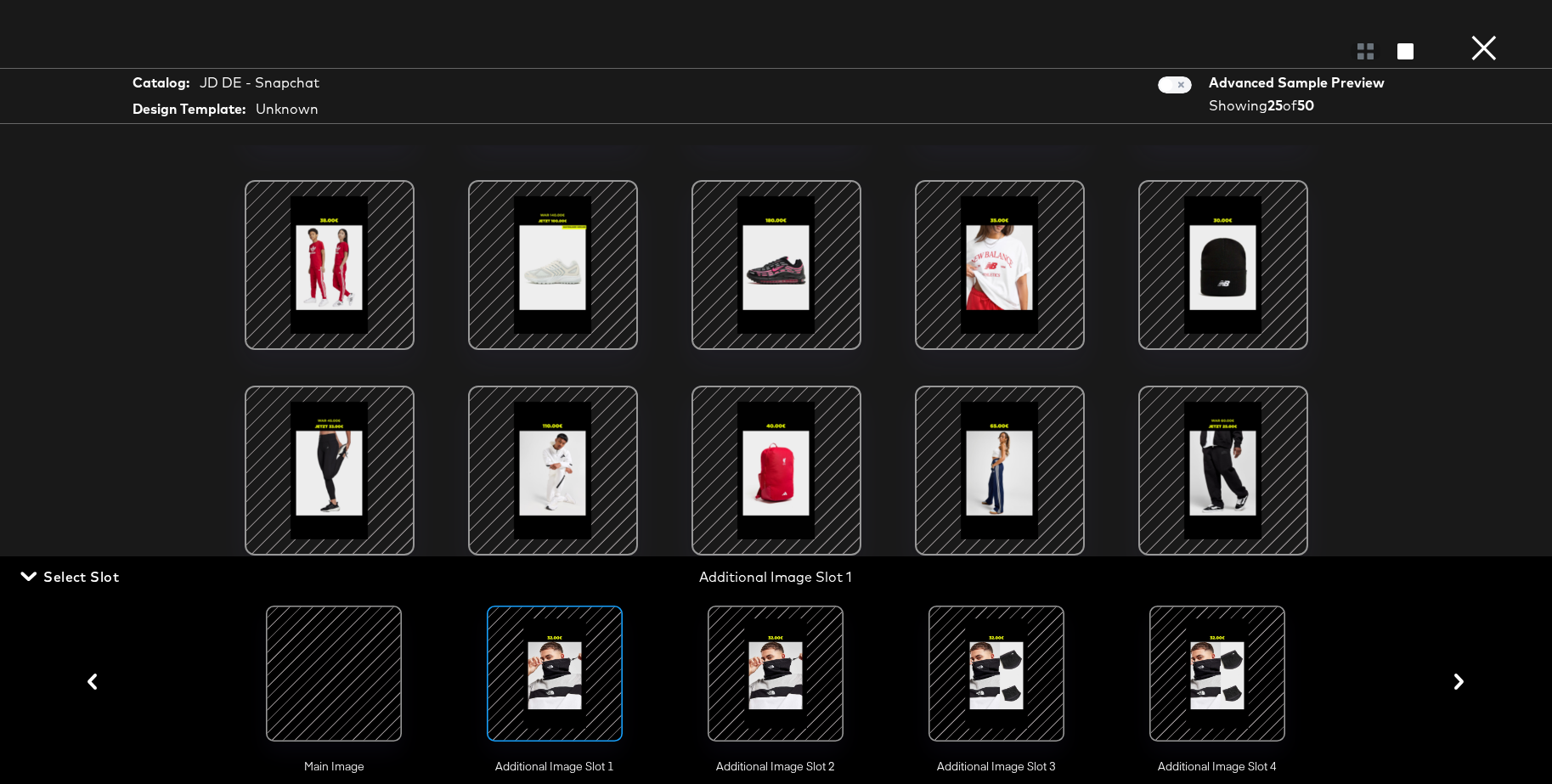
scroll to position [375, 0]
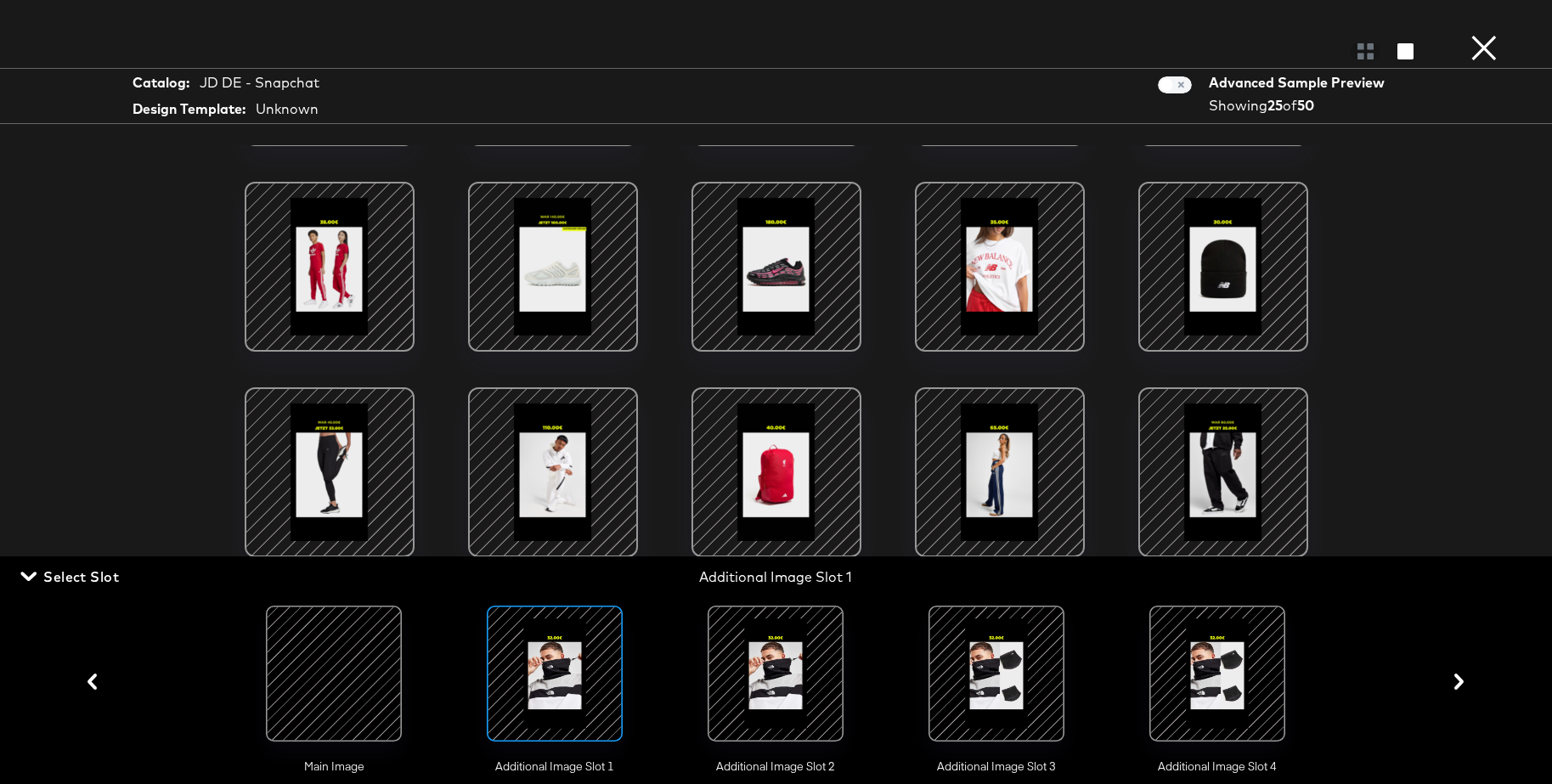
click at [763, 651] on div at bounding box center [775, 673] width 115 height 115
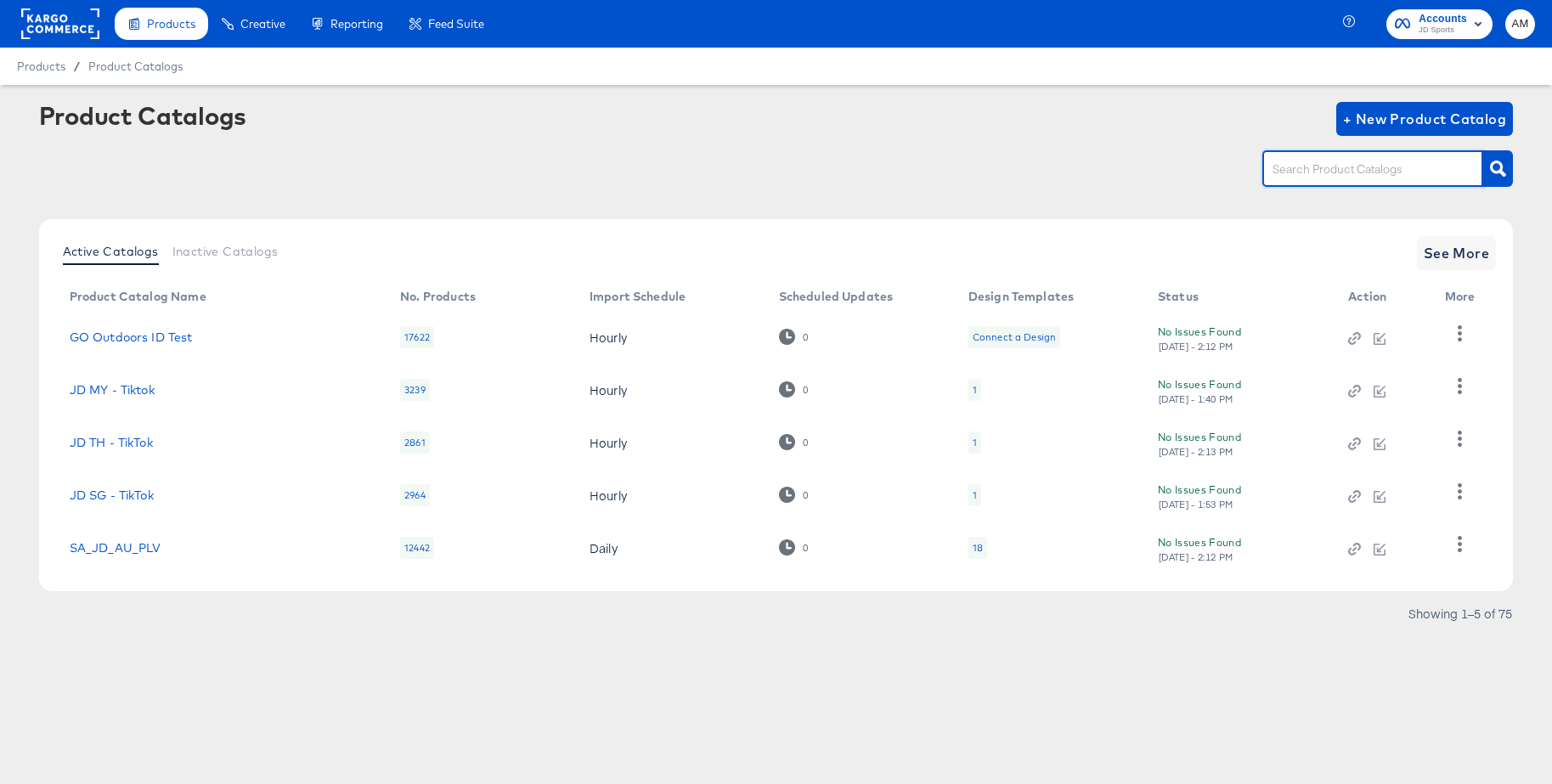
click at [1283, 174] on input "text" at bounding box center [1360, 169] width 181 height 20
type input "de - t"
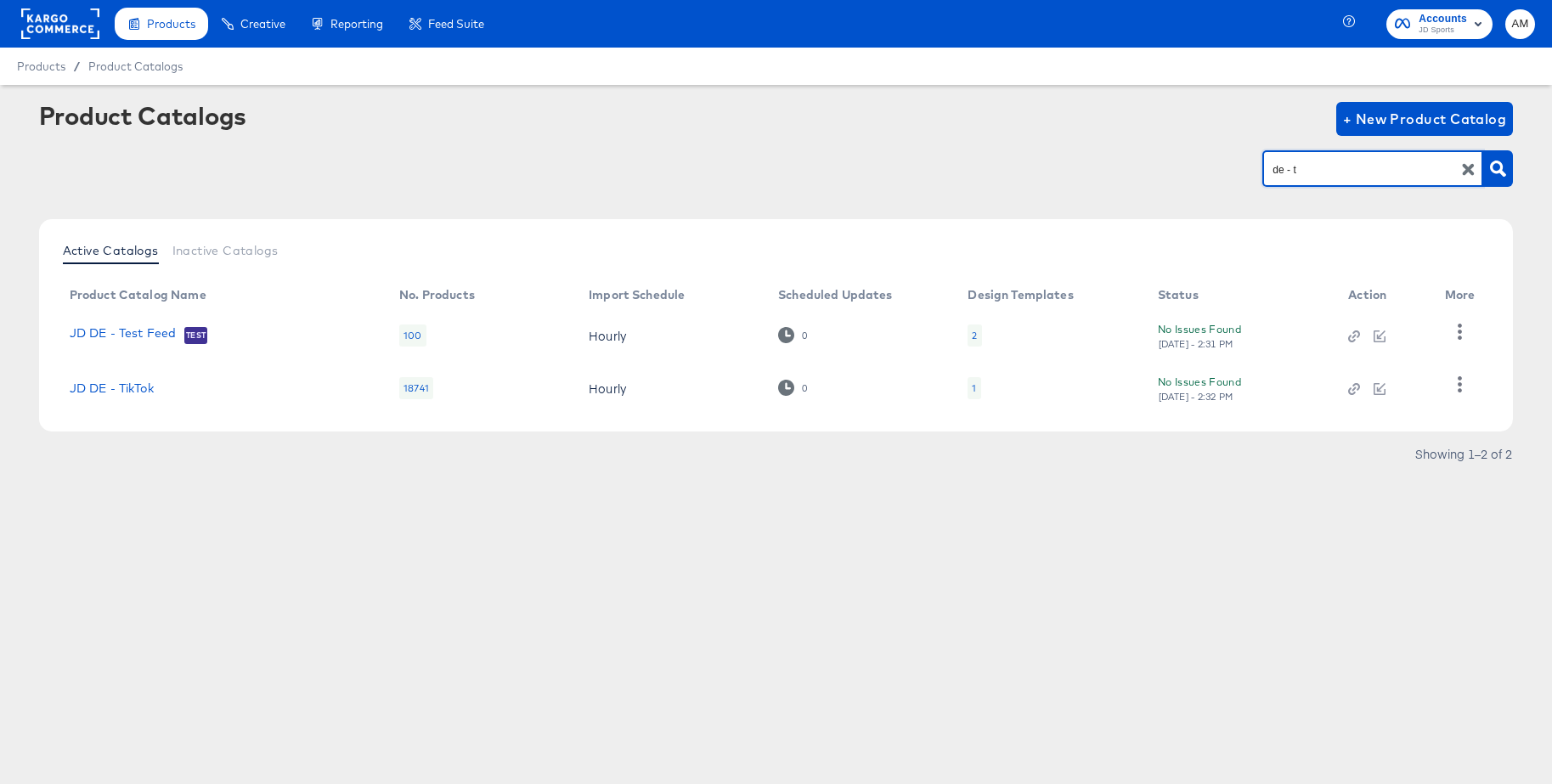
click at [972, 395] on div "1" at bounding box center [974, 388] width 13 height 22
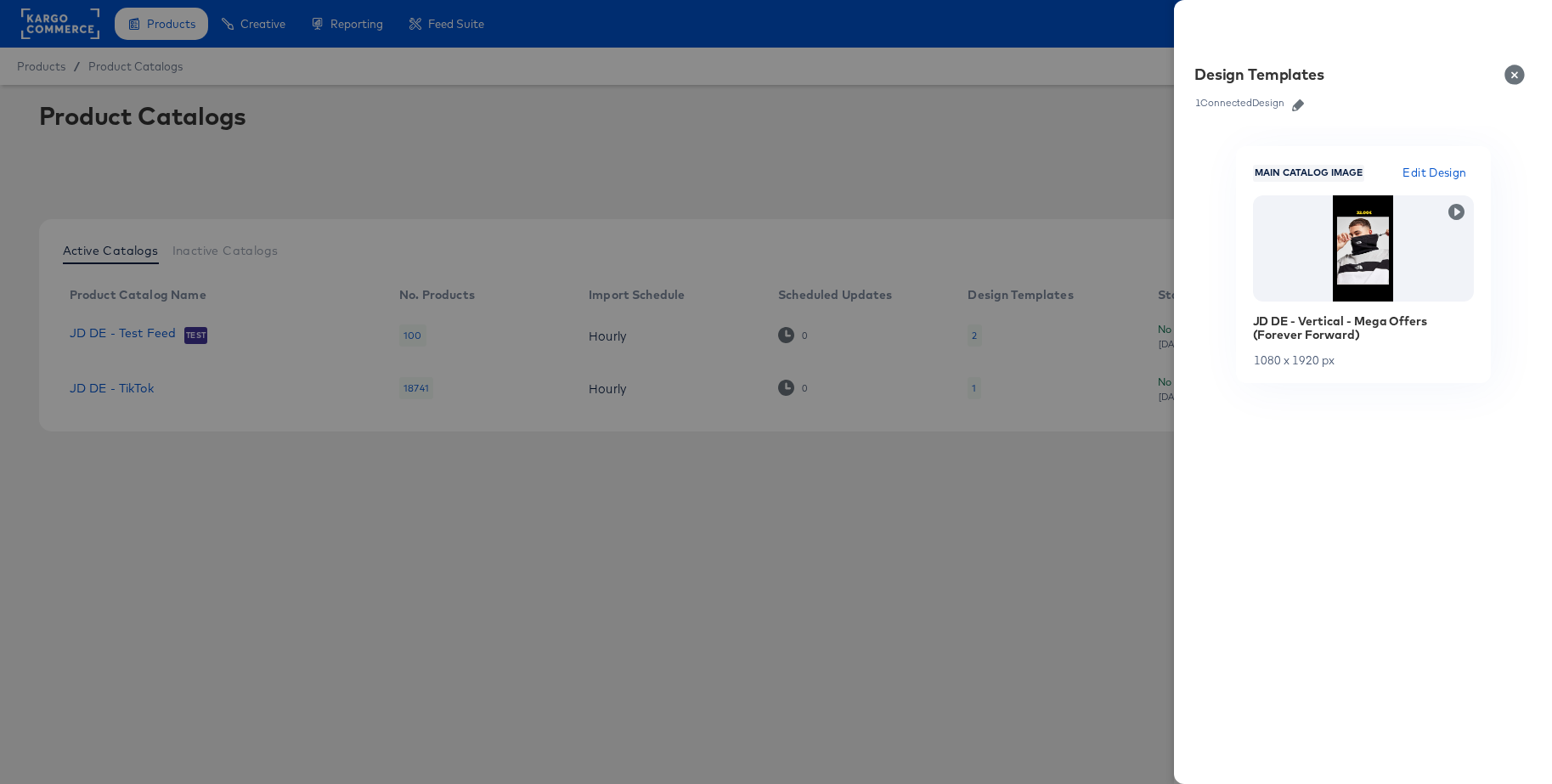
click at [1295, 105] on icon "button" at bounding box center [1298, 105] width 12 height 12
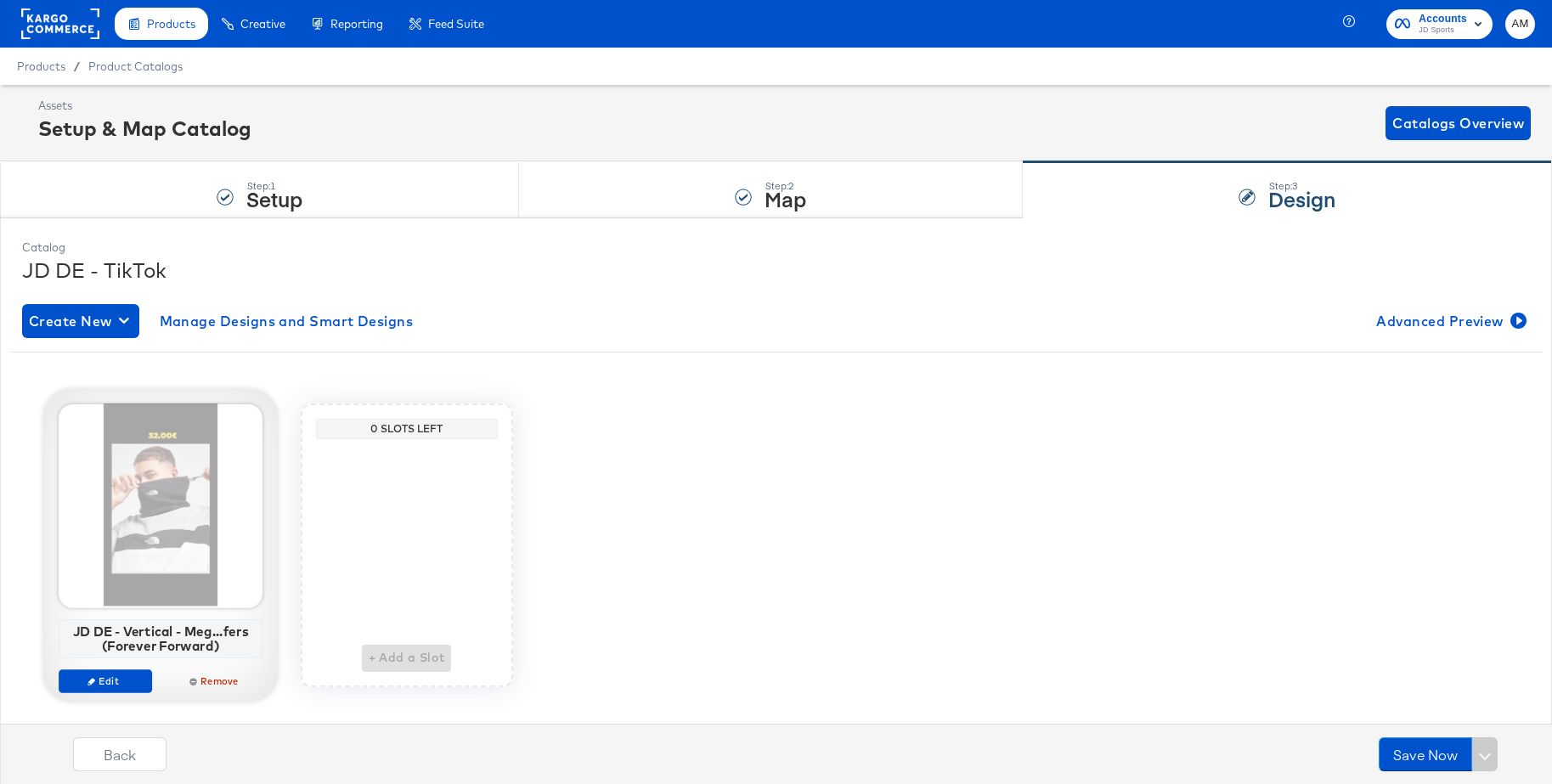
scroll to position [1, 0]
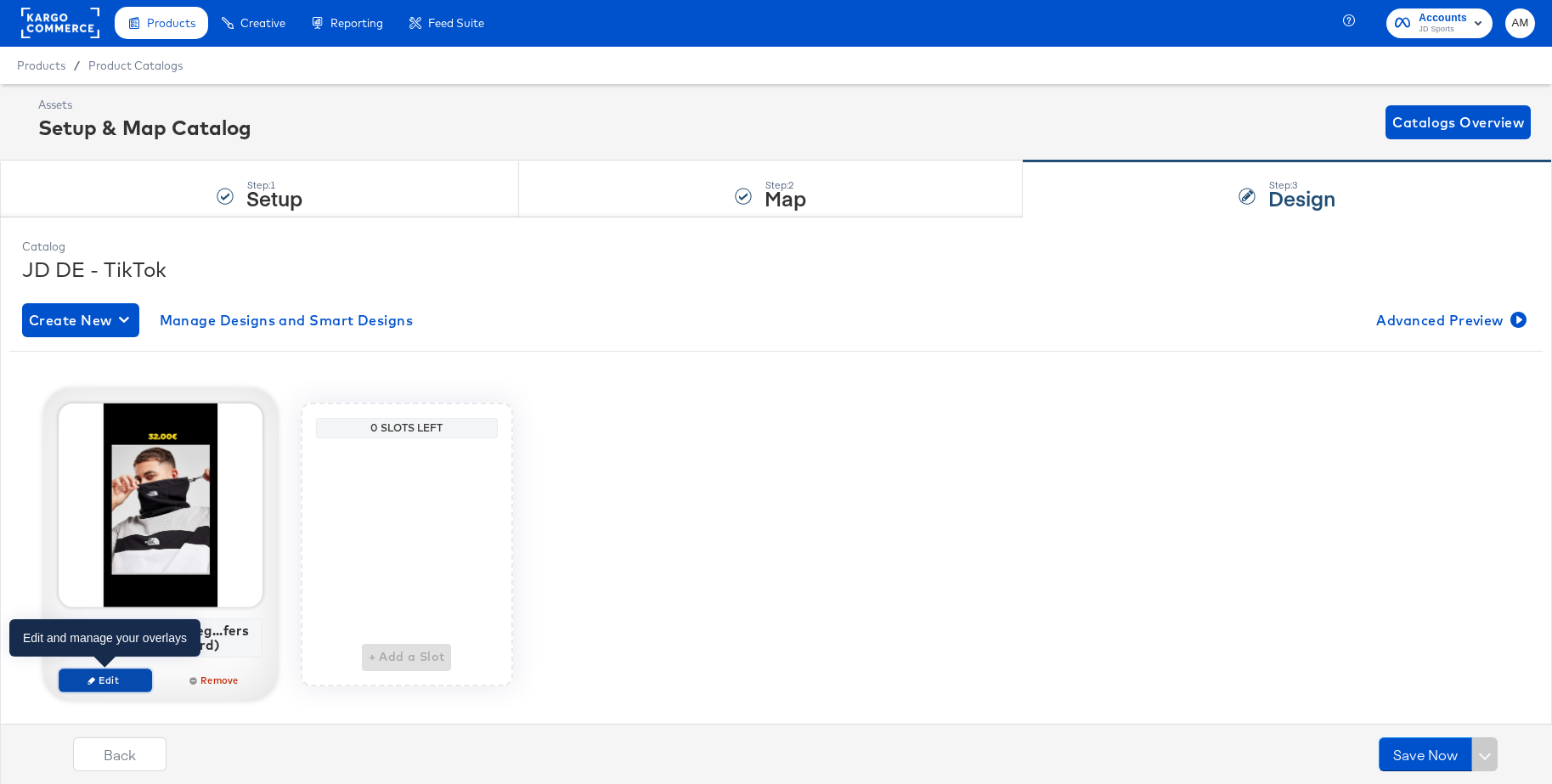
click at [91, 674] on span "Edit" at bounding box center [104, 680] width 78 height 13
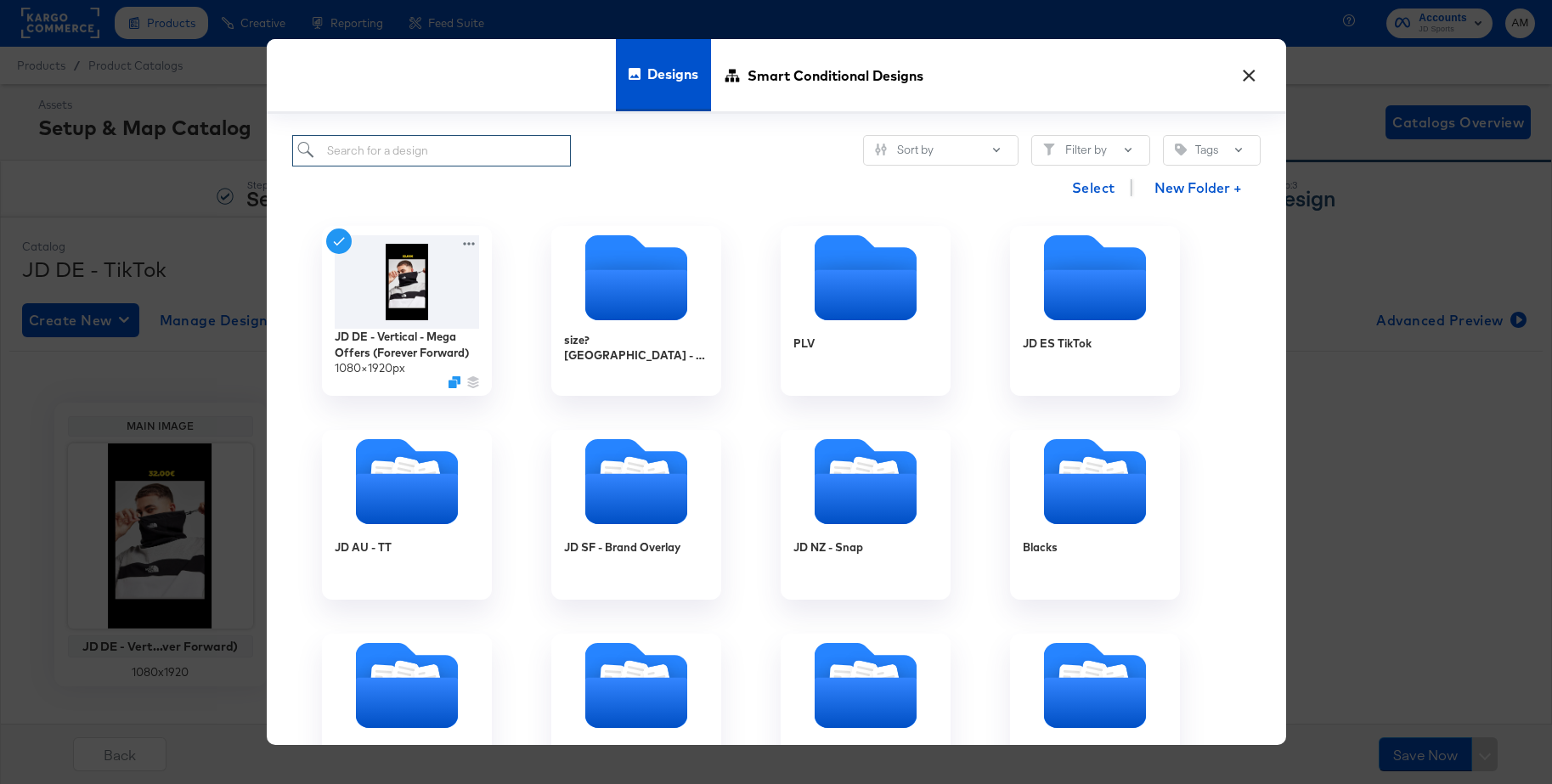
click at [382, 156] on input "search" at bounding box center [432, 150] width 279 height 31
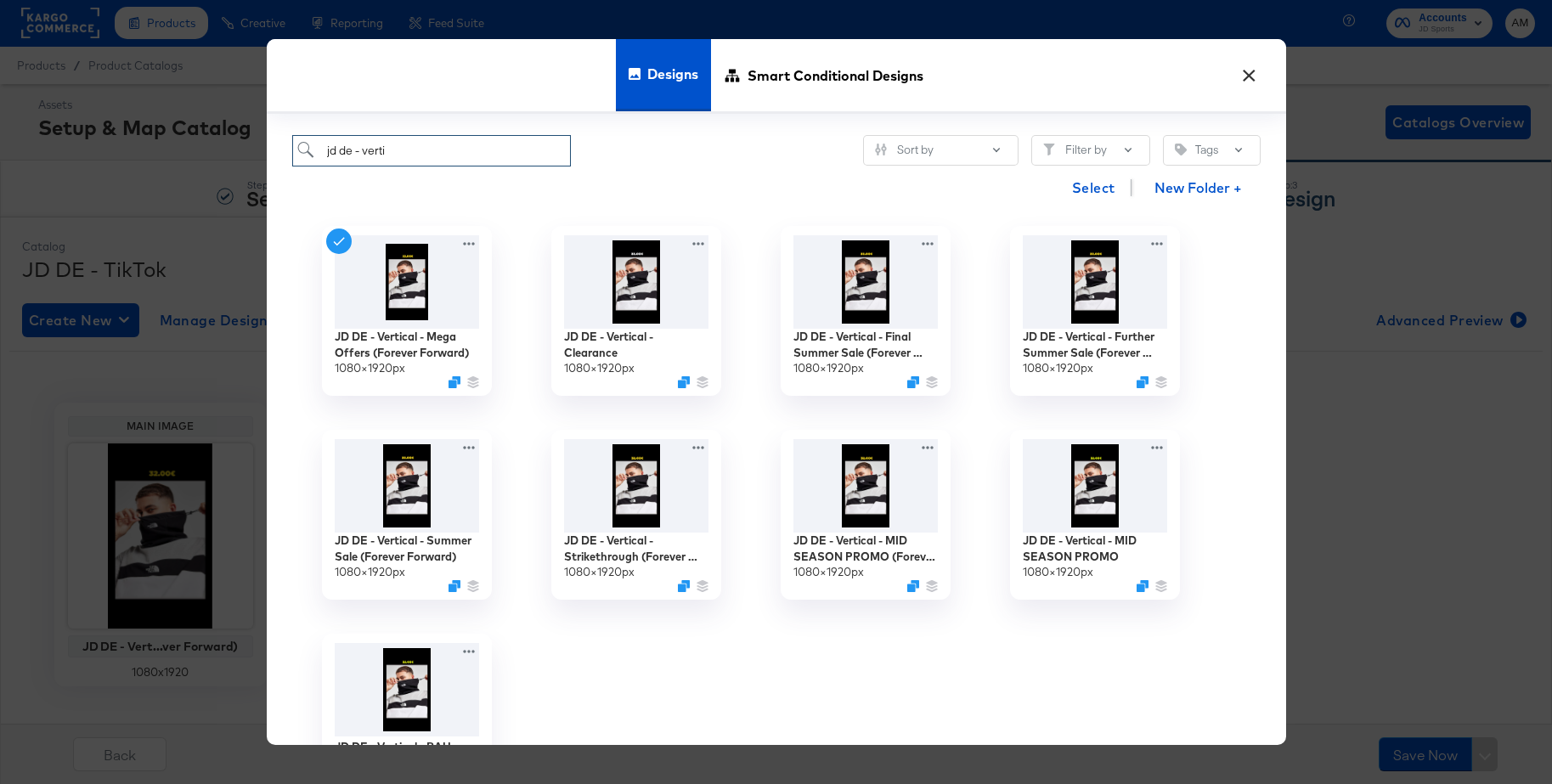
type input "jd de - verti"
